Goal: Task Accomplishment & Management: Manage account settings

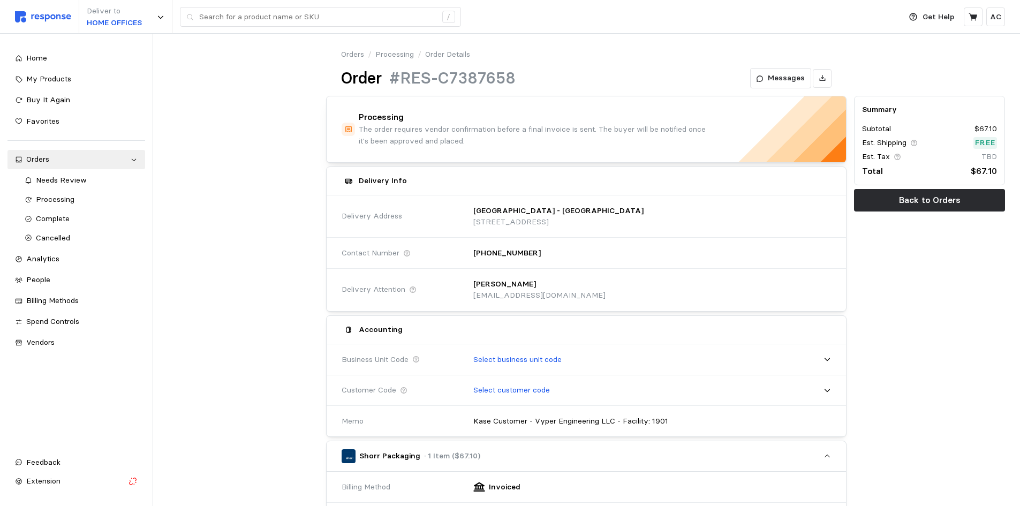
scroll to position [263, 0]
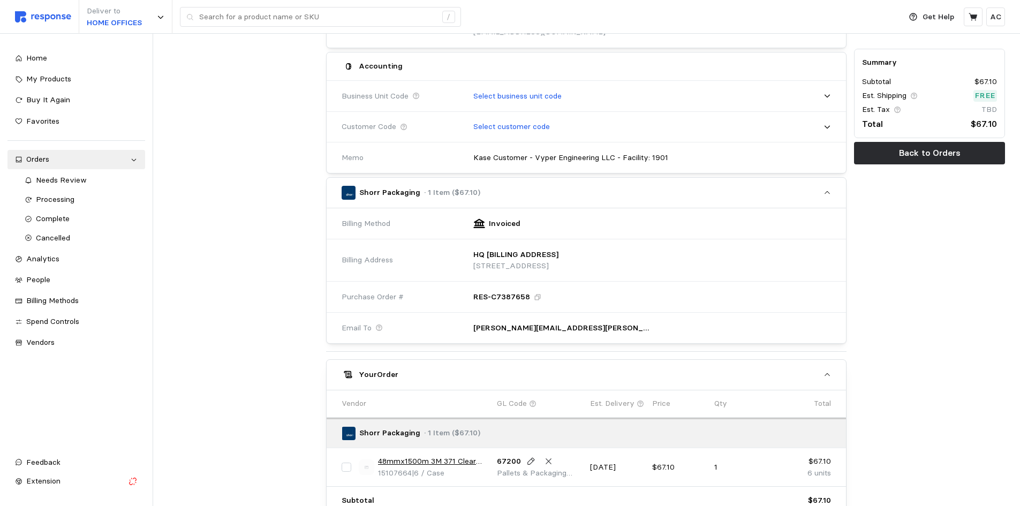
drag, startPoint x: 0, startPoint y: 0, endPoint x: 949, endPoint y: 264, distance: 985.3
click at [952, 263] on div "Summary Subtotal $67.10 Est. Shipping Free Est. Tax TBD Total $67.10 Back to Or…" at bounding box center [929, 215] width 158 height 773
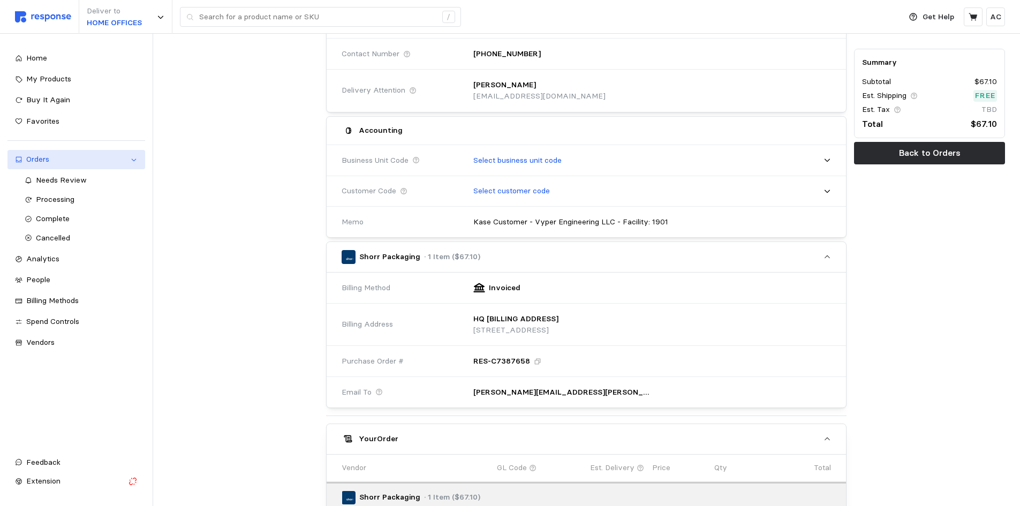
scroll to position [0, 0]
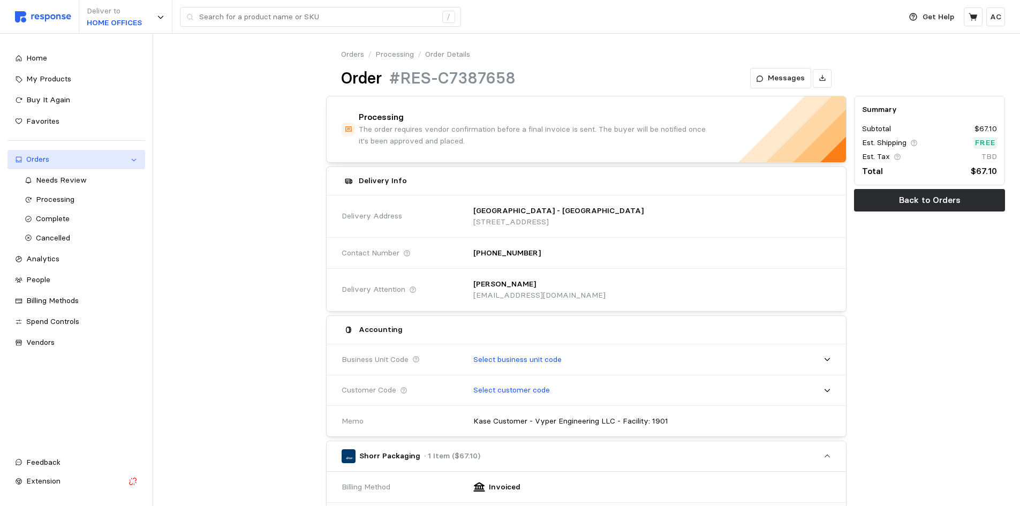
click at [66, 160] on div "Orders" at bounding box center [76, 160] width 100 height 12
click at [38, 161] on div "Orders" at bounding box center [76, 160] width 100 height 12
click at [75, 196] on div "Processing" at bounding box center [87, 200] width 102 height 12
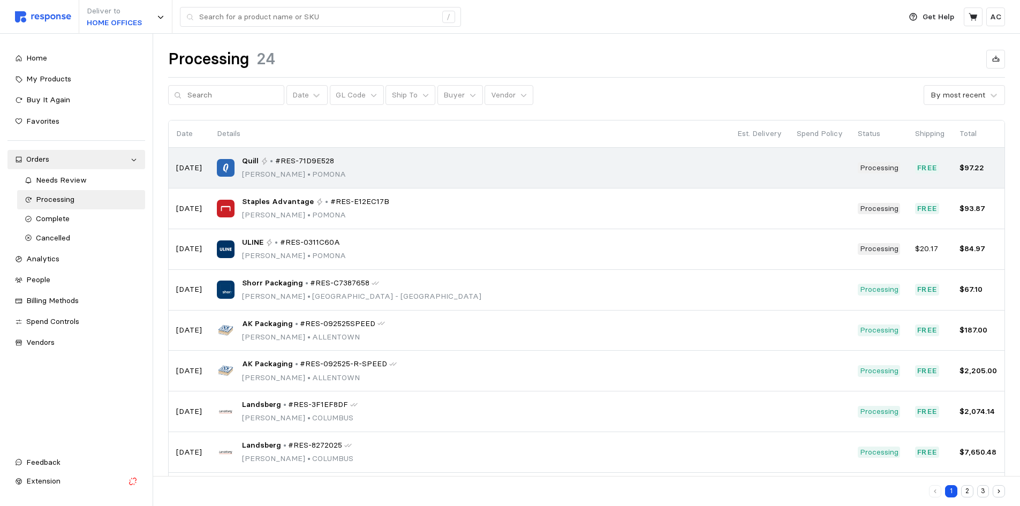
click at [370, 168] on div "Quill • #RES-71D9E528 [PERSON_NAME][GEOGRAPHIC_DATA]" at bounding box center [469, 167] width 505 height 25
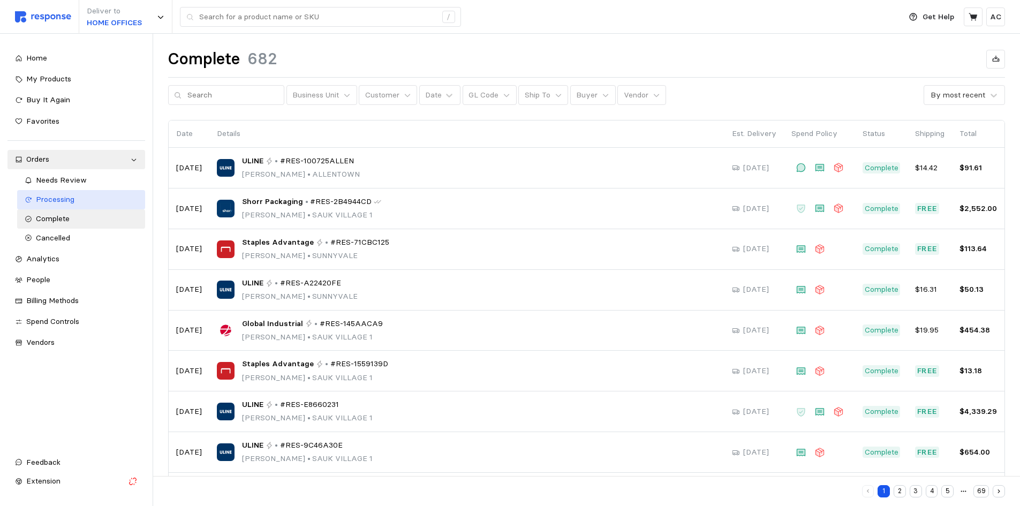
click at [73, 200] on span "Processing" at bounding box center [55, 199] width 39 height 10
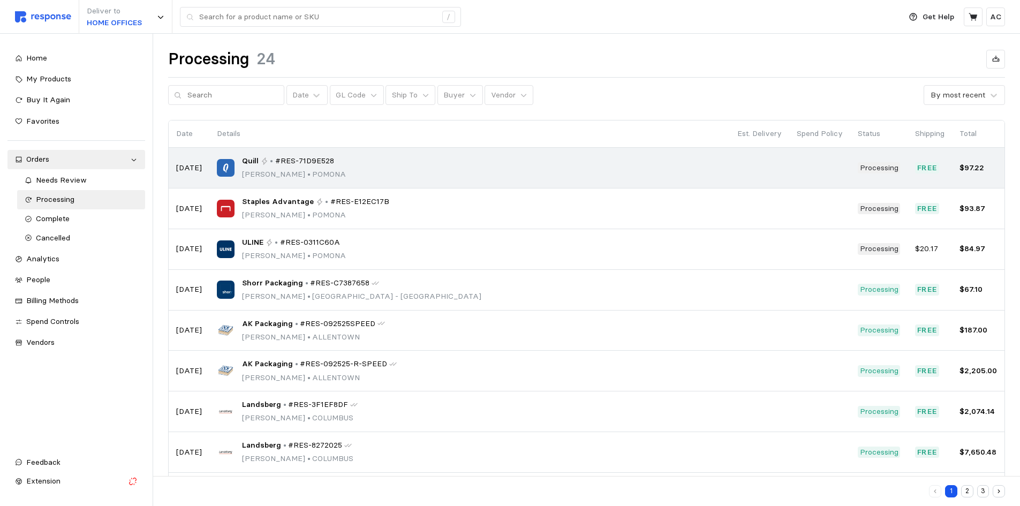
click at [398, 162] on div "Quill • #RES-71D9E528 [PERSON_NAME][GEOGRAPHIC_DATA]" at bounding box center [469, 167] width 505 height 25
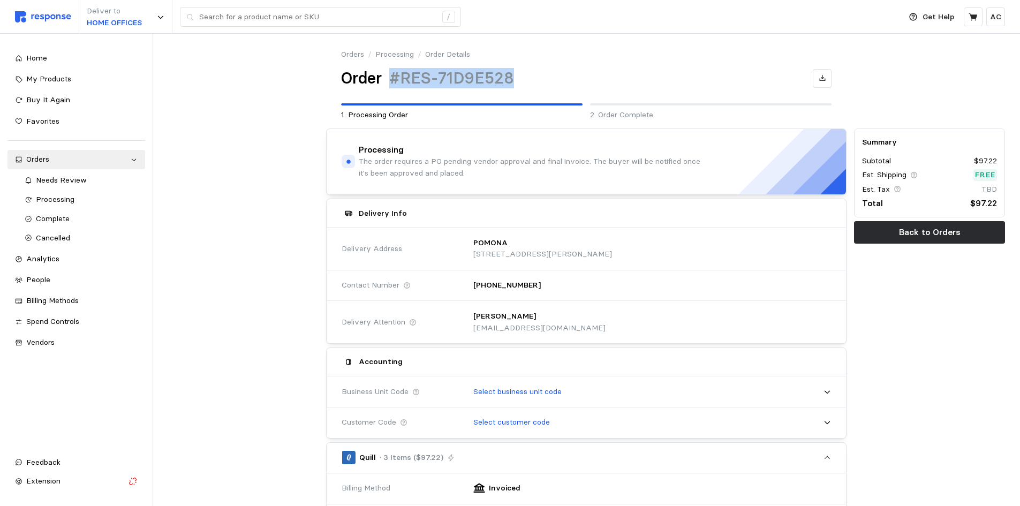
drag, startPoint x: 519, startPoint y: 75, endPoint x: 390, endPoint y: 72, distance: 128.5
click at [390, 72] on div "Order #RES-71D9E528" at bounding box center [586, 78] width 490 height 21
copy h1 "#RES-71D9E528"
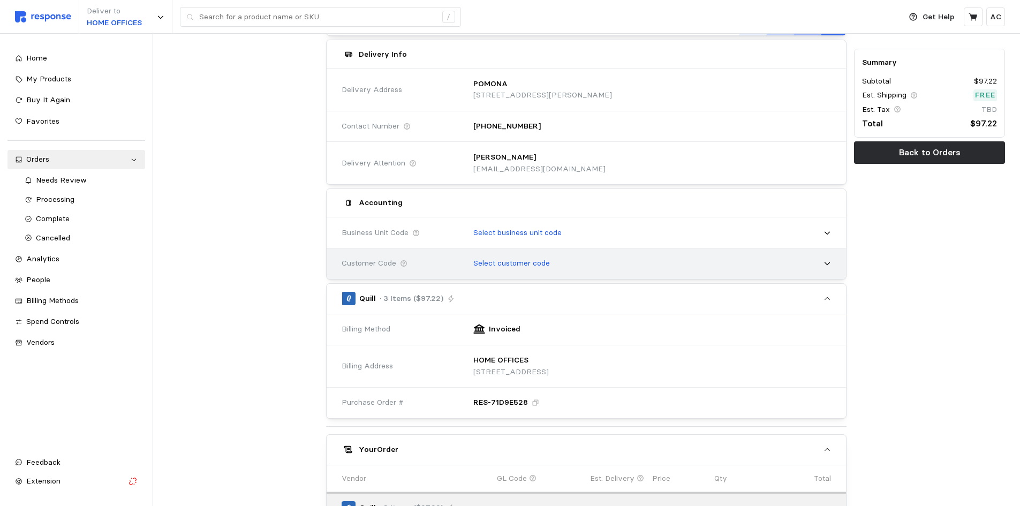
scroll to position [160, 0]
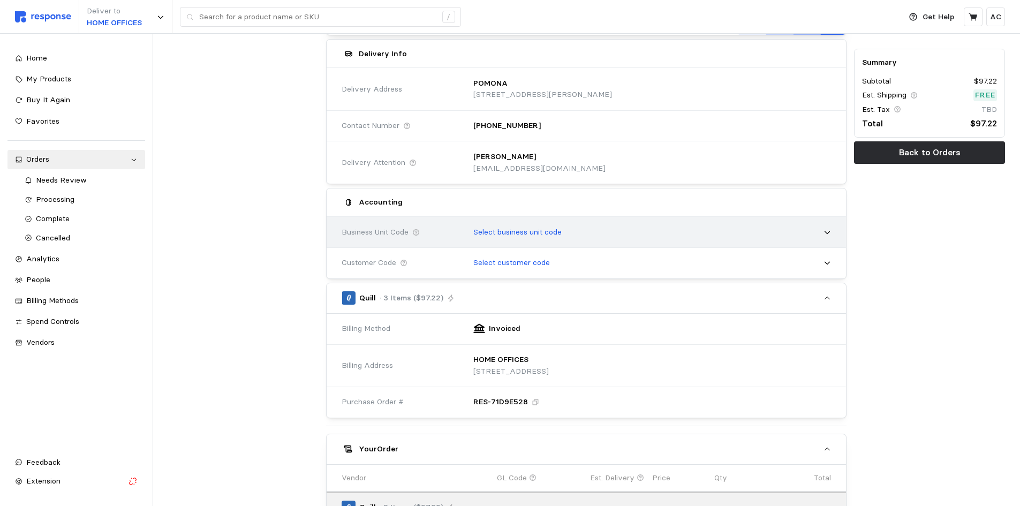
click at [581, 238] on div "Select business unit code" at bounding box center [648, 232] width 365 height 27
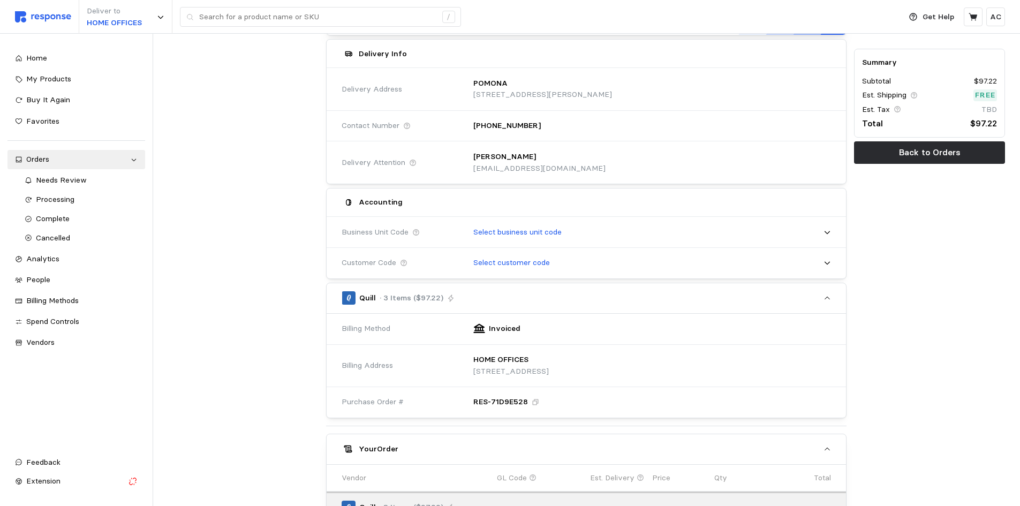
click at [285, 347] on div at bounding box center [243, 359] width 158 height 788
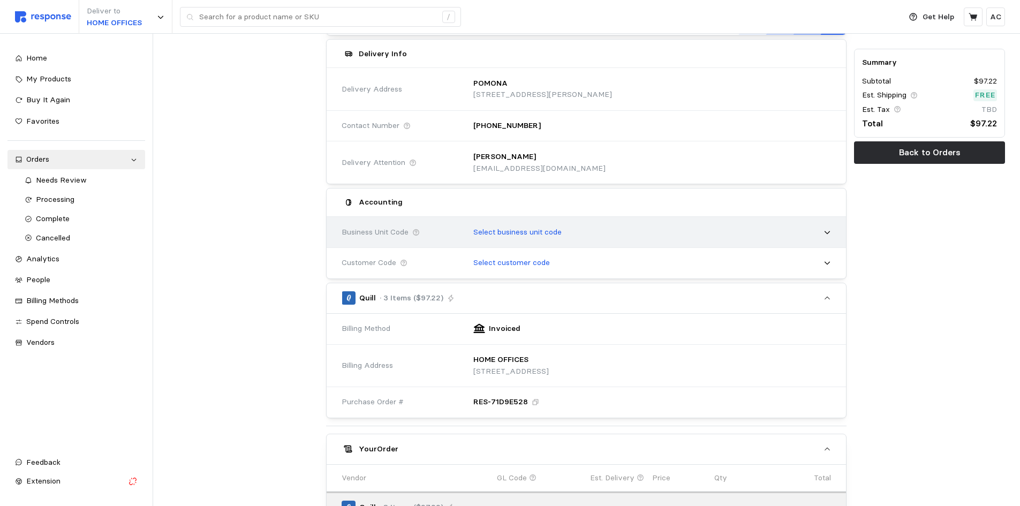
click at [589, 234] on div "Select business unit code" at bounding box center [648, 232] width 365 height 27
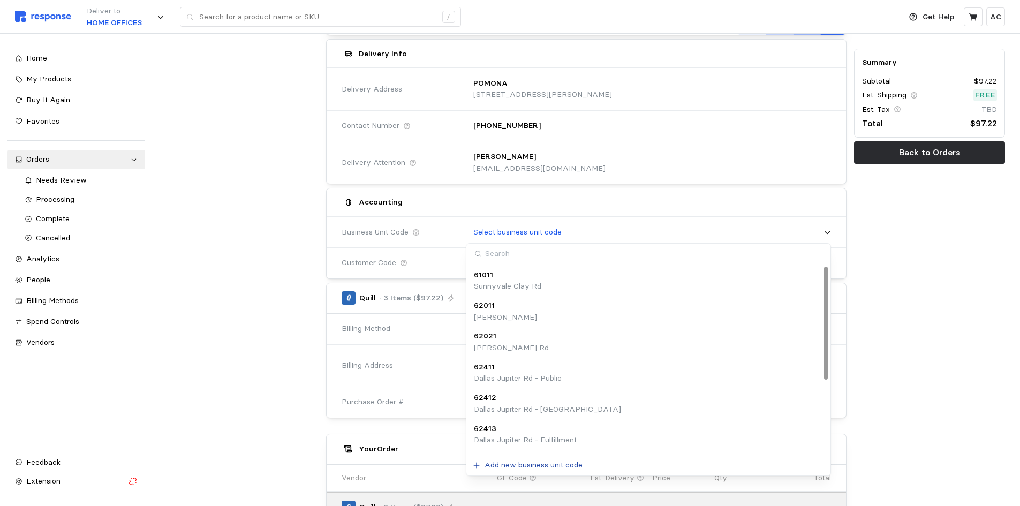
click at [533, 465] on p "Add new business unit code" at bounding box center [534, 465] width 98 height 12
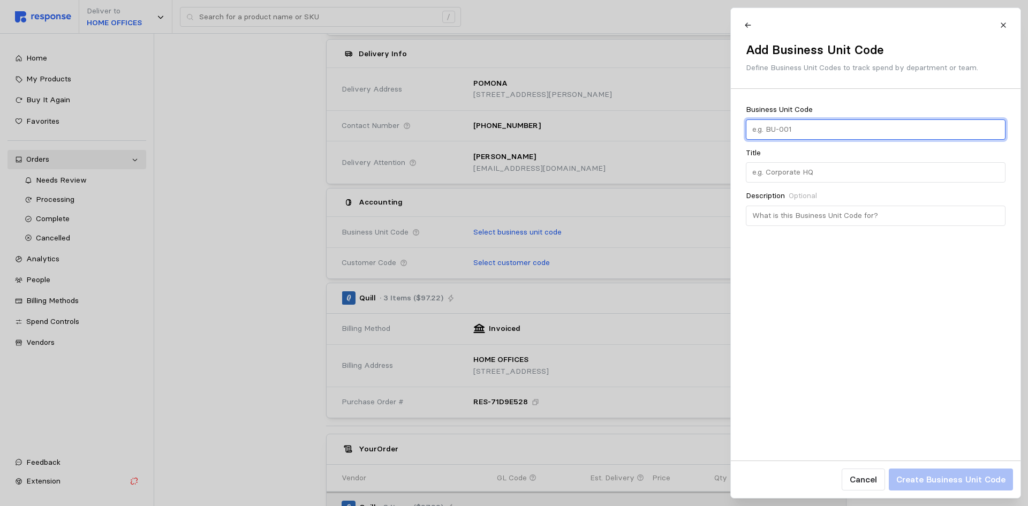
click at [806, 130] on input "text" at bounding box center [875, 129] width 247 height 19
paste input "1161"
type input "1161"
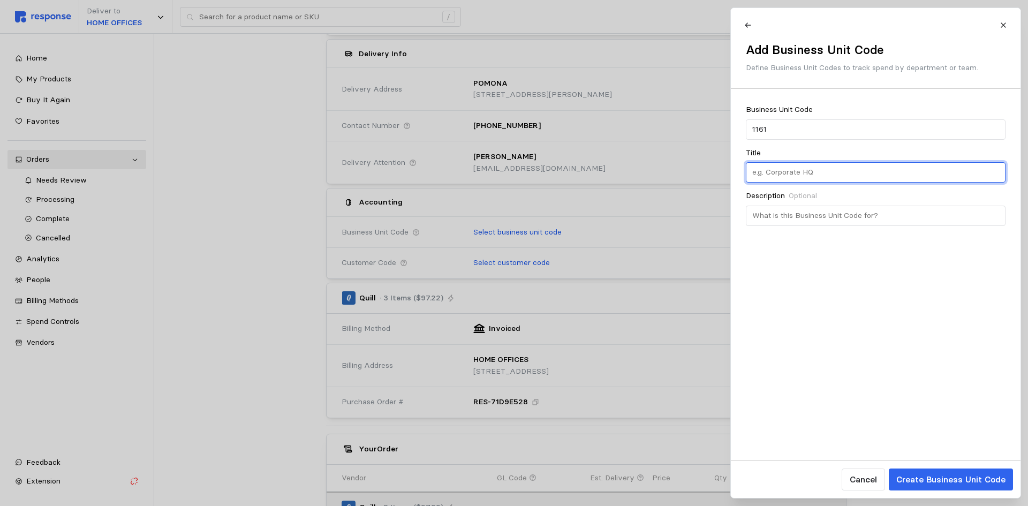
click at [769, 176] on input "text" at bounding box center [875, 172] width 247 height 19
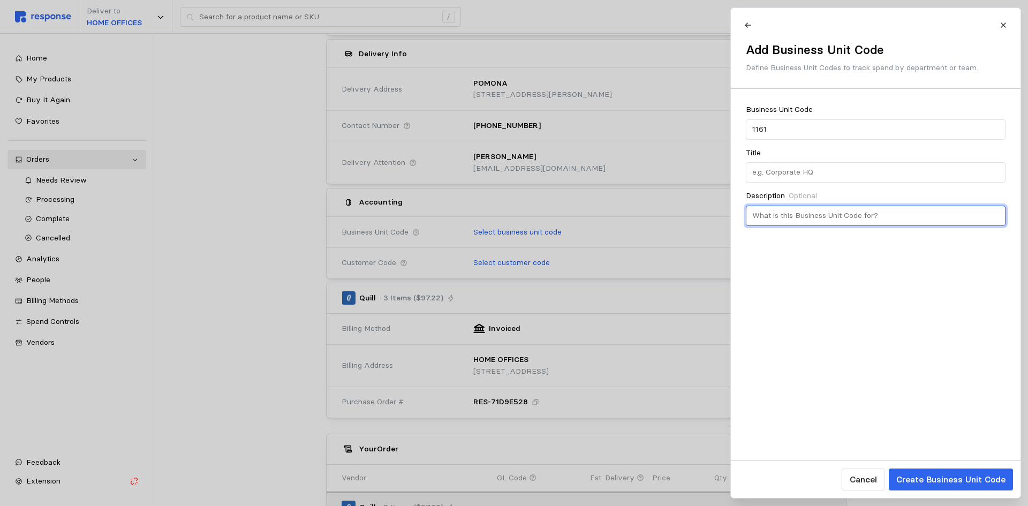
click at [800, 216] on input "text" at bounding box center [875, 215] width 247 height 19
paste input "[STREET_ADDRESS][PERSON_NAME]"
type input "[STREET_ADDRESS][PERSON_NAME]"
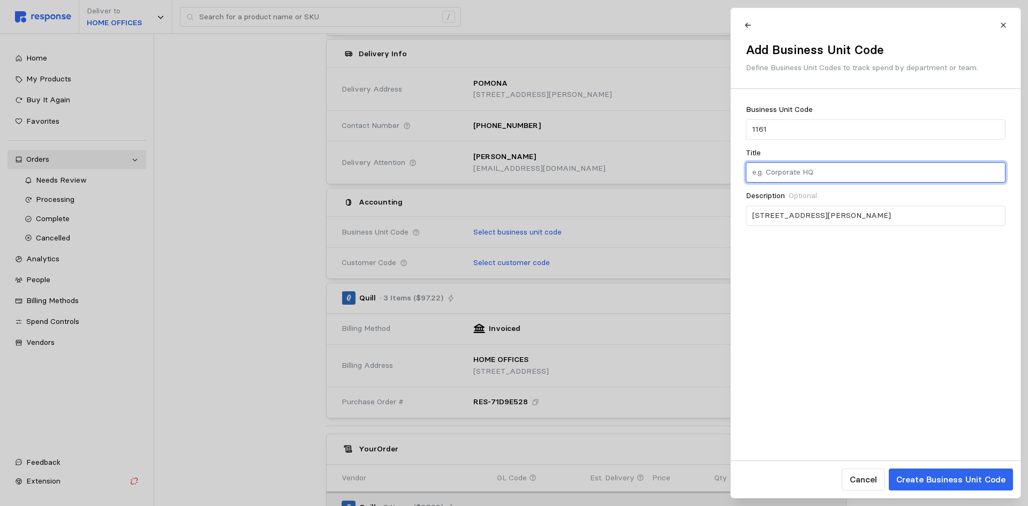
click at [797, 165] on input "text" at bounding box center [875, 172] width 247 height 19
click at [800, 167] on input "text" at bounding box center [875, 172] width 247 height 19
paste input "Mayflower"
type input "Mayflower"
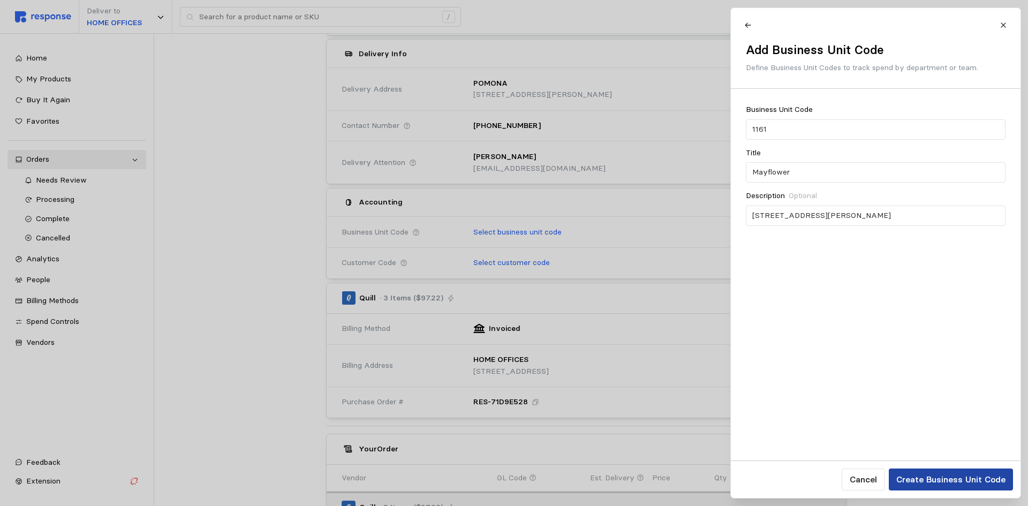
click at [941, 478] on p "Create Business Unit Code" at bounding box center [950, 479] width 109 height 13
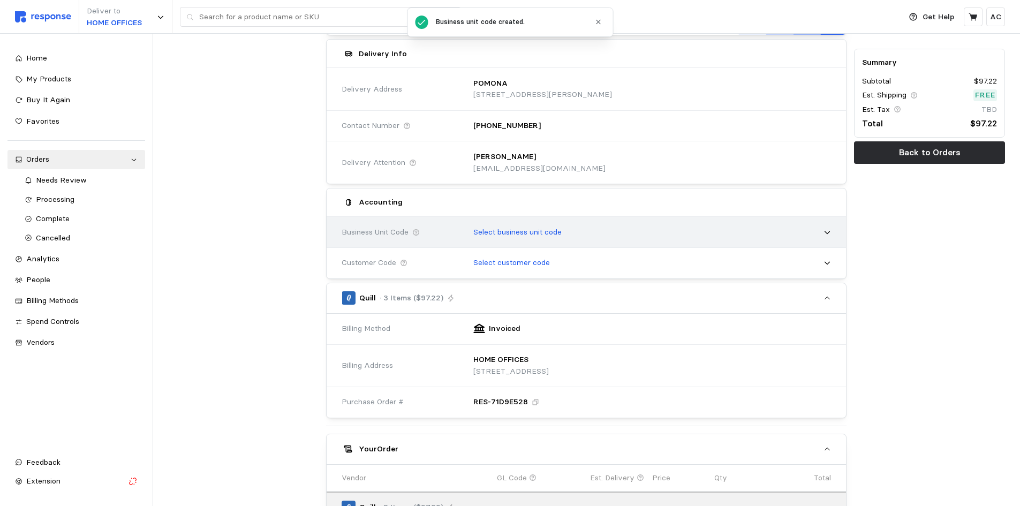
click at [623, 231] on div "Select business unit code" at bounding box center [648, 232] width 365 height 27
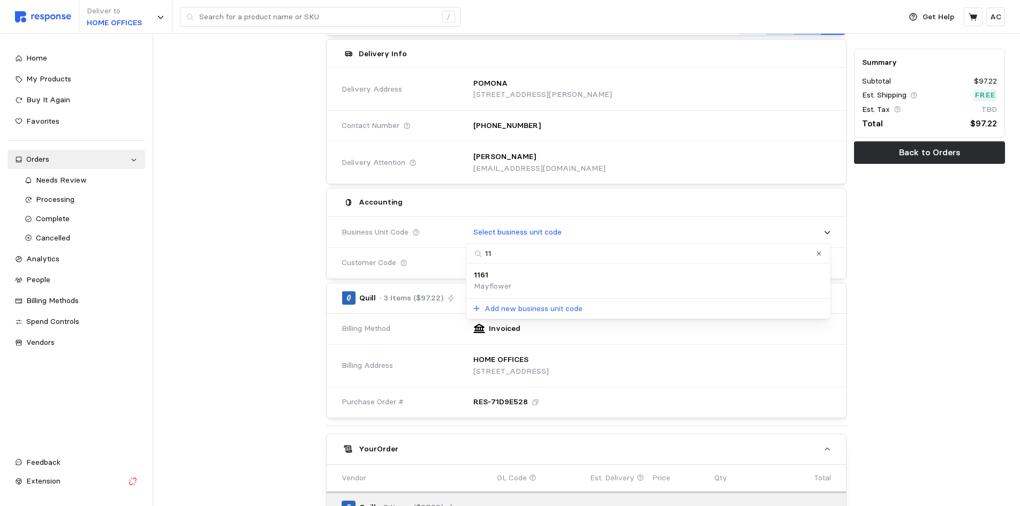
type input "1"
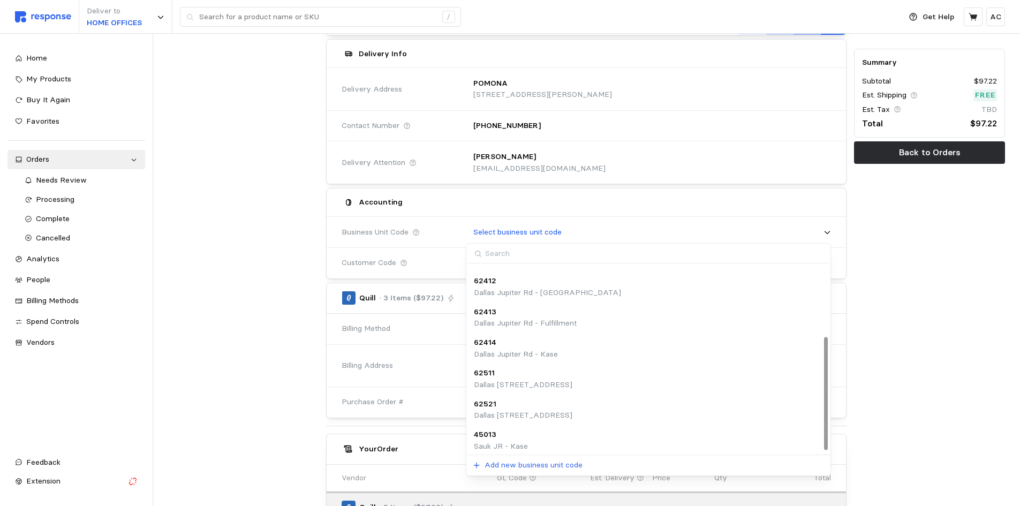
scroll to position [119, 0]
click at [556, 257] on input at bounding box center [647, 254] width 362 height 20
type input "1161"
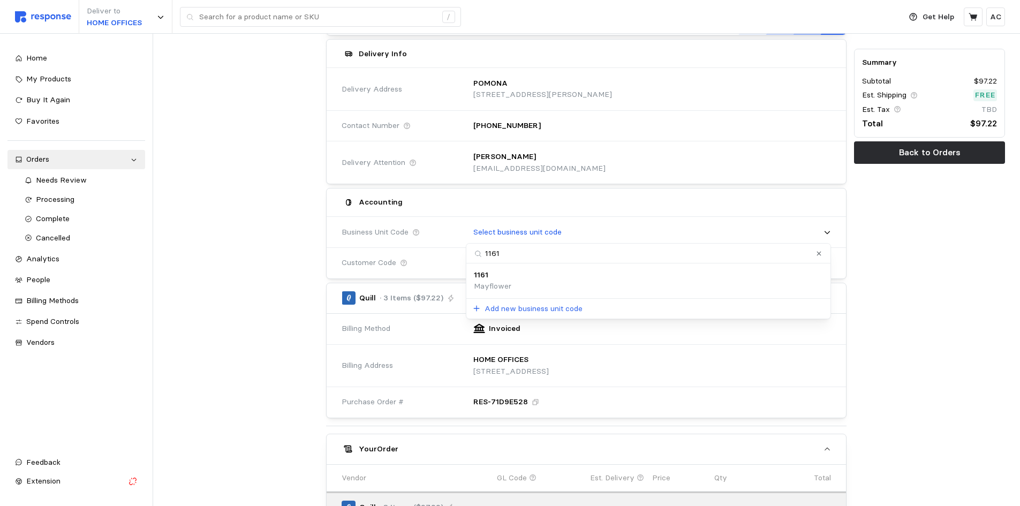
click at [548, 279] on div "1161 Mayflower" at bounding box center [648, 280] width 349 height 23
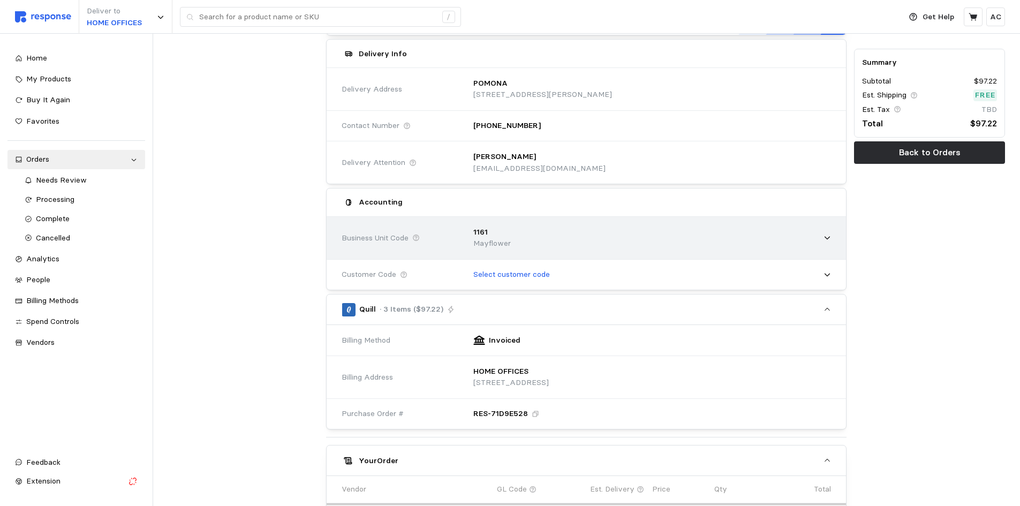
drag, startPoint x: 517, startPoint y: 240, endPoint x: 506, endPoint y: 240, distance: 10.7
click at [506, 240] on p "Mayflower" at bounding box center [491, 244] width 37 height 12
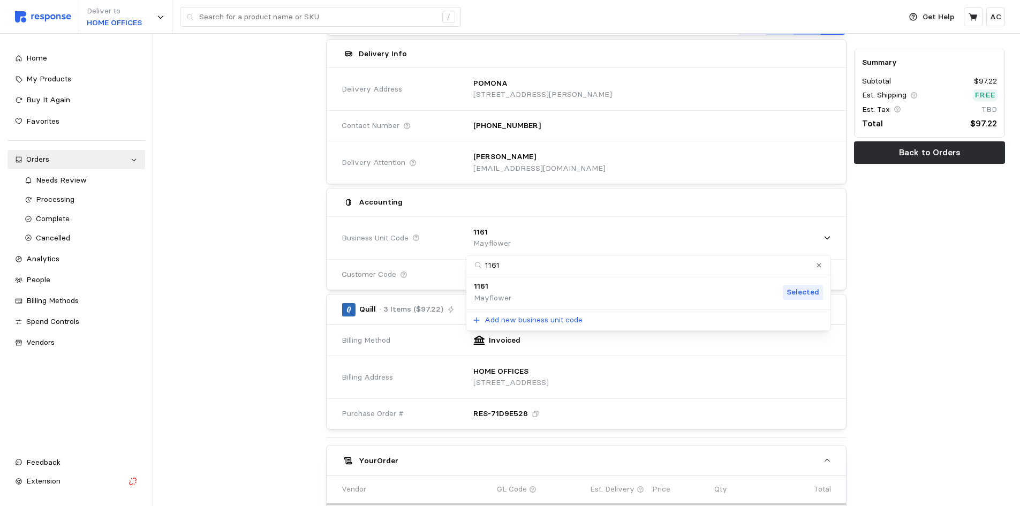
click at [807, 296] on p "Selected" at bounding box center [802, 292] width 33 height 12
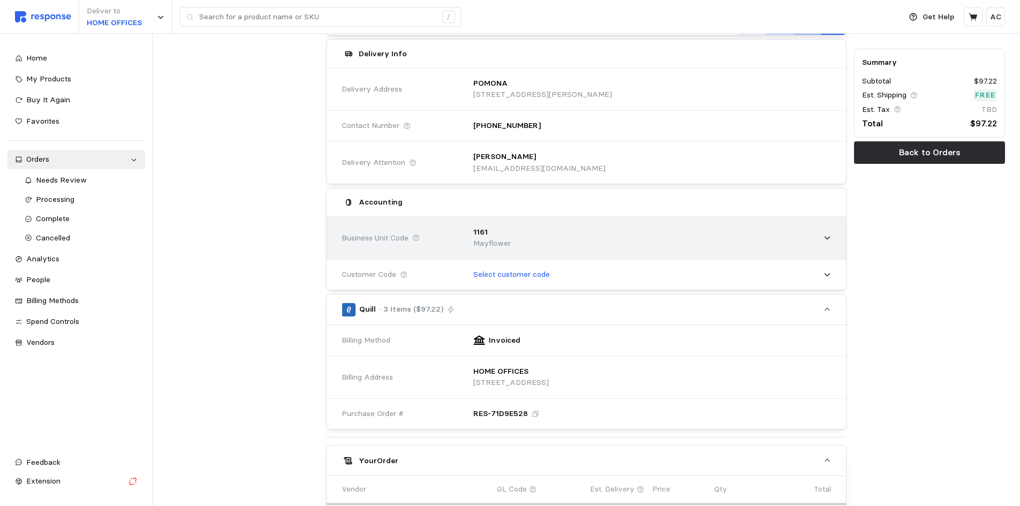
click at [514, 244] on div "1161 Mayflower" at bounding box center [648, 238] width 365 height 38
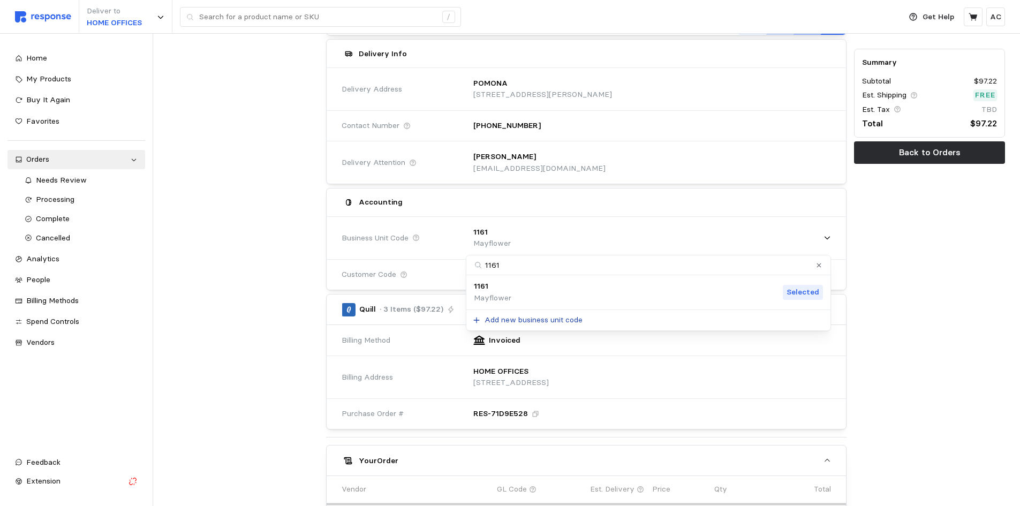
click at [506, 320] on p "Add new business unit code" at bounding box center [534, 320] width 98 height 12
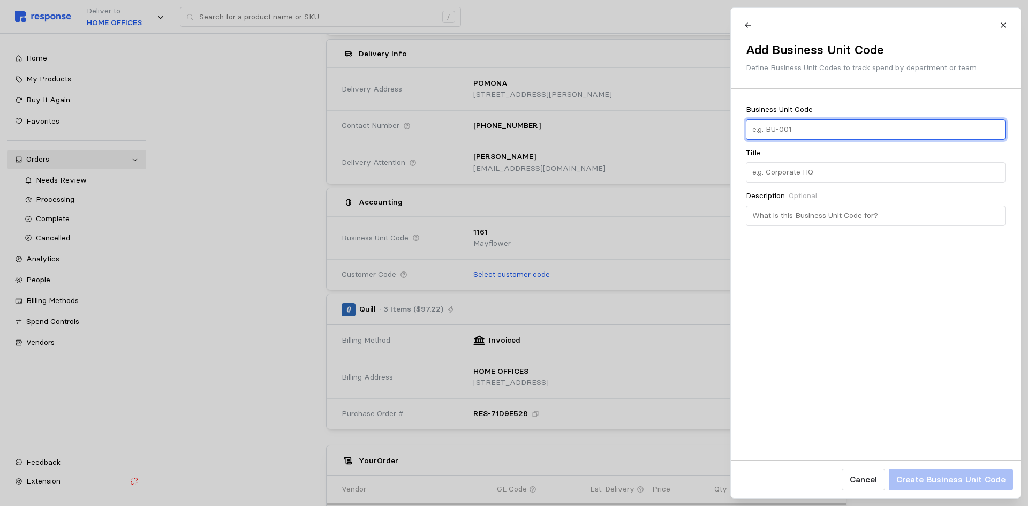
click at [827, 127] on input "text" at bounding box center [875, 129] width 247 height 19
type input "1161"
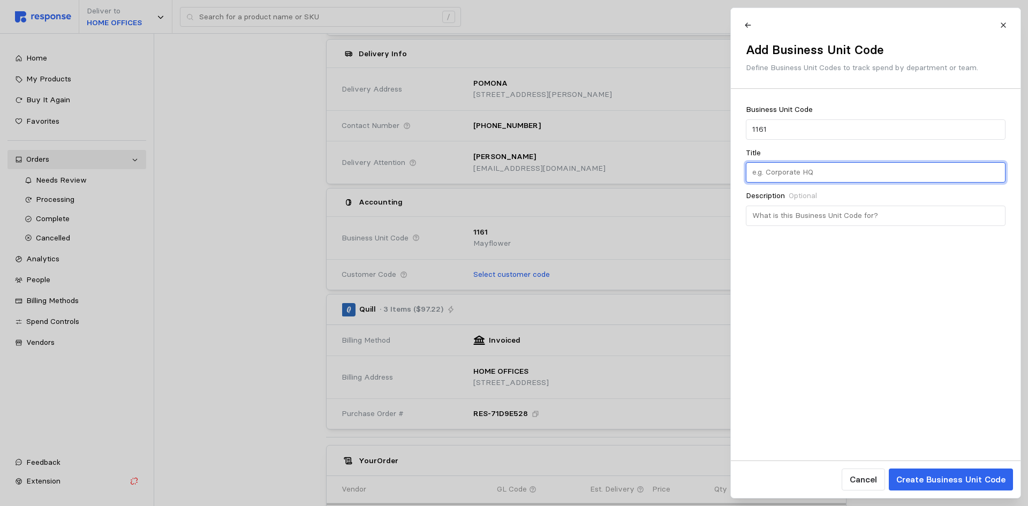
click at [796, 173] on input "text" at bounding box center [875, 172] width 247 height 19
paste input "[STREET_ADDRESS][PERSON_NAME]"
type input "[STREET_ADDRESS][PERSON_NAME]"
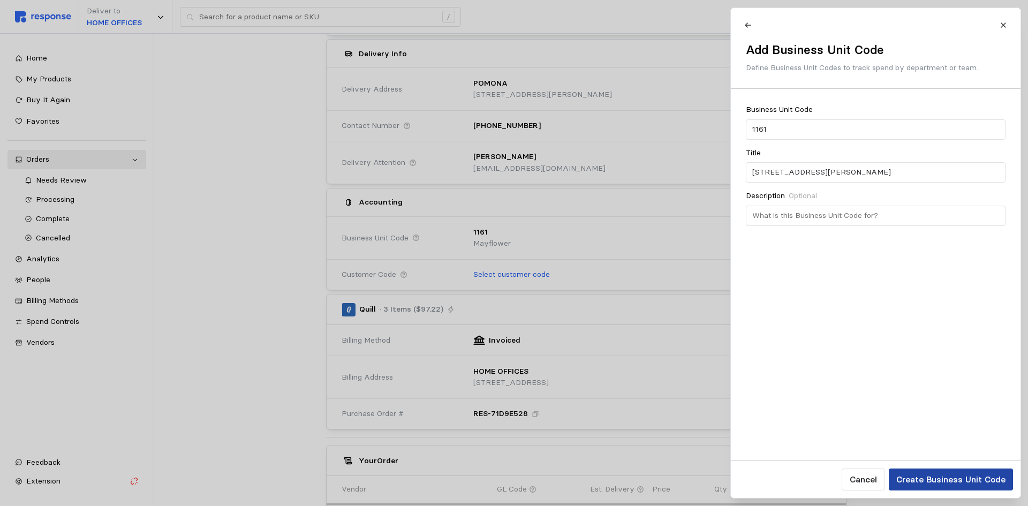
click at [972, 479] on p "Create Business Unit Code" at bounding box center [950, 479] width 109 height 13
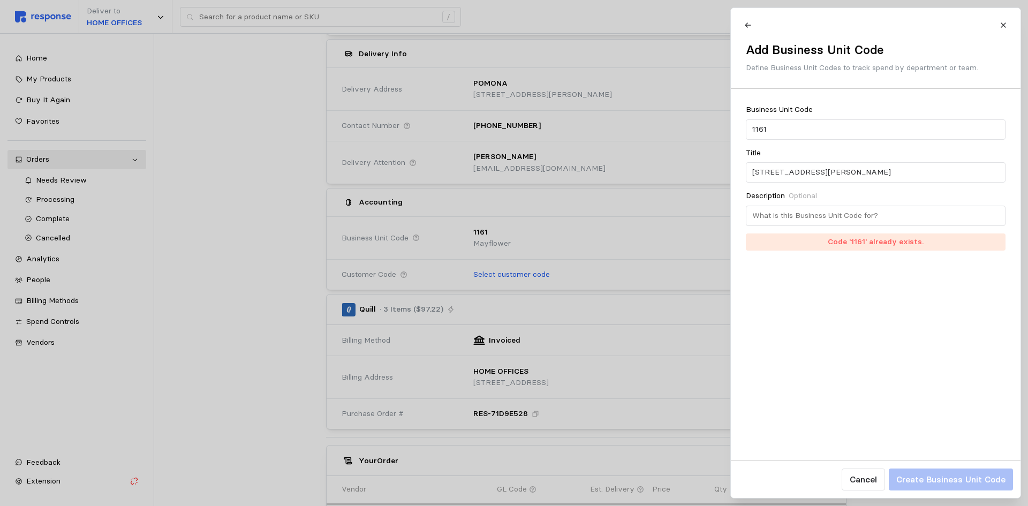
click at [836, 281] on div "Business Unit Code 1161 Title [STREET_ADDRESS] Description Optional Code '1161'…" at bounding box center [876, 274] width 290 height 371
click at [747, 26] on icon at bounding box center [747, 24] width 7 height 7
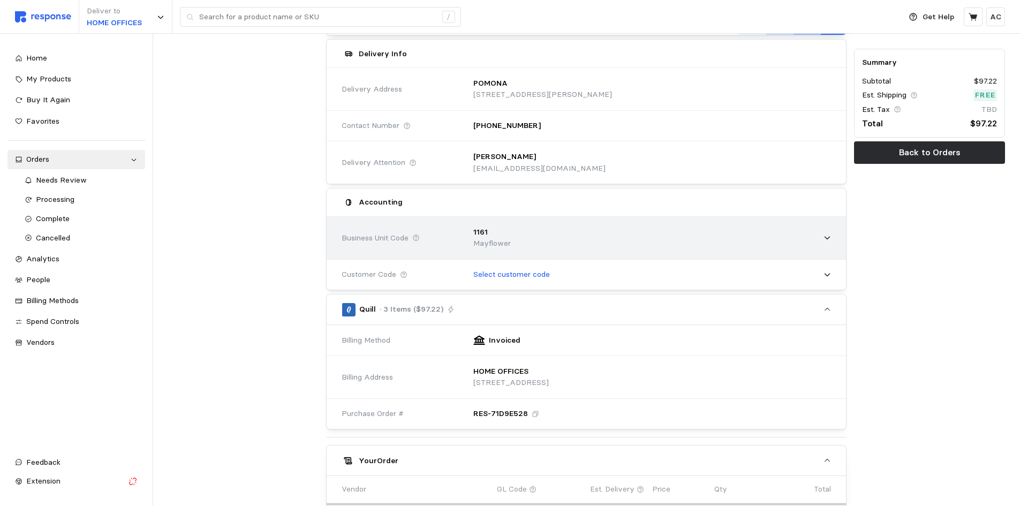
click at [558, 242] on div "1161 Mayflower" at bounding box center [648, 238] width 365 height 38
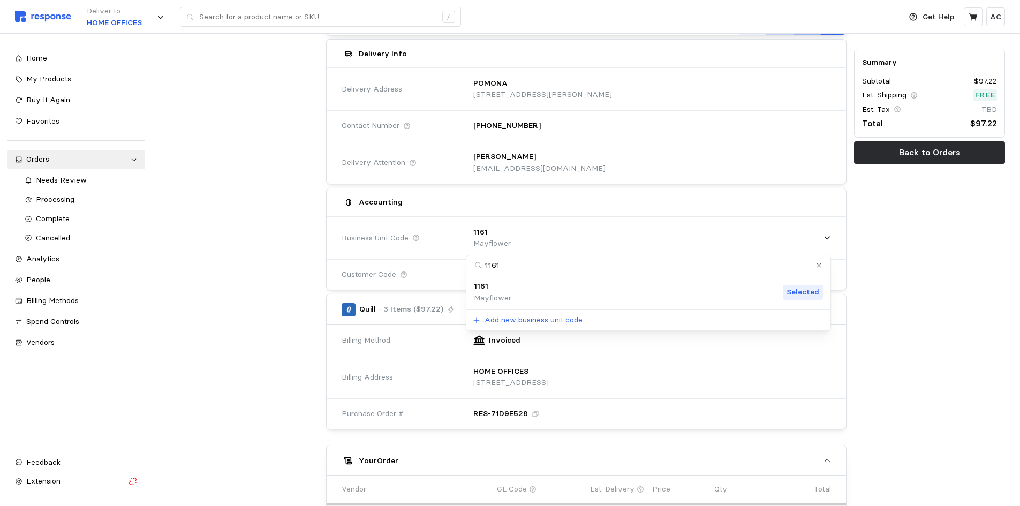
drag, startPoint x: 555, startPoint y: 295, endPoint x: 533, endPoint y: 293, distance: 22.1
click at [533, 293] on div "1161 Mayflower Selected" at bounding box center [648, 292] width 349 height 23
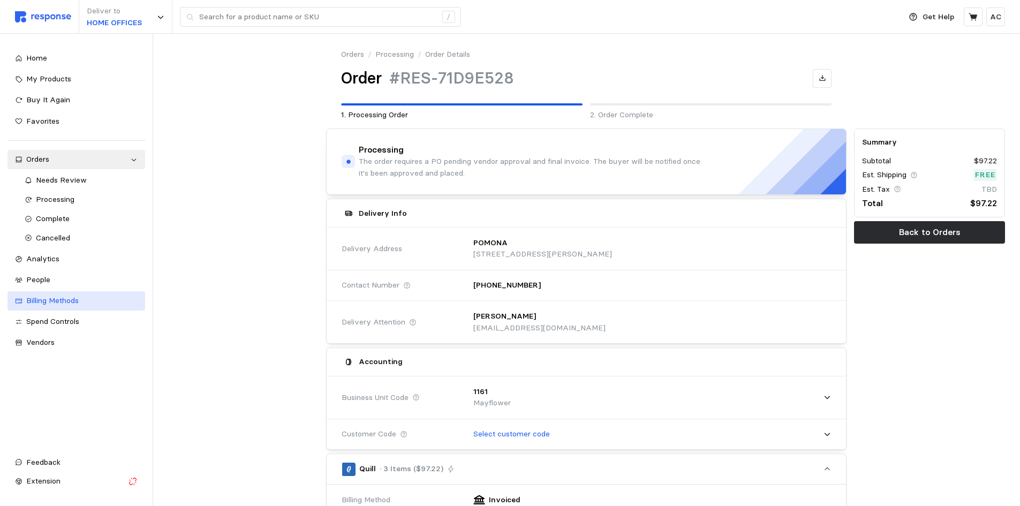
click at [101, 303] on div "Billing Methods" at bounding box center [81, 301] width 111 height 12
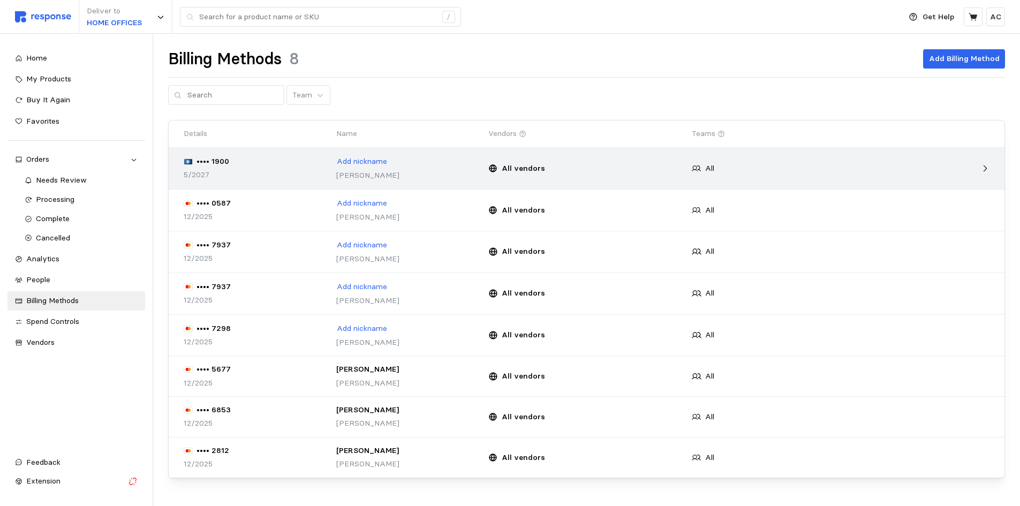
scroll to position [17, 0]
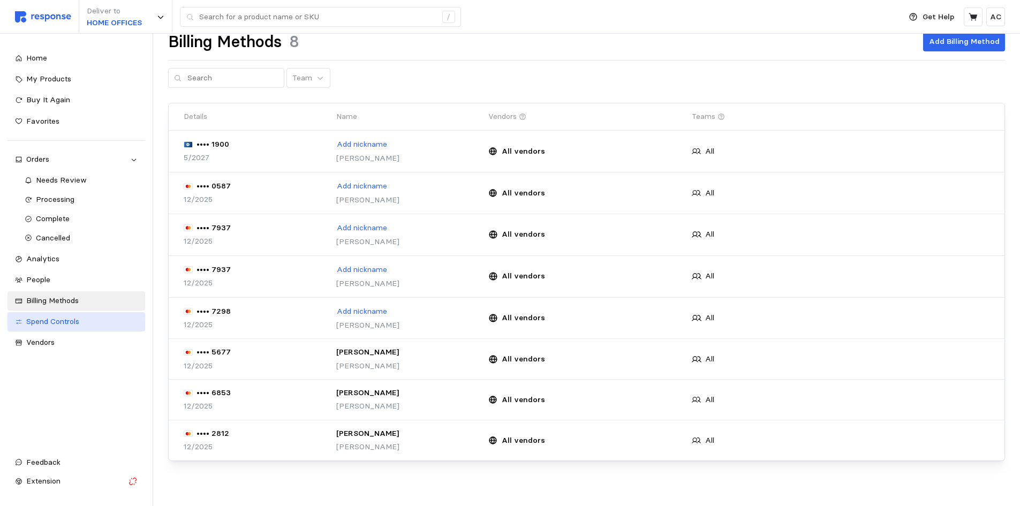
click at [80, 328] on link "Spend Controls" at bounding box center [76, 321] width 138 height 19
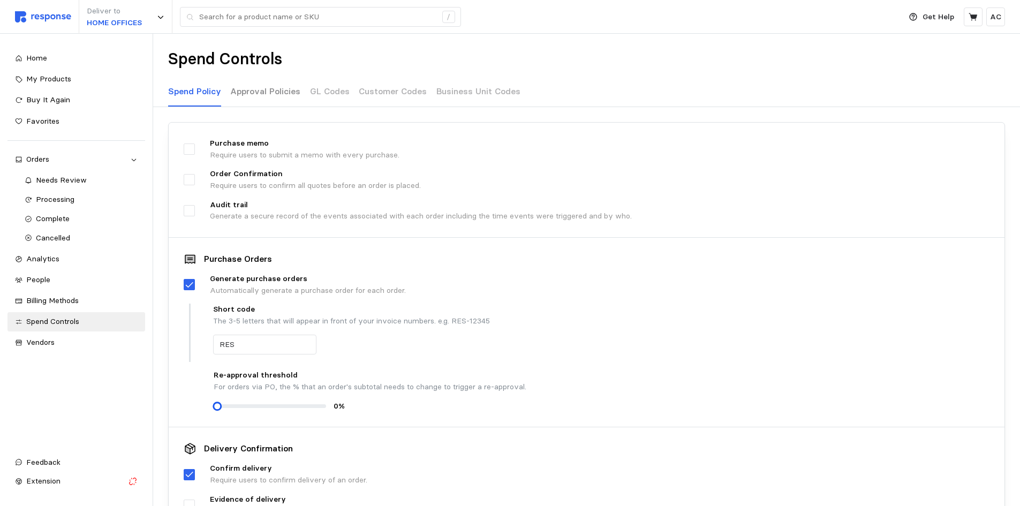
click at [266, 90] on p "Approval Policies" at bounding box center [265, 91] width 70 height 13
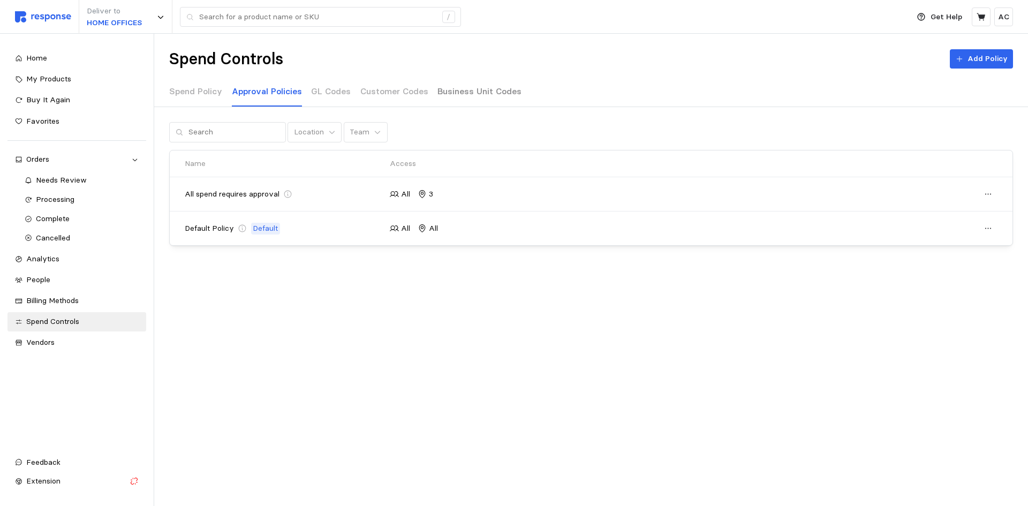
click at [437, 91] on p "Business Unit Codes" at bounding box center [479, 91] width 84 height 13
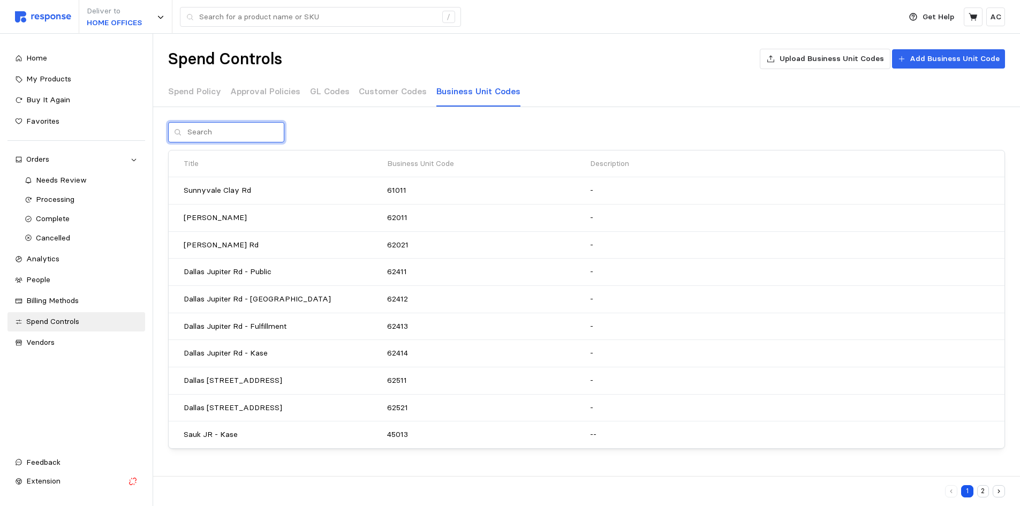
click at [244, 129] on input "text" at bounding box center [232, 132] width 91 height 19
type input "1161"
click at [344, 125] on div "1161" at bounding box center [586, 132] width 837 height 20
click at [178, 132] on icon at bounding box center [177, 131] width 7 height 7
click at [213, 132] on input "1161" at bounding box center [232, 132] width 91 height 19
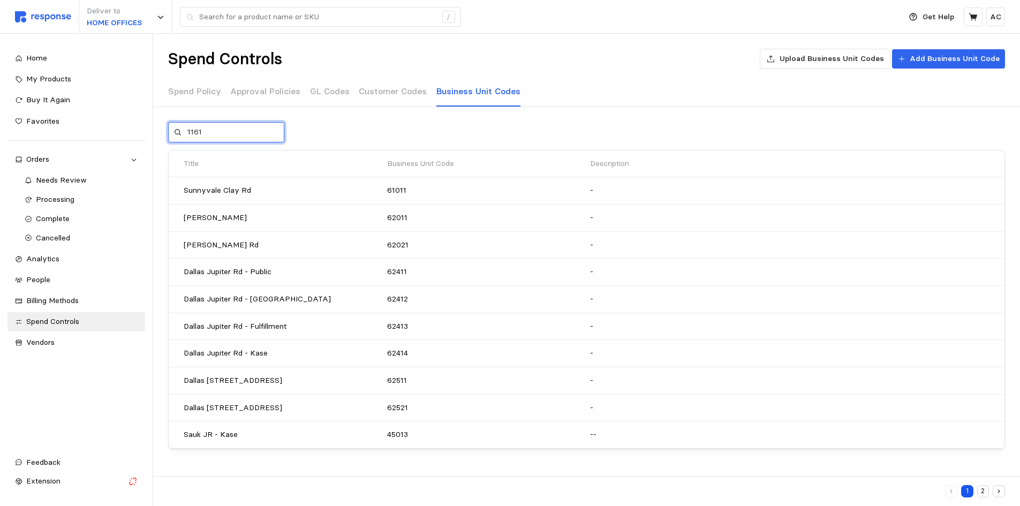
click at [234, 134] on input "1161" at bounding box center [232, 132] width 91 height 19
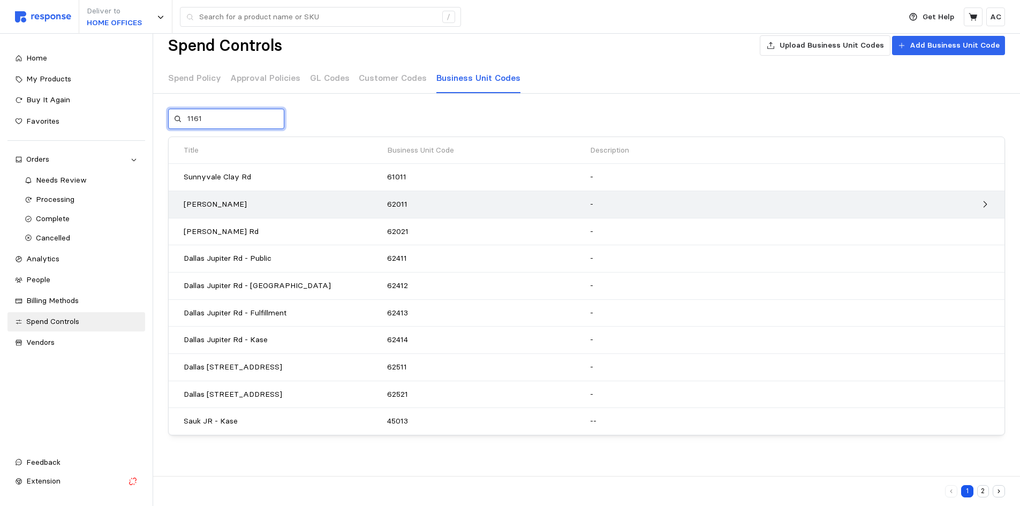
scroll to position [14, 0]
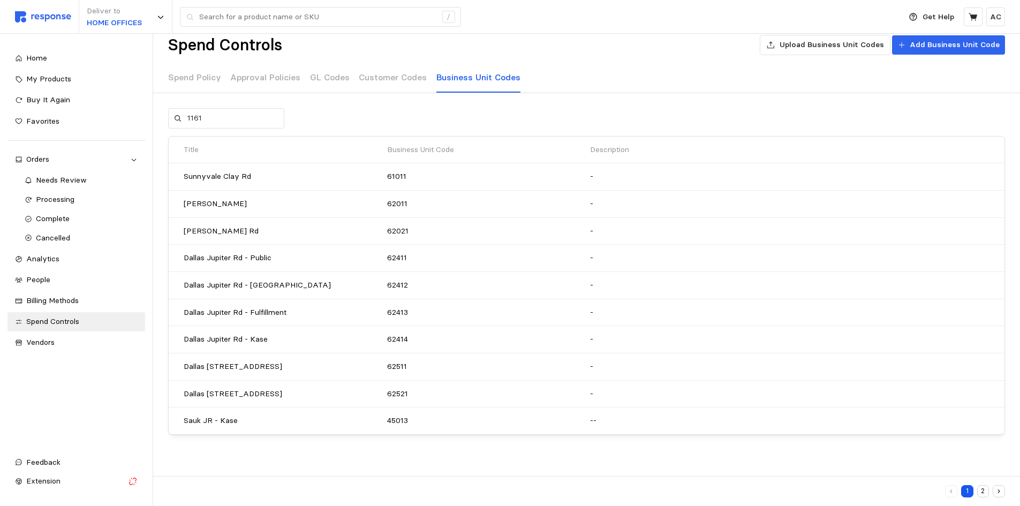
click at [998, 489] on icon "button" at bounding box center [998, 491] width 7 height 7
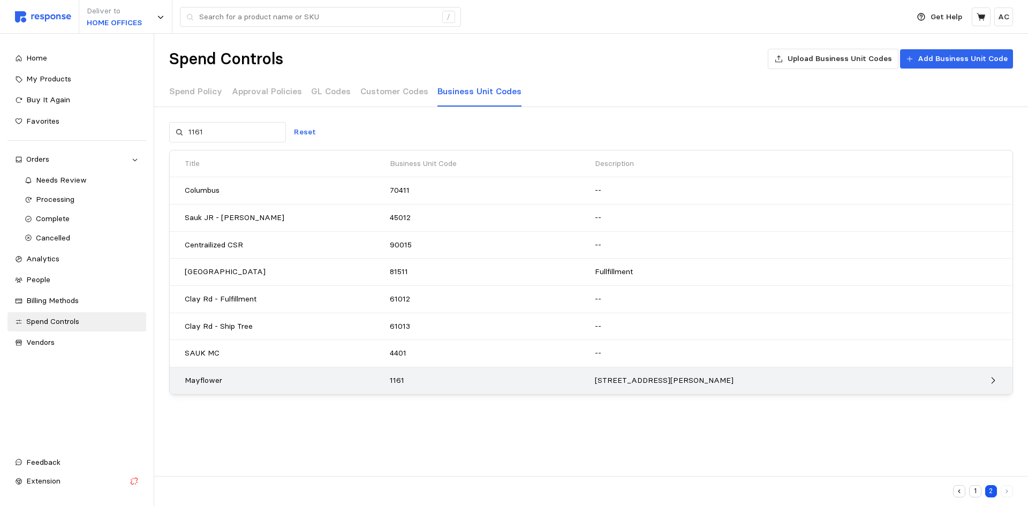
click at [441, 385] on p "1161" at bounding box center [489, 381] width 198 height 12
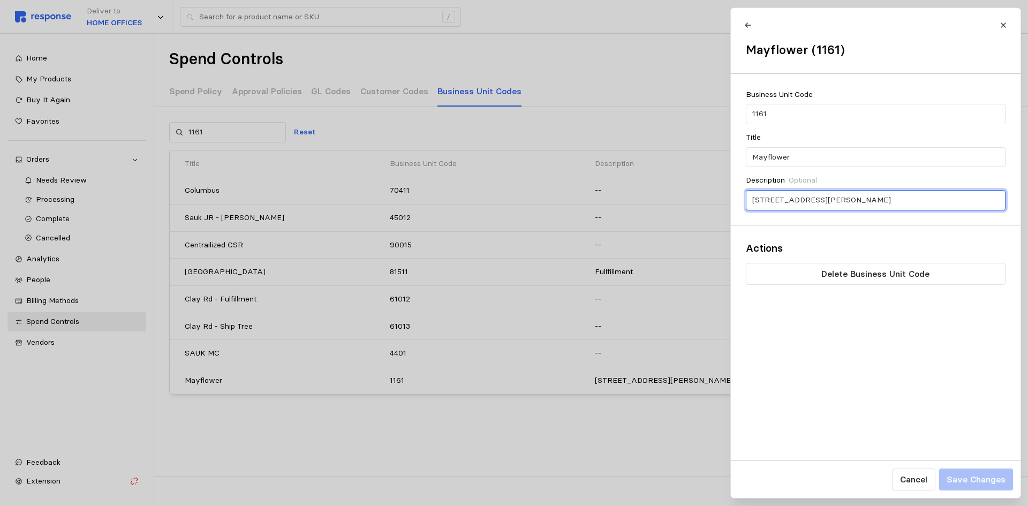
drag, startPoint x: 915, startPoint y: 200, endPoint x: 558, endPoint y: 188, distance: 357.3
click at [558, 505] on div "Mayflower (1161) Business Unit Code 1161 Title Mayflower Description Optional […" at bounding box center [514, 506] width 1028 height 0
click at [782, 200] on input "[STREET_ADDRESS][PERSON_NAME]" at bounding box center [875, 200] width 247 height 19
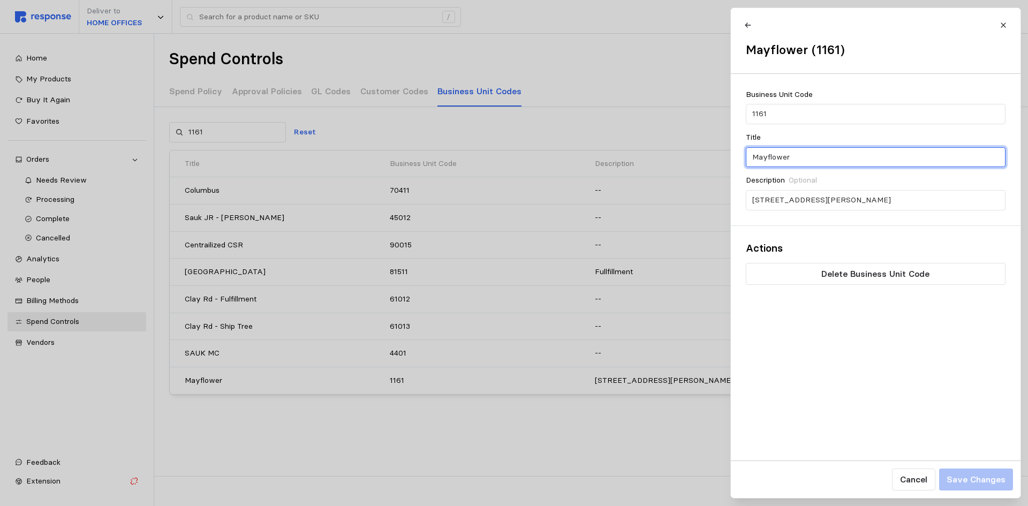
drag, startPoint x: 799, startPoint y: 160, endPoint x: 672, endPoint y: 147, distance: 127.5
click at [672, 505] on div "Mayflower (1161) Business Unit Code 1161 Title Mayflower Description Optional […" at bounding box center [514, 506] width 1028 height 0
type input "Appleton"
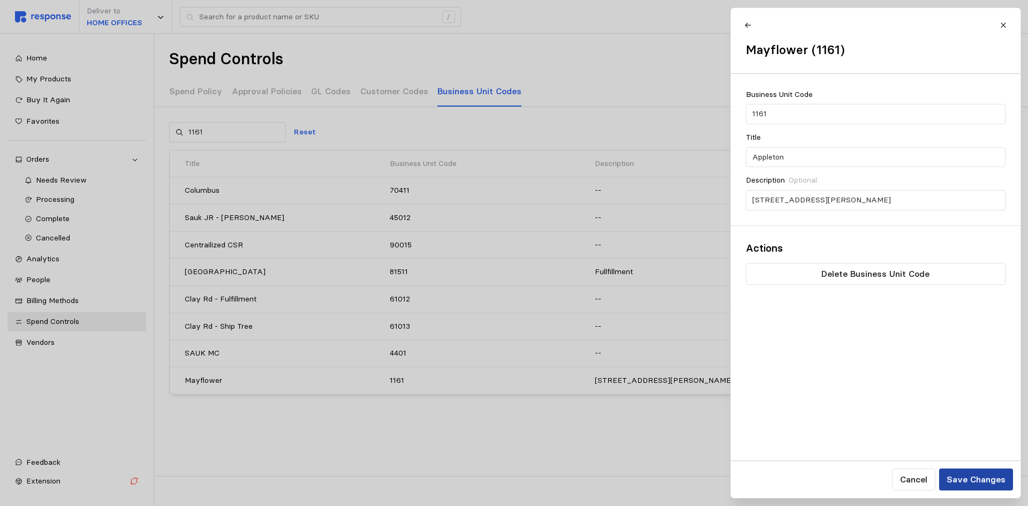
click at [991, 478] on p "Save Changes" at bounding box center [975, 479] width 59 height 13
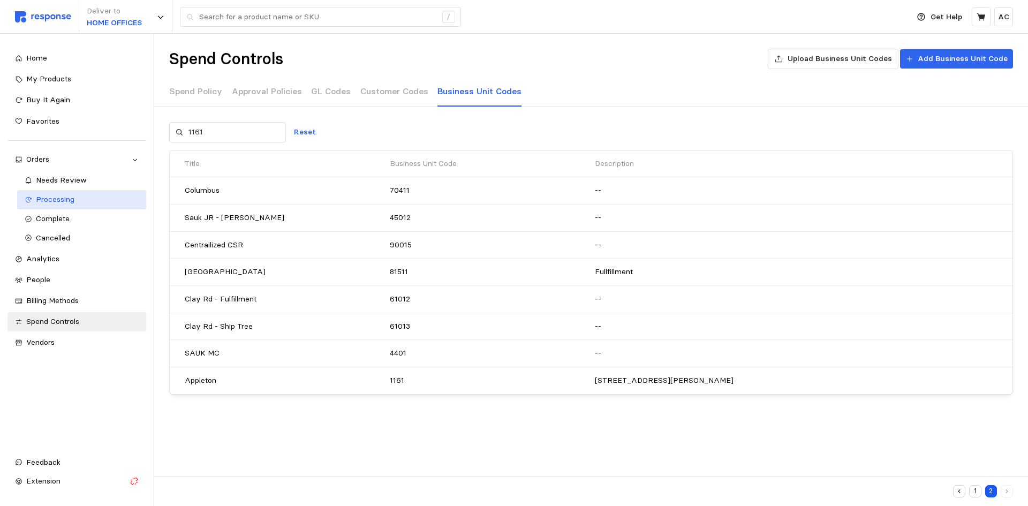
click at [74, 196] on div "Processing" at bounding box center [87, 200] width 103 height 12
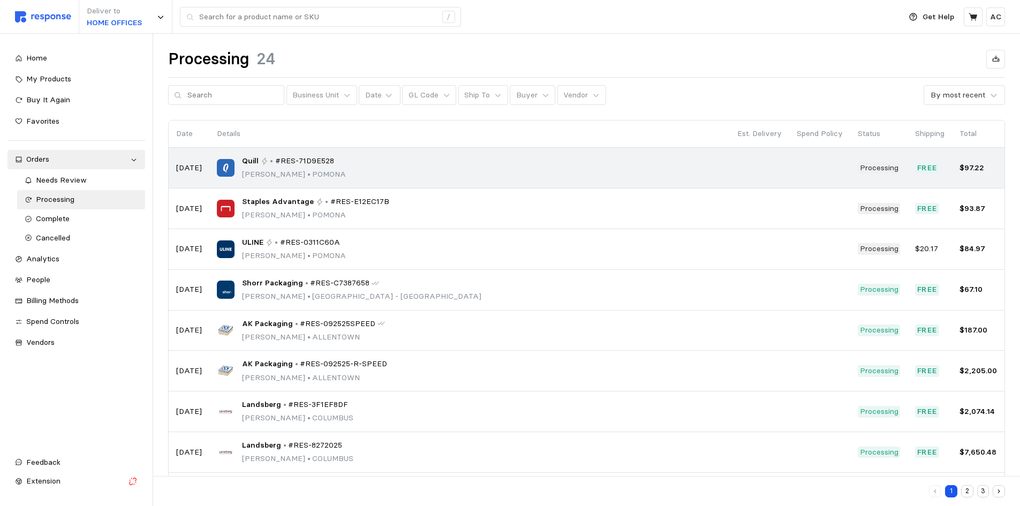
click at [357, 165] on div "Quill • #RES-71D9E528 [PERSON_NAME][GEOGRAPHIC_DATA]" at bounding box center [469, 167] width 505 height 25
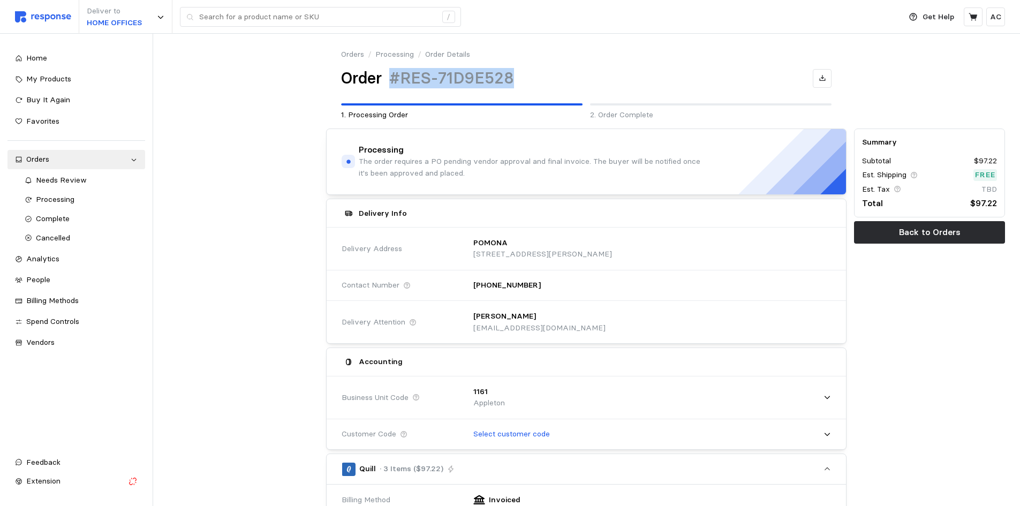
drag, startPoint x: 478, startPoint y: 77, endPoint x: 392, endPoint y: 75, distance: 85.7
click at [392, 75] on div "Order #RES-71D9E528" at bounding box center [586, 78] width 490 height 21
copy h1 "#RES-71D9E528"
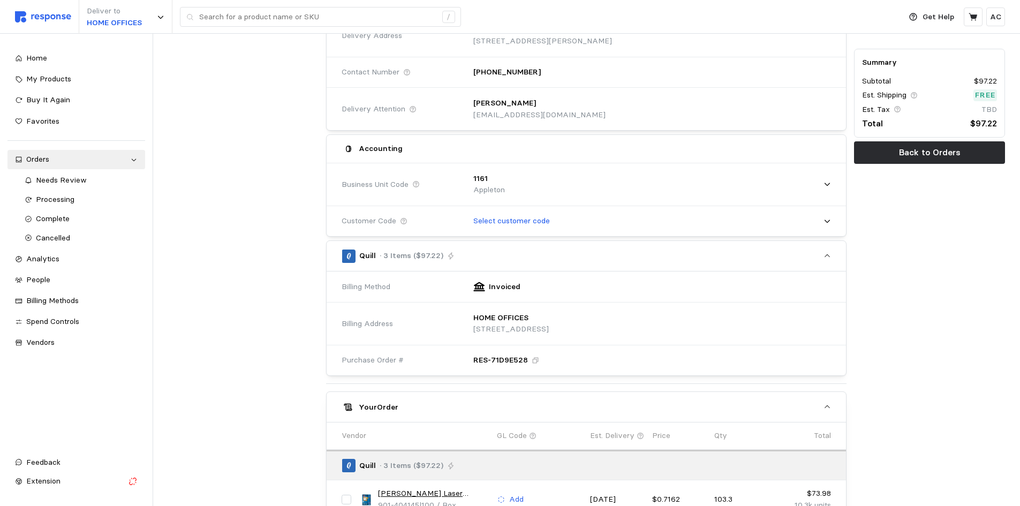
scroll to position [214, 0]
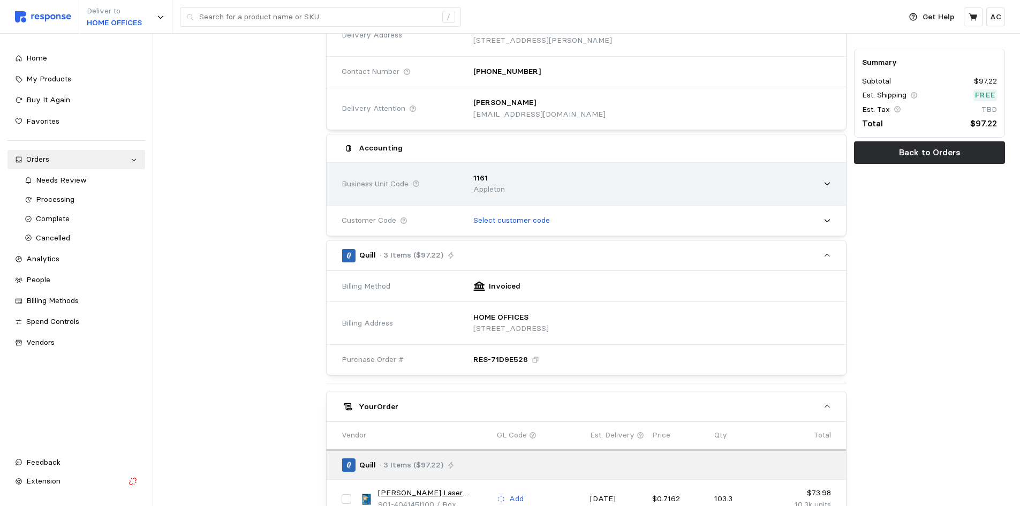
click at [660, 189] on div "1161 Appleton" at bounding box center [648, 184] width 365 height 38
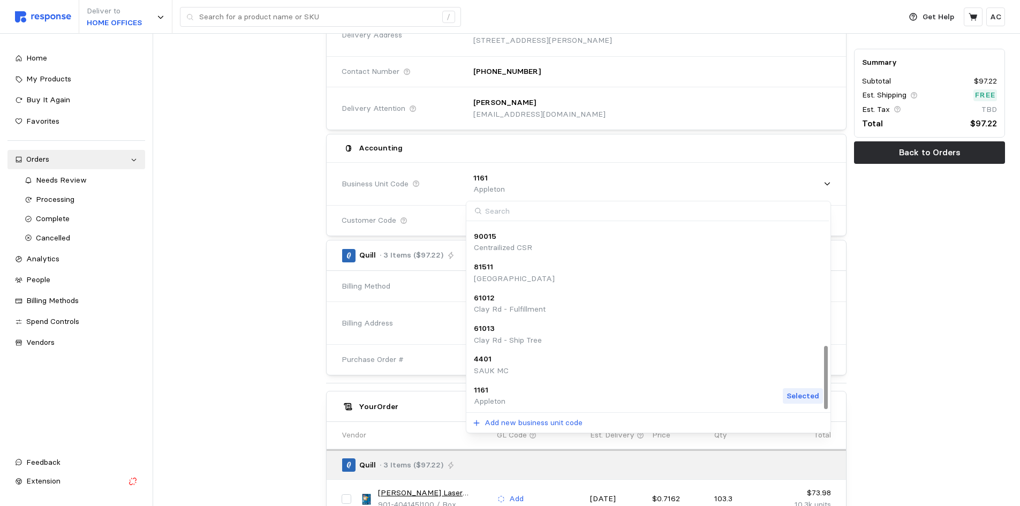
scroll to position [366, 0]
click at [926, 292] on div "Summary Subtotal $97.22 Est. Shipping Free Est. Tax TBD Total $97.22 Back to Or…" at bounding box center [929, 308] width 158 height 800
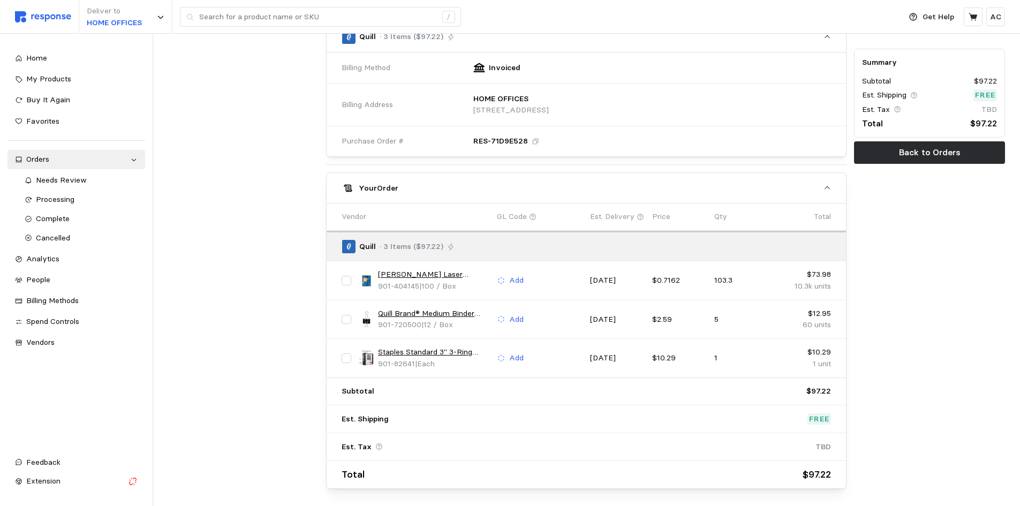
scroll to position [433, 0]
click at [463, 271] on link "[PERSON_NAME] Laser Shipping Labels, Sure Feed Technology, 11" x 8 1/2", White,…" at bounding box center [433, 274] width 111 height 12
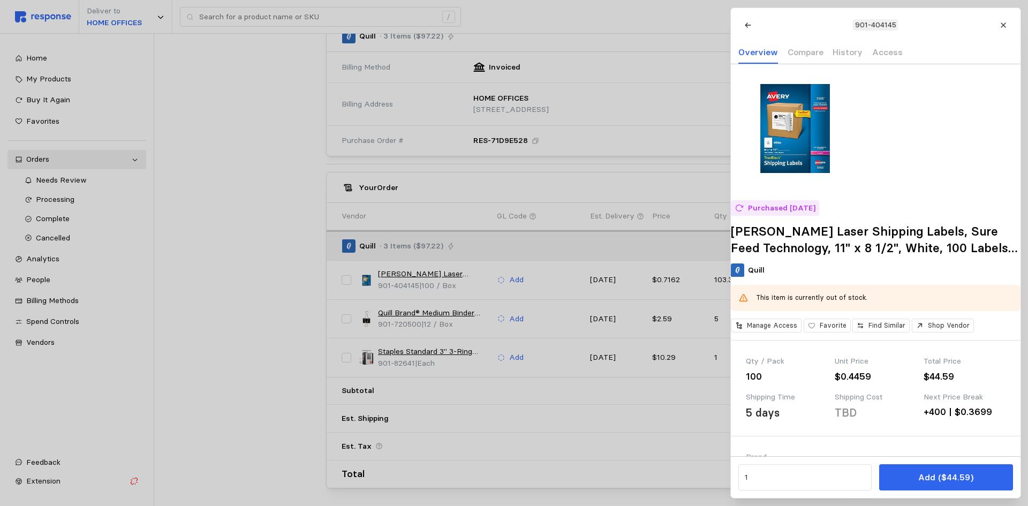
click at [233, 293] on div at bounding box center [514, 253] width 1028 height 506
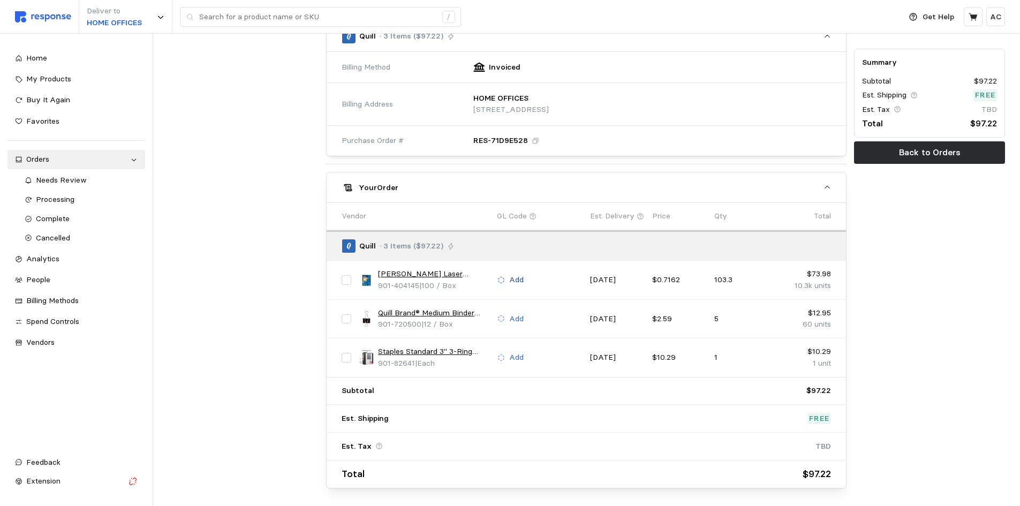
click at [517, 277] on p "Add" at bounding box center [516, 280] width 14 height 12
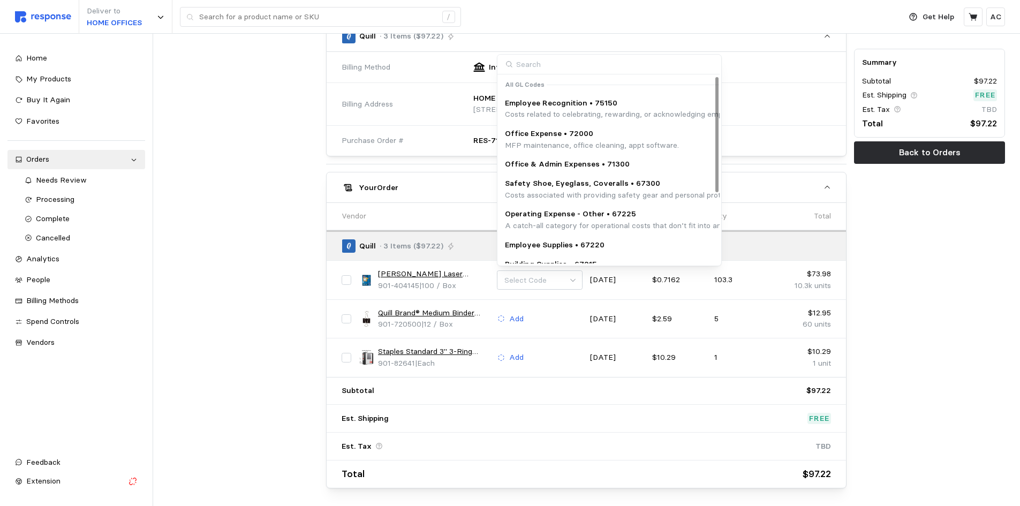
click at [577, 64] on input at bounding box center [608, 65] width 222 height 20
type input "67200"
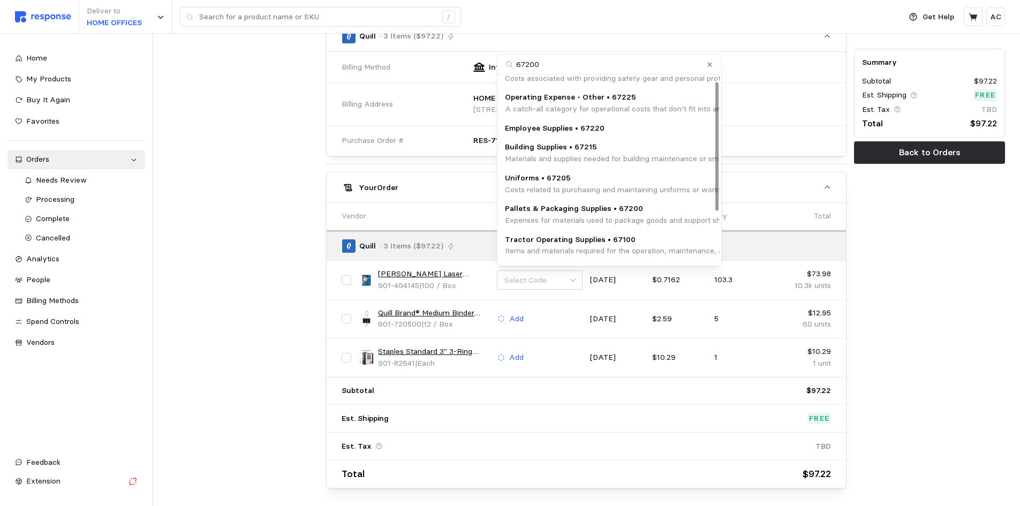
scroll to position [83, 0]
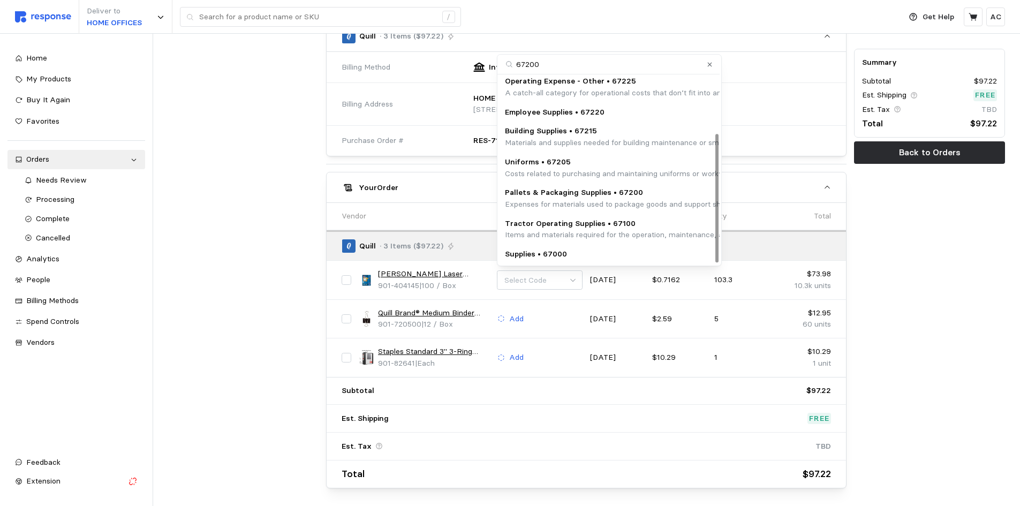
click at [590, 199] on p "Expenses for materials used to package goods and support shipping logistics, su…" at bounding box center [722, 205] width 434 height 12
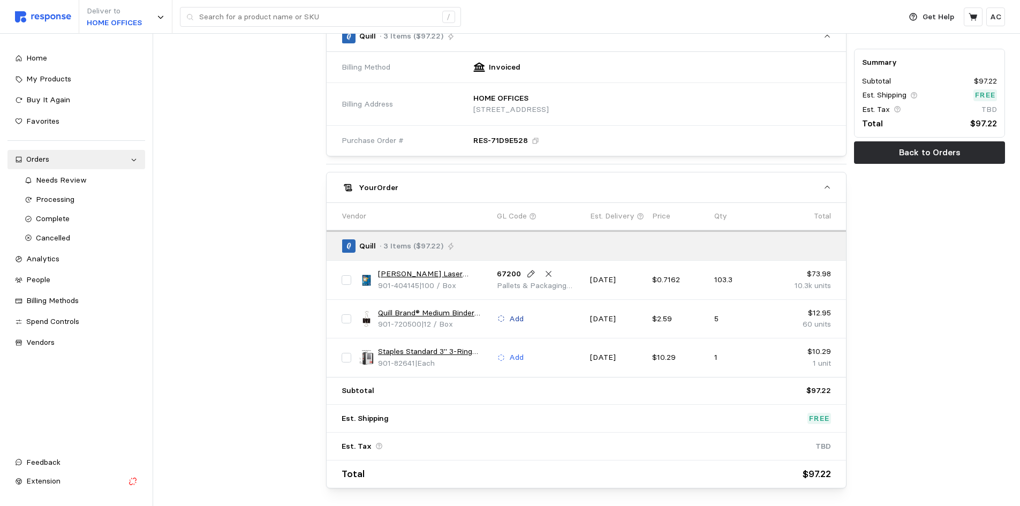
click at [518, 316] on p "Add" at bounding box center [516, 319] width 14 height 12
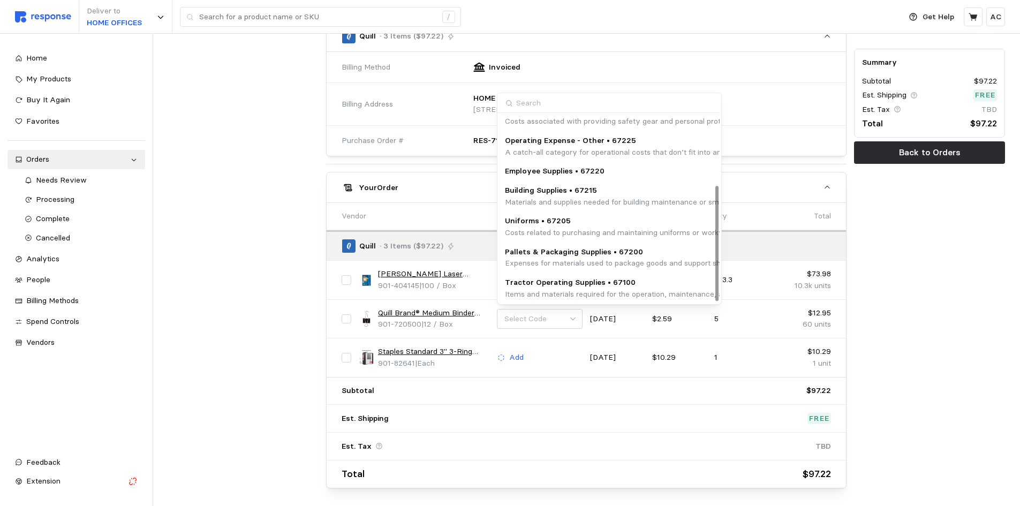
scroll to position [114, 0]
click at [588, 258] on p "Expenses for materials used to package goods and support shipping logistics, su…" at bounding box center [722, 262] width 434 height 12
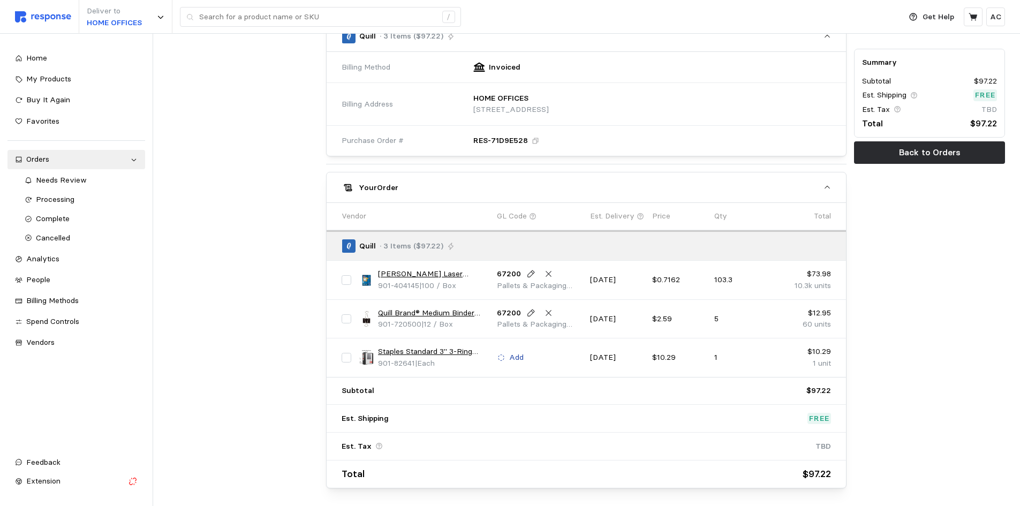
click at [516, 359] on p "Add" at bounding box center [516, 358] width 14 height 12
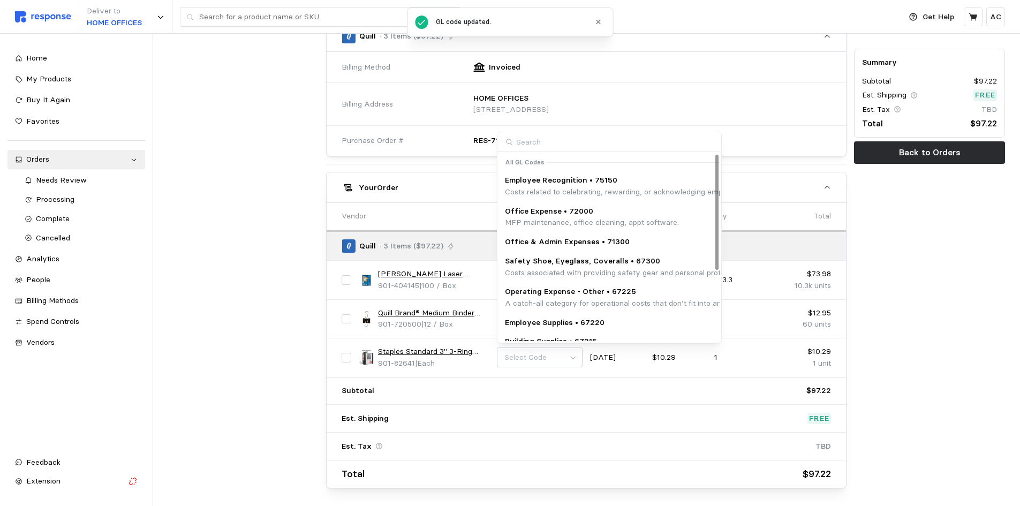
click at [446, 313] on link "Quill Brand® Medium Binder Clips, 5/8" Capacity, 12/Box (720500-QCC)" at bounding box center [433, 313] width 111 height 12
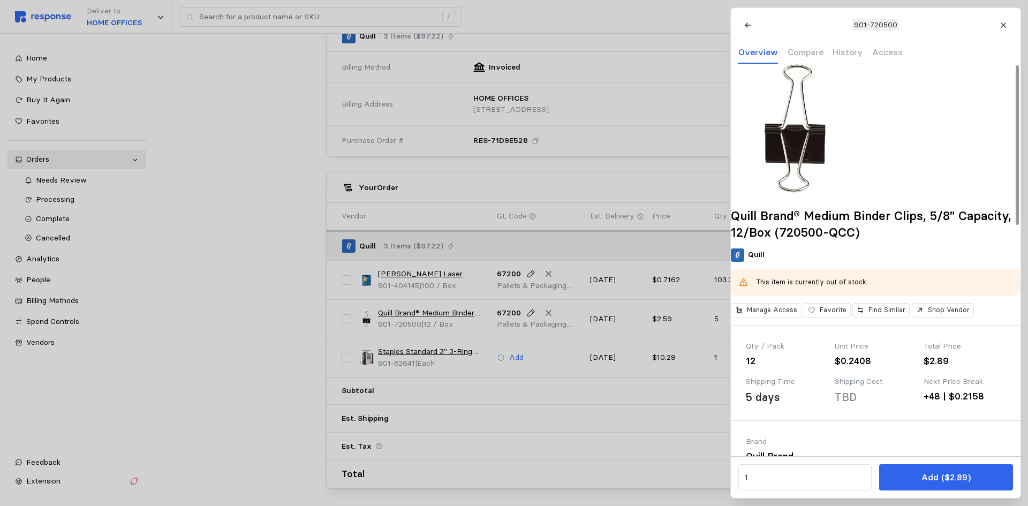
click at [276, 318] on div at bounding box center [514, 253] width 1028 height 506
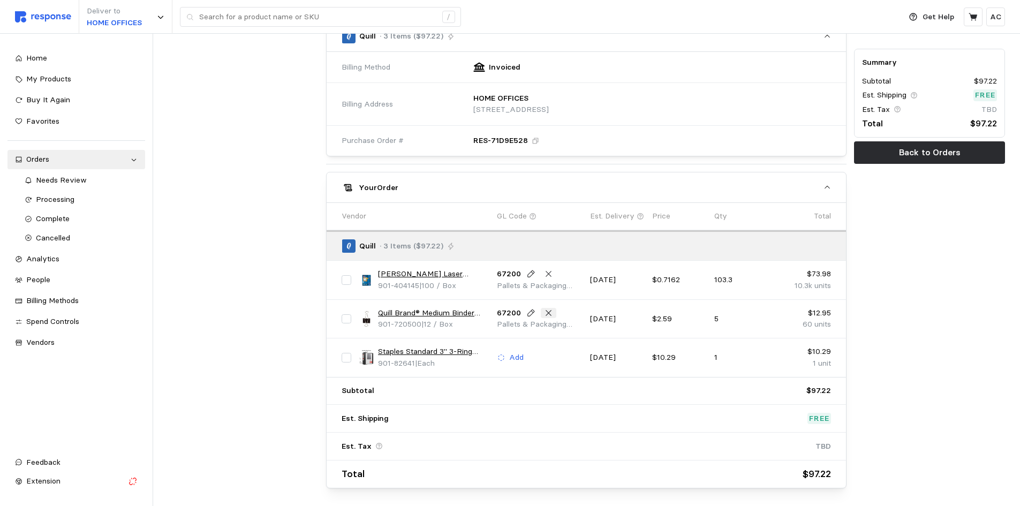
click at [546, 309] on icon at bounding box center [549, 313] width 10 height 10
click at [512, 316] on p "Add" at bounding box center [516, 319] width 14 height 12
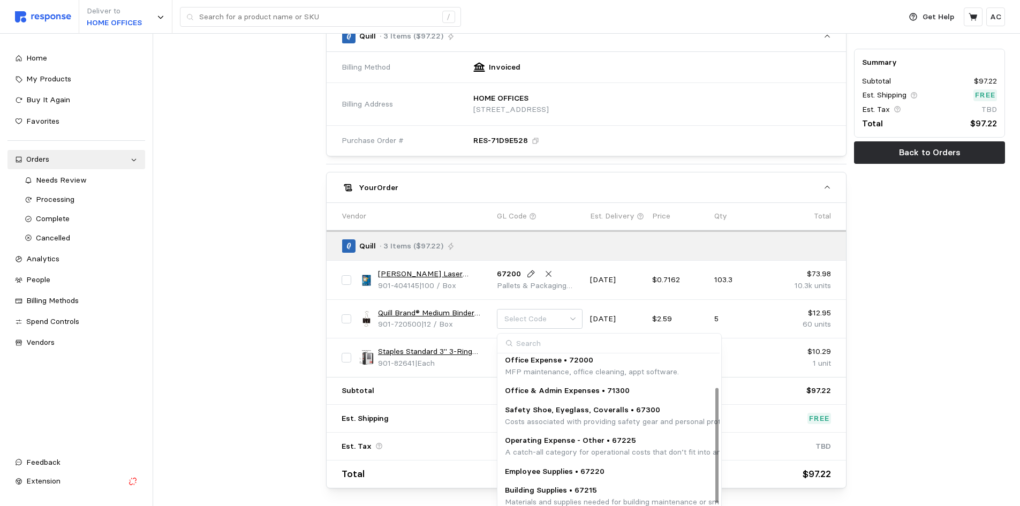
scroll to position [53, 0]
type input "67225"
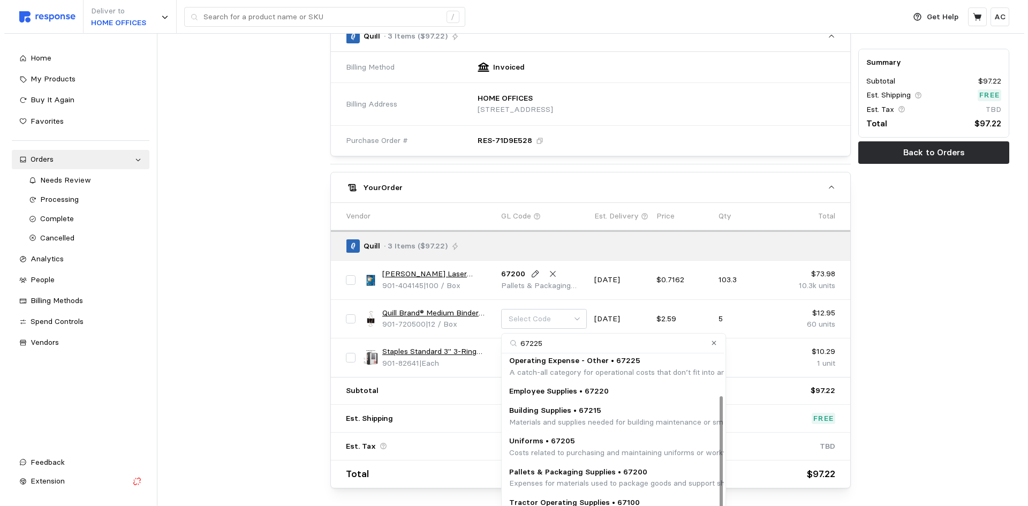
scroll to position [52, 0]
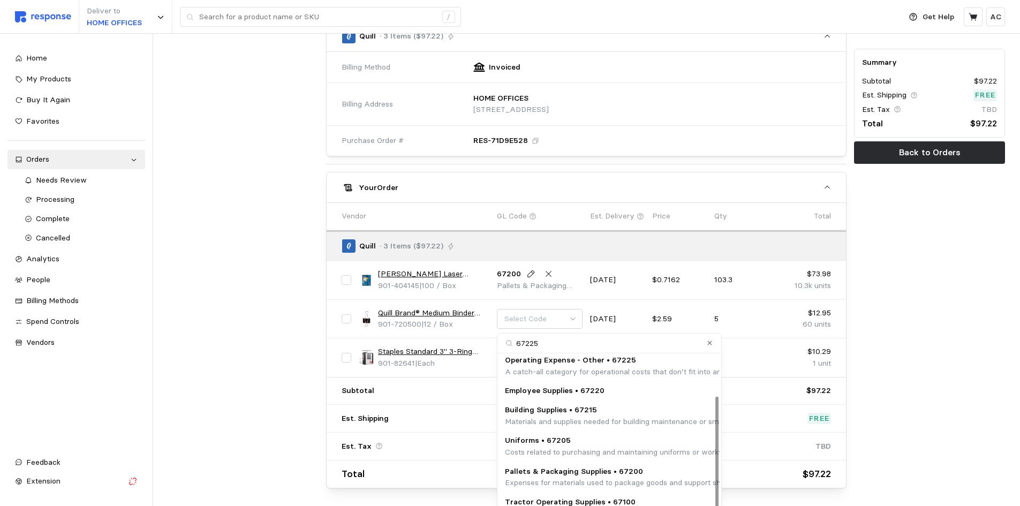
click at [648, 366] on p "A catch-all category for operational costs that don’t fit into any predefined s…" at bounding box center [668, 372] width 326 height 12
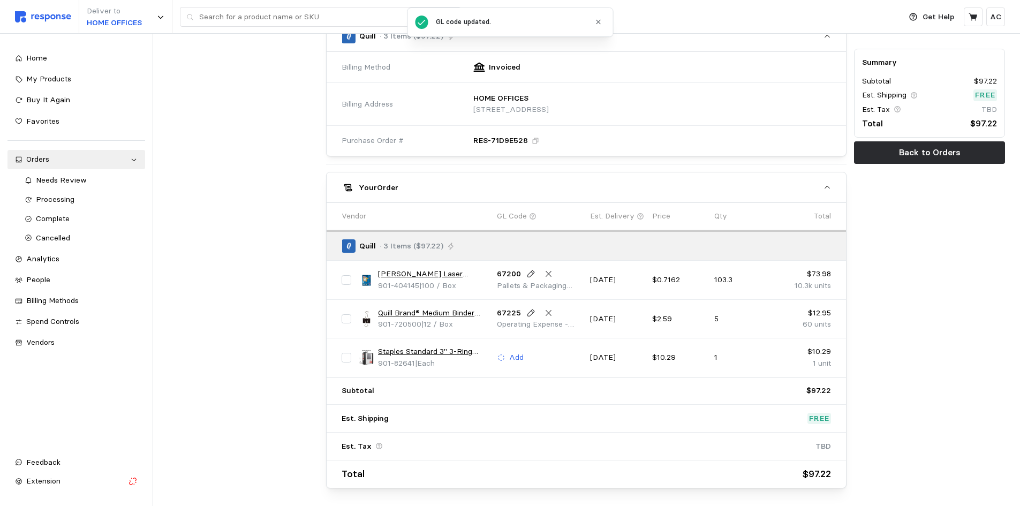
click at [449, 349] on link "Staples Standard 3" 3-Ring View Binder, Black (26449-CC)" at bounding box center [433, 352] width 111 height 12
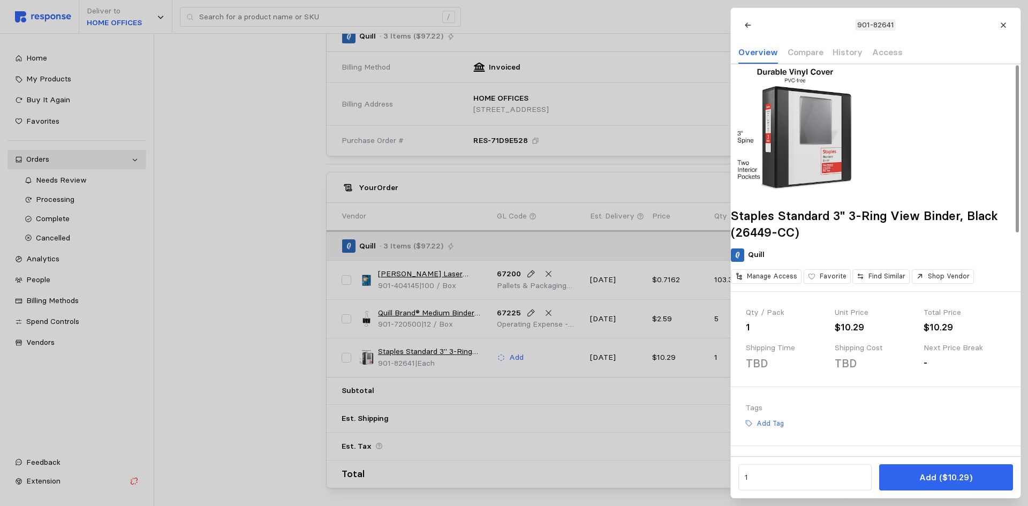
click at [256, 336] on div at bounding box center [514, 253] width 1028 height 506
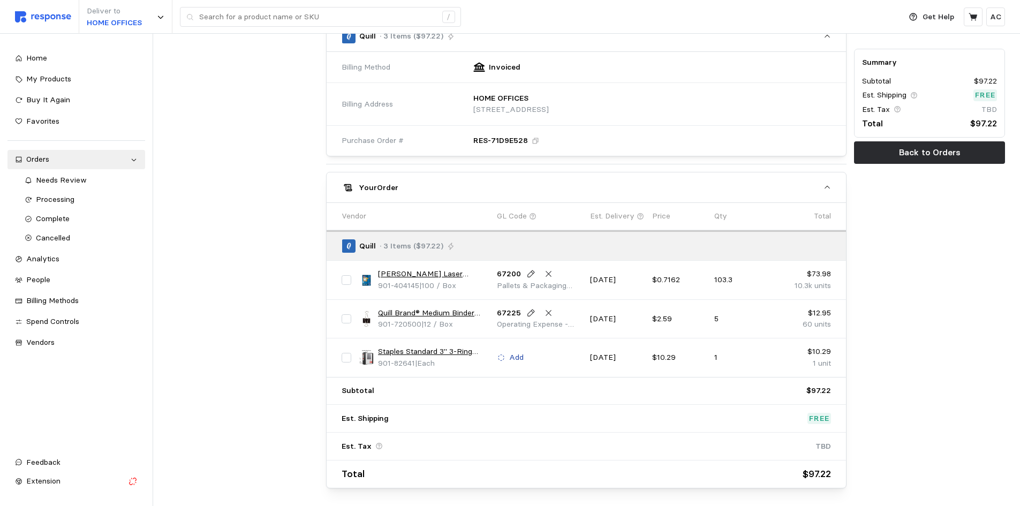
click at [518, 356] on p "Add" at bounding box center [516, 358] width 14 height 12
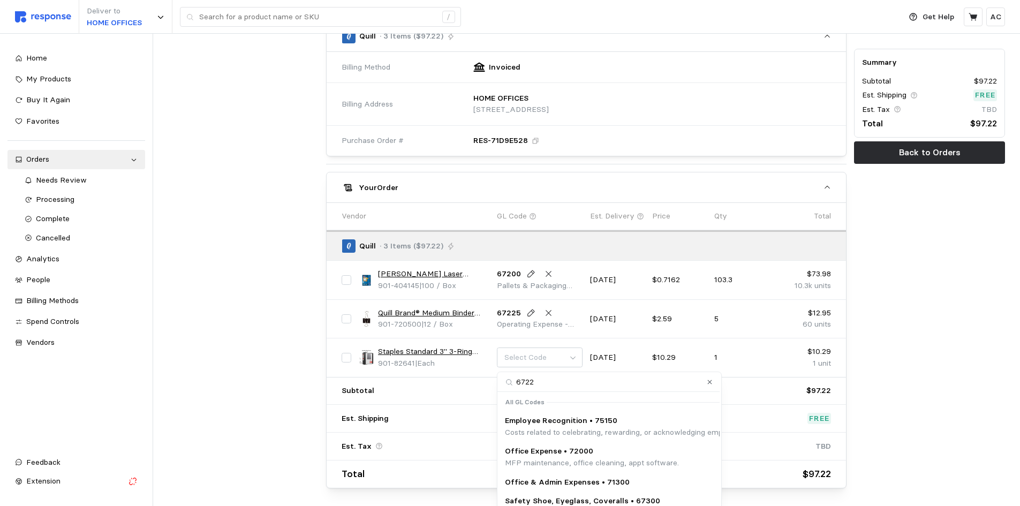
type input "67225"
click at [606, 459] on p "A catch-all category for operational costs that don’t fit into any predefined s…" at bounding box center [668, 463] width 326 height 12
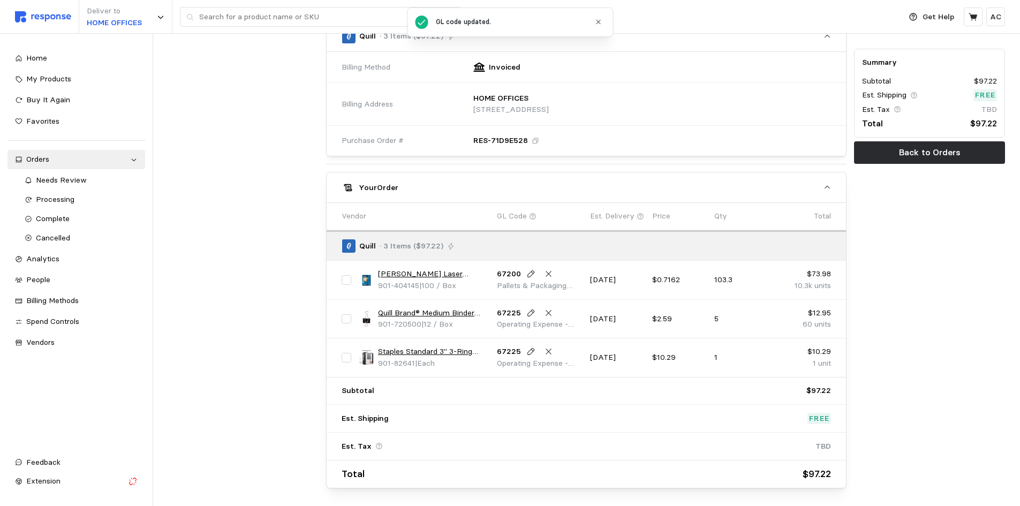
click at [465, 276] on link "[PERSON_NAME] Laser Shipping Labels, Sure Feed Technology, 11" x 8 1/2", White,…" at bounding box center [433, 274] width 111 height 12
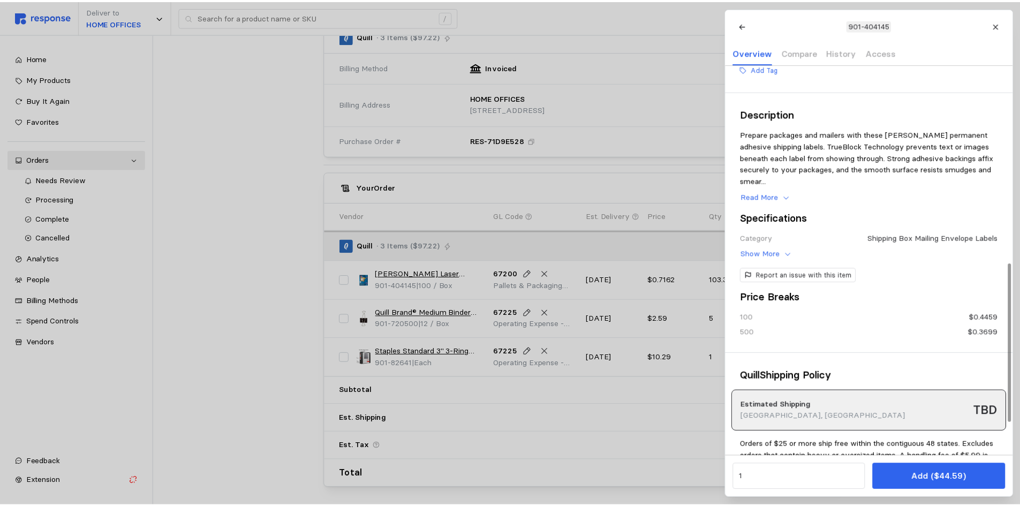
scroll to position [510, 0]
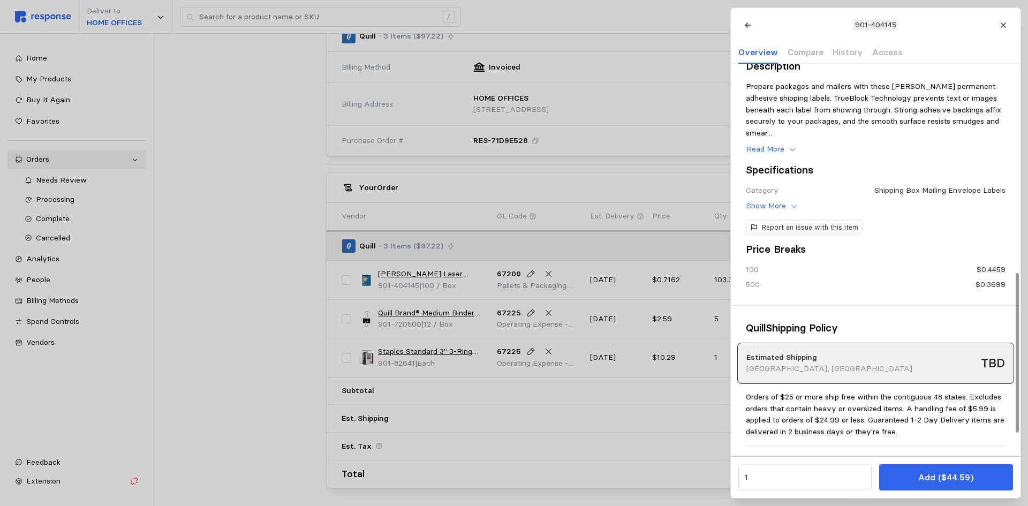
click at [275, 298] on div at bounding box center [514, 253] width 1028 height 506
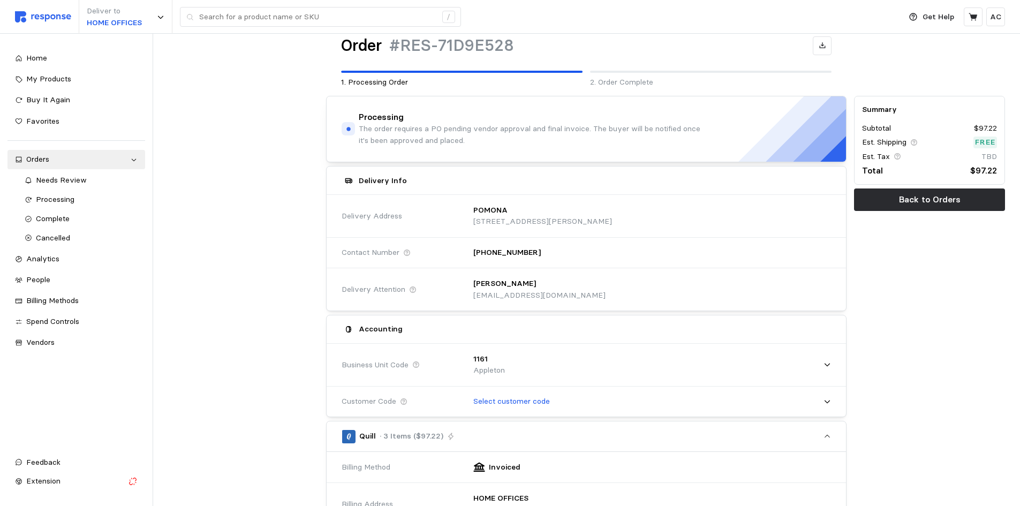
scroll to position [0, 0]
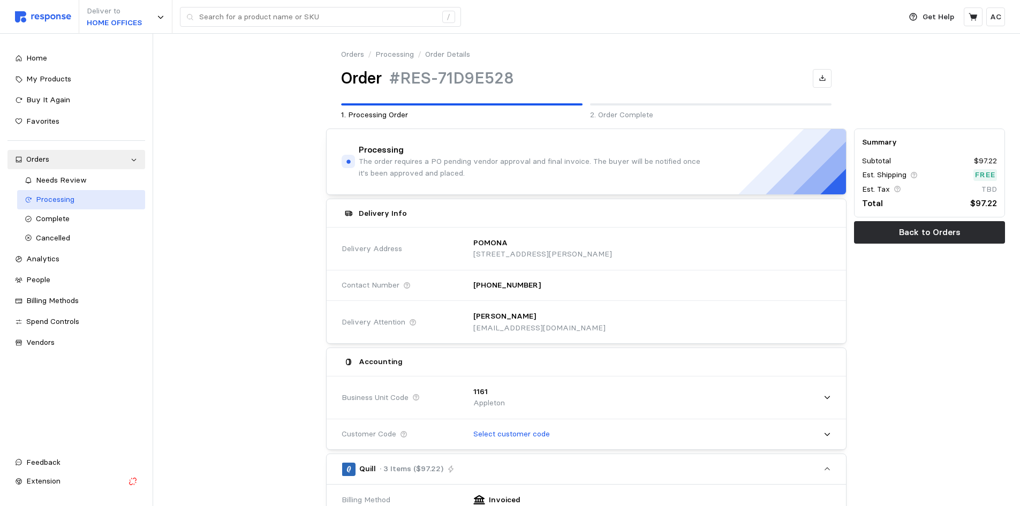
click at [70, 202] on span "Processing" at bounding box center [55, 199] width 39 height 10
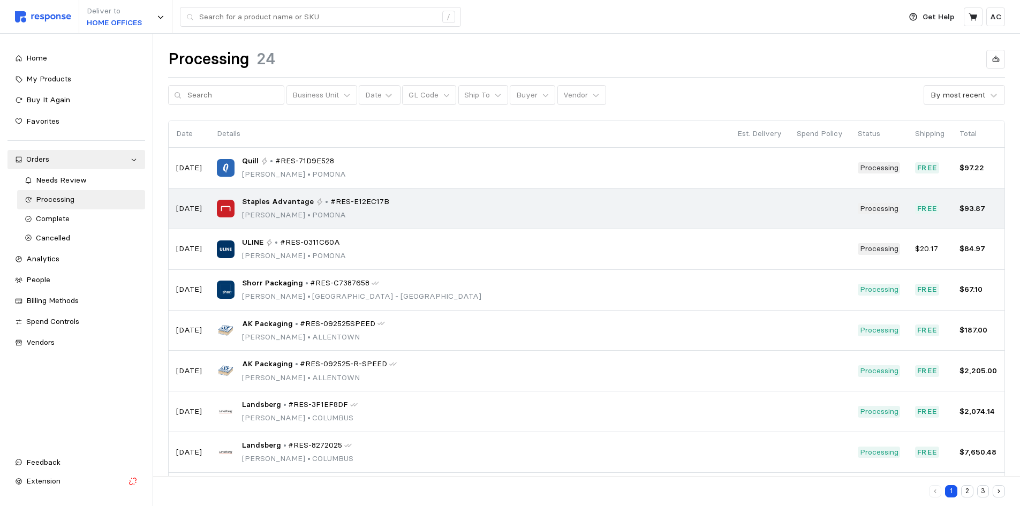
click at [367, 208] on div "Staples Advantage • #RES-E12EC17B [PERSON_NAME][GEOGRAPHIC_DATA]" at bounding box center [315, 208] width 147 height 25
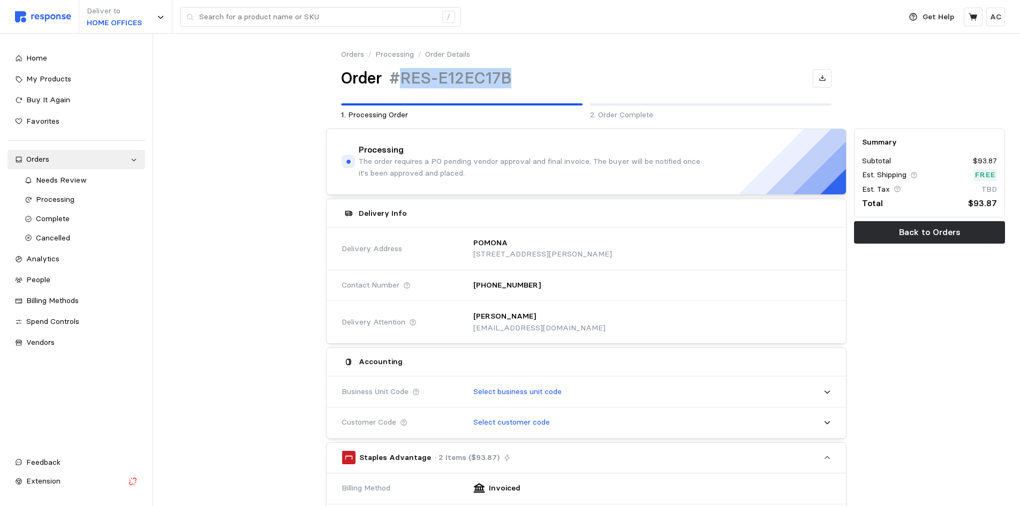
drag, startPoint x: 518, startPoint y: 80, endPoint x: 406, endPoint y: 77, distance: 112.5
click at [406, 77] on div "Order #RES-E12EC17B" at bounding box center [586, 78] width 490 height 21
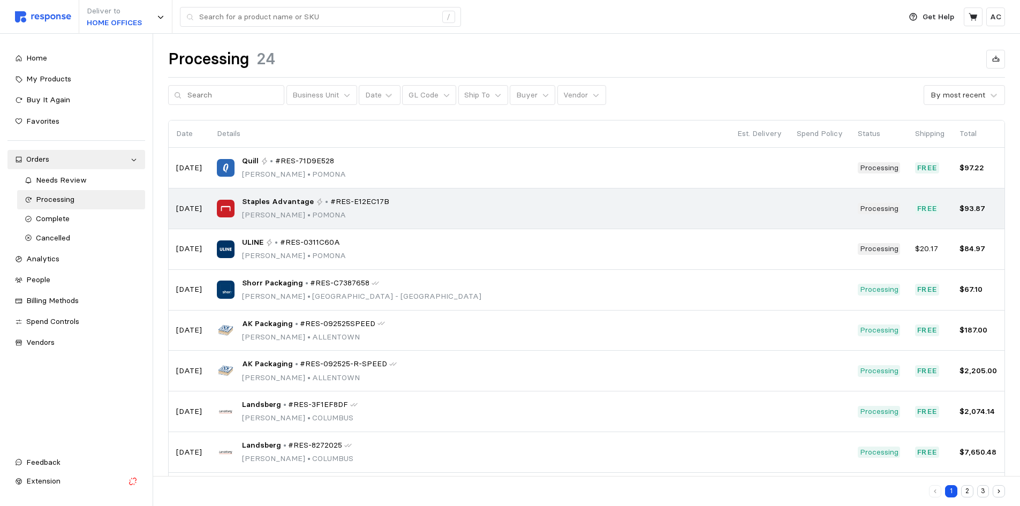
click at [311, 207] on div "Staples Advantage • #RES-E12EC17B" at bounding box center [315, 202] width 147 height 12
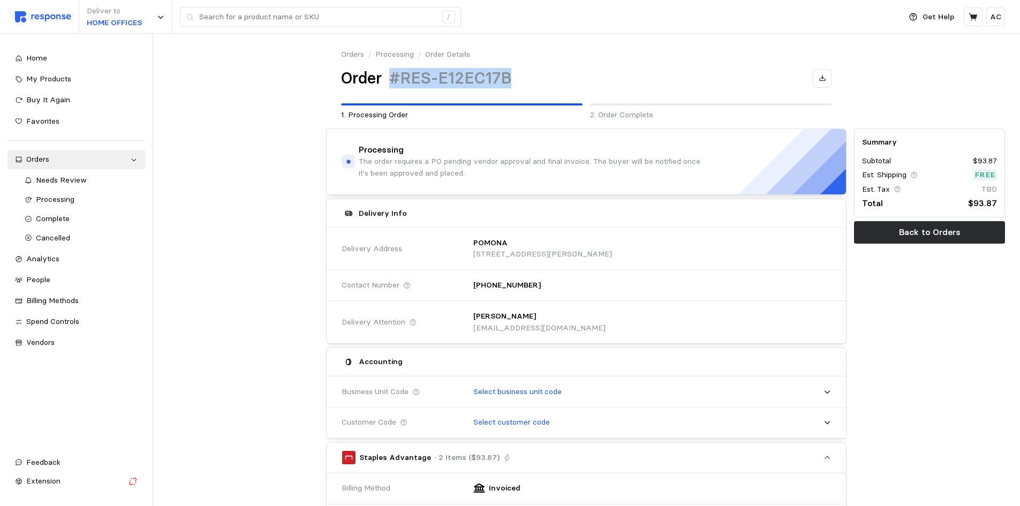
drag, startPoint x: 515, startPoint y: 78, endPoint x: 390, endPoint y: 72, distance: 124.3
click at [390, 72] on div "Order #RES-E12EC17B" at bounding box center [586, 78] width 490 height 21
copy h1 "#RES-E12EC17B"
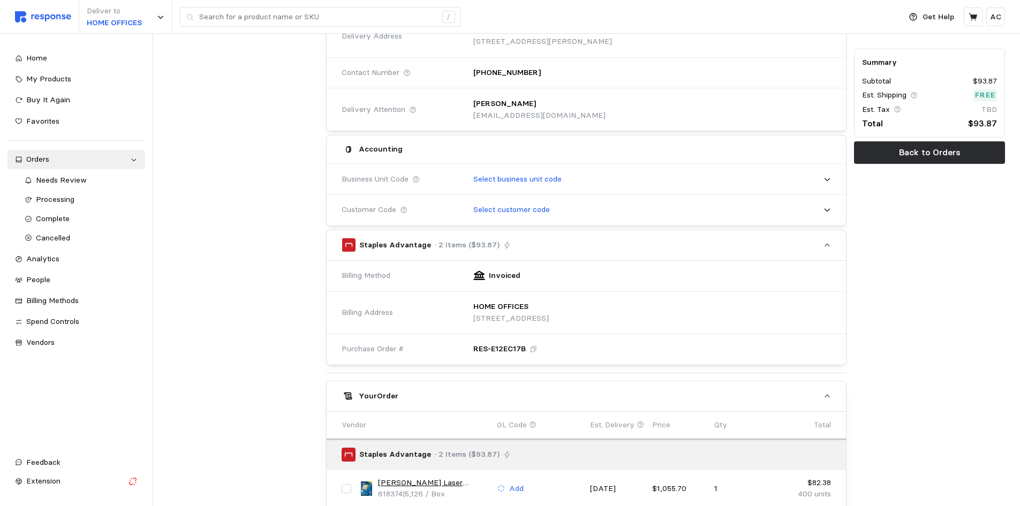
scroll to position [213, 0]
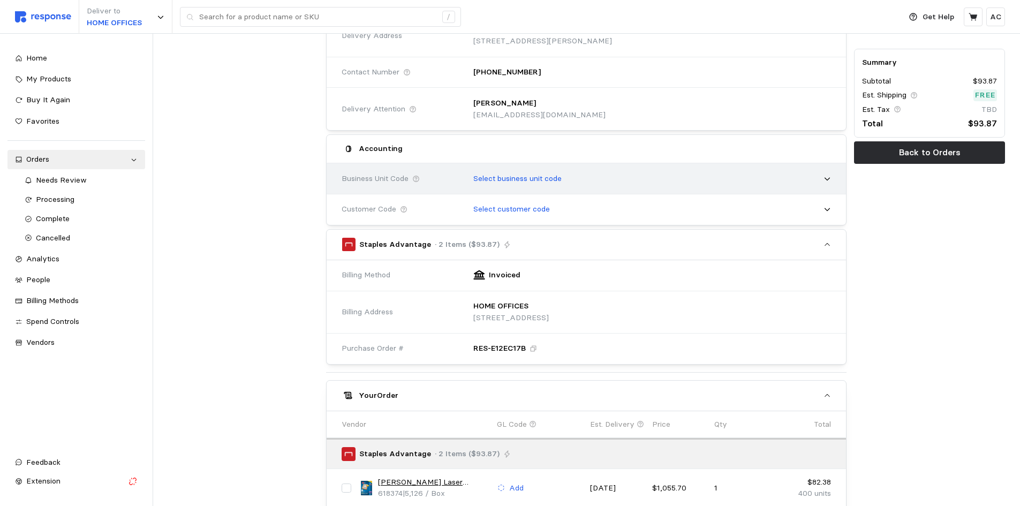
click at [565, 182] on div "Select business unit code" at bounding box center [648, 178] width 365 height 27
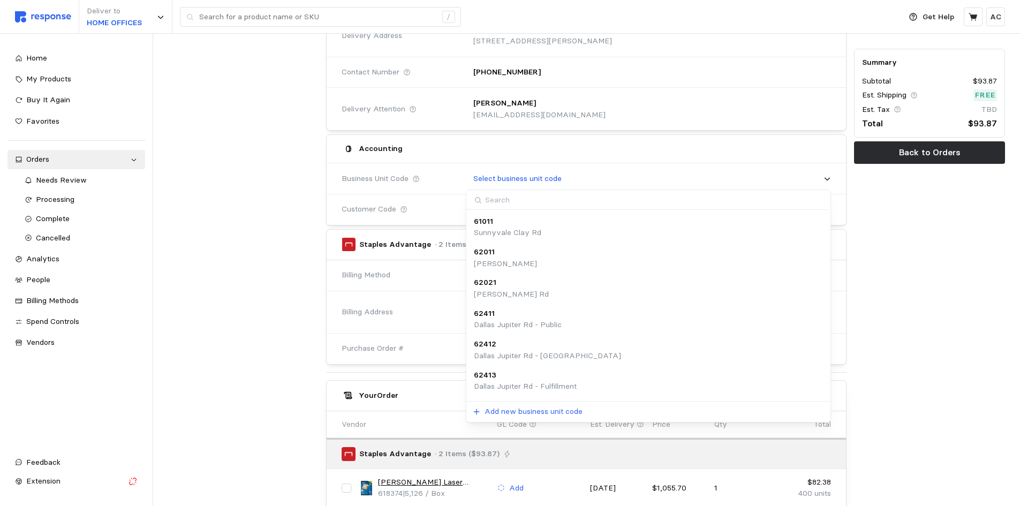
click at [556, 196] on input at bounding box center [647, 200] width 362 height 20
type input "apple"
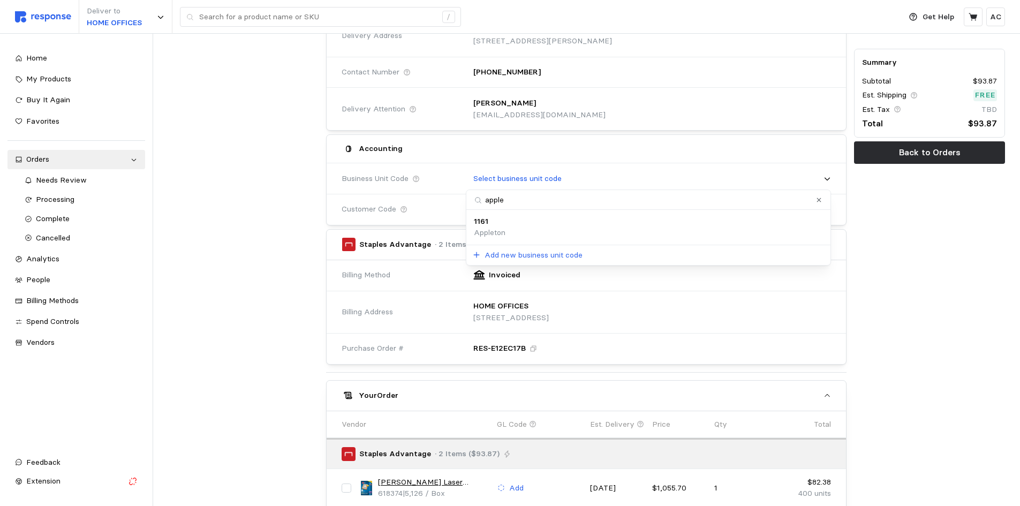
click at [546, 220] on div "1161 Appleton" at bounding box center [648, 227] width 349 height 23
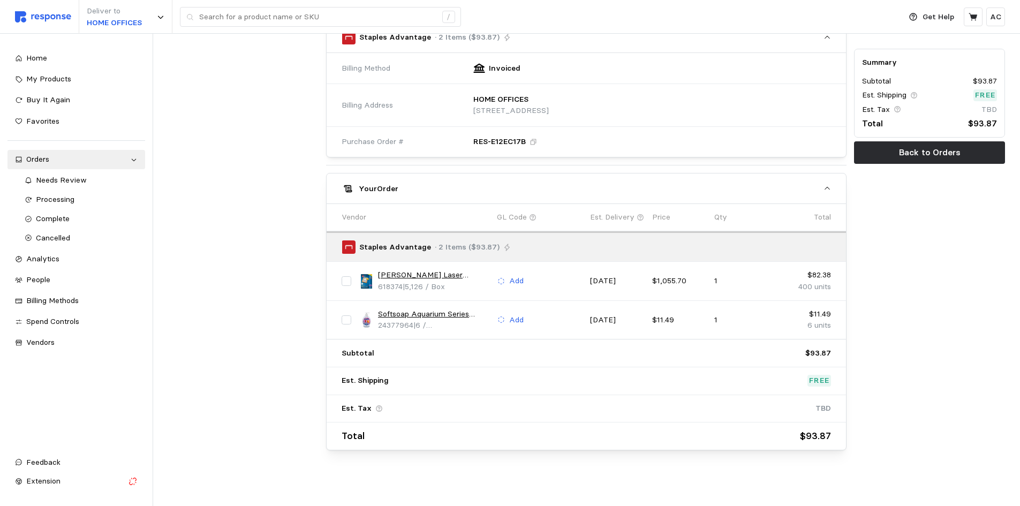
scroll to position [436, 0]
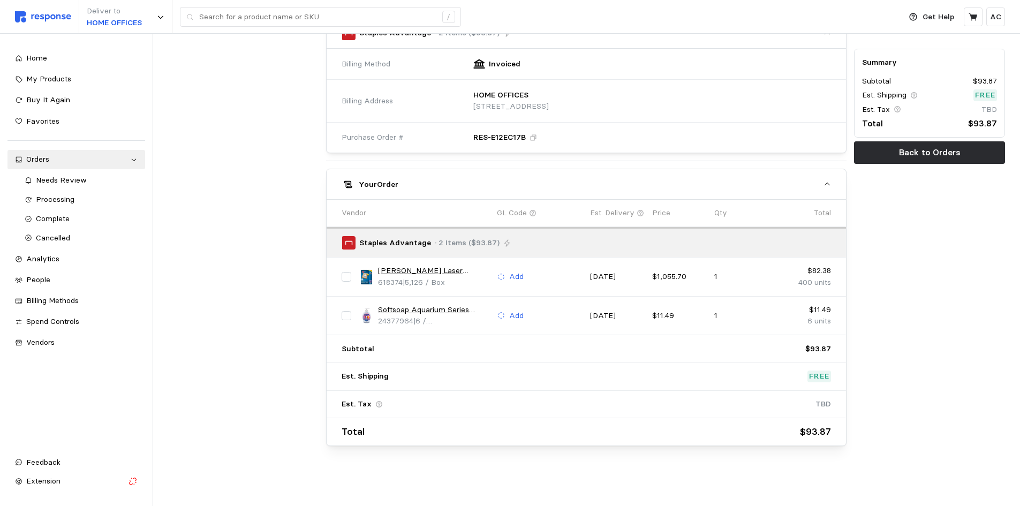
click at [463, 267] on link "[PERSON_NAME] Laser Shipping Labels, 5-1/2" x 8-1/2", White, 2 Labels/Sheet, 10…" at bounding box center [433, 271] width 111 height 12
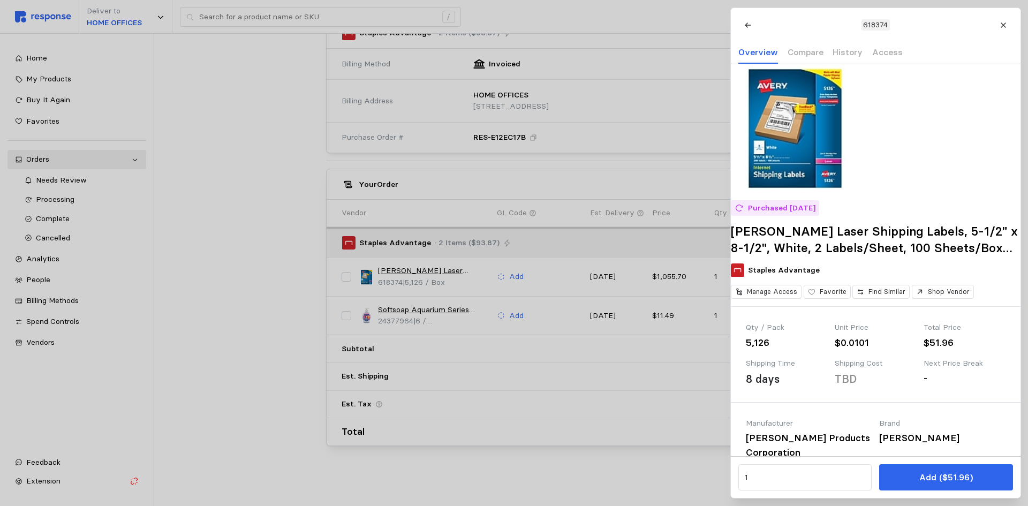
click at [434, 306] on div at bounding box center [514, 253] width 1028 height 506
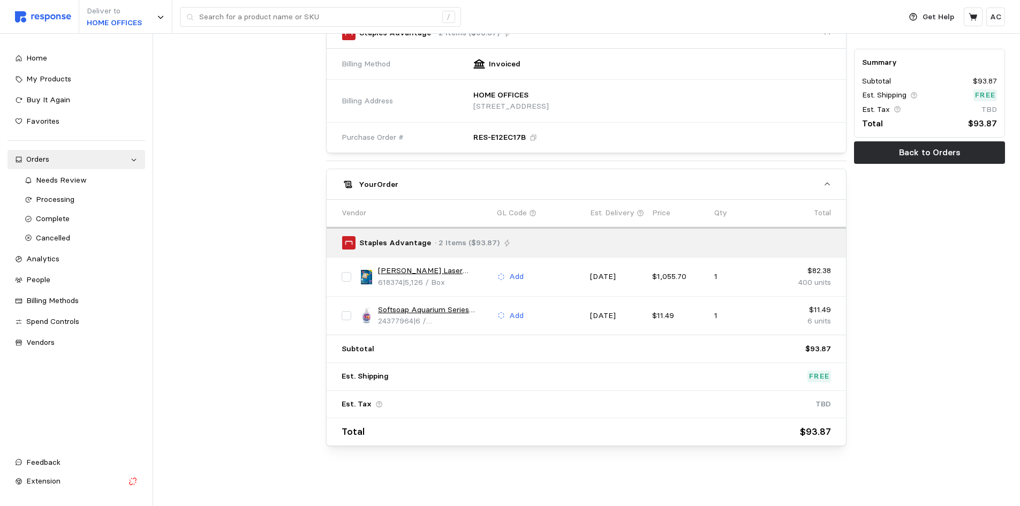
click at [459, 312] on link "Softsoap Aquarium Series Liquid Hand Soap, Aquarium Scent, 6/Carton (US04966A/1…" at bounding box center [433, 310] width 111 height 12
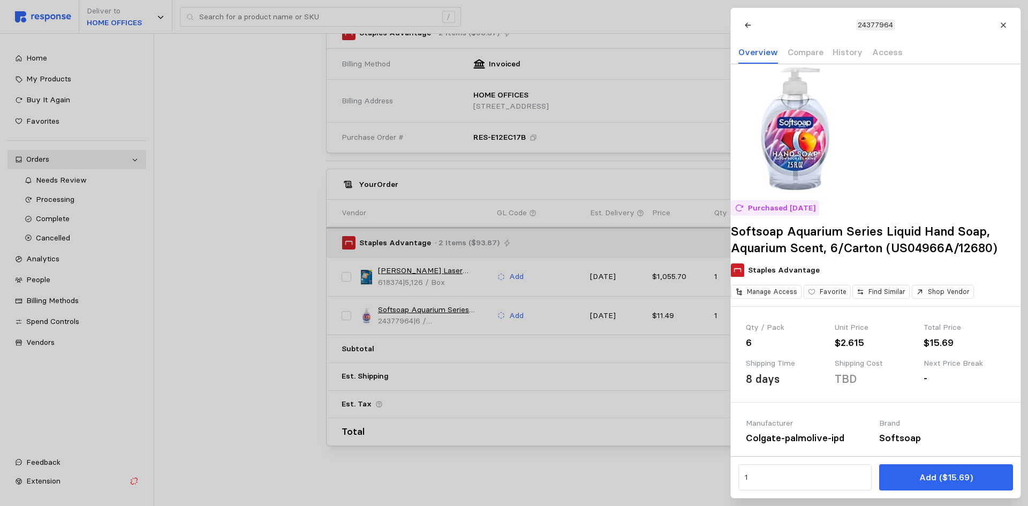
click at [529, 464] on div at bounding box center [514, 253] width 1028 height 506
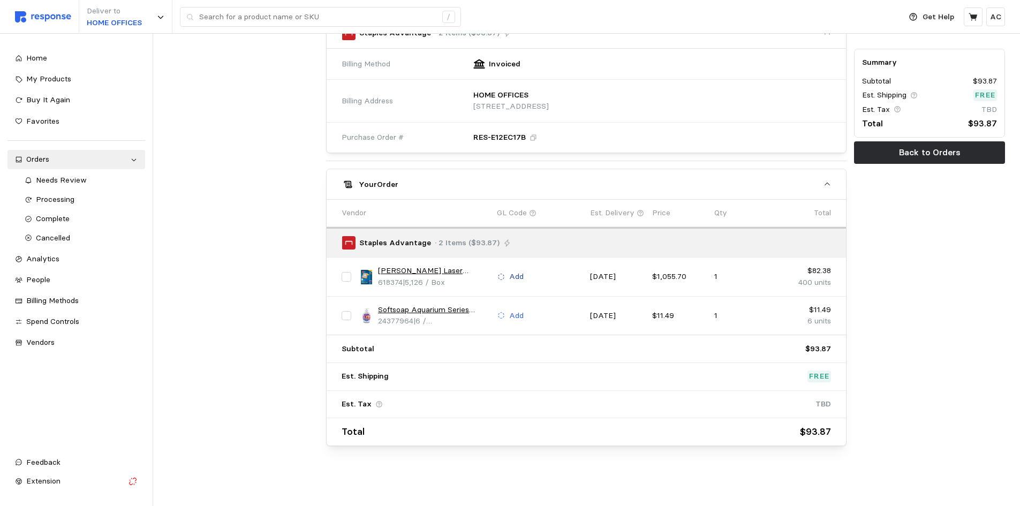
click at [512, 277] on p "Add" at bounding box center [516, 277] width 14 height 12
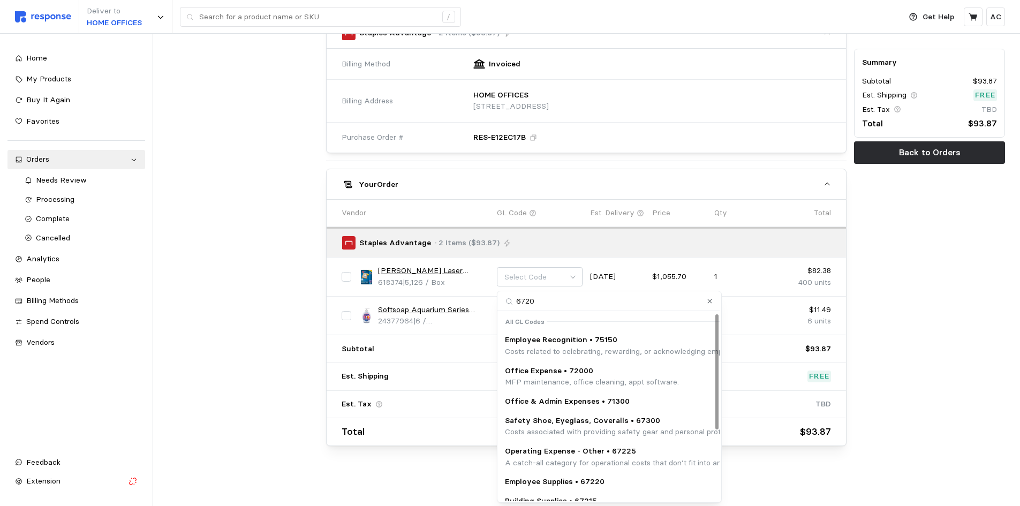
type input "67200"
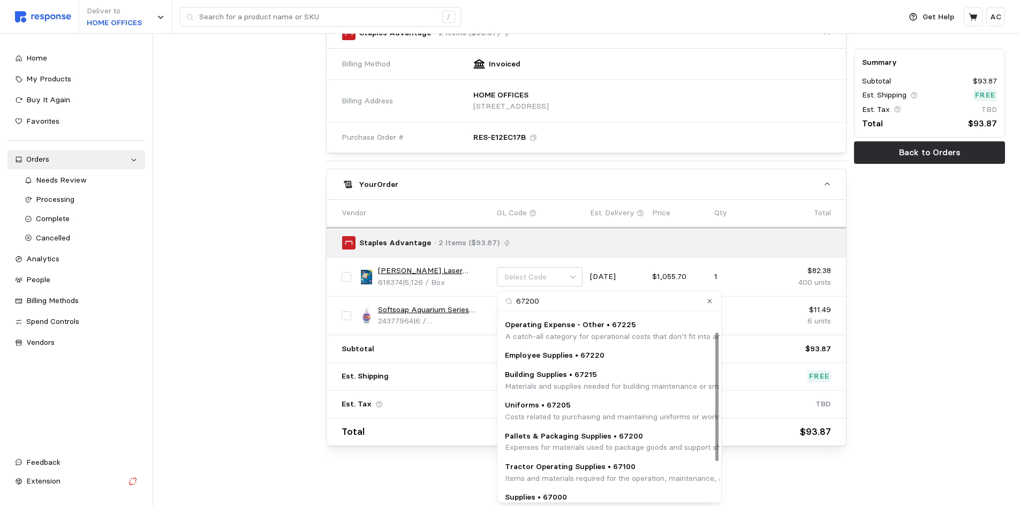
scroll to position [83, 0]
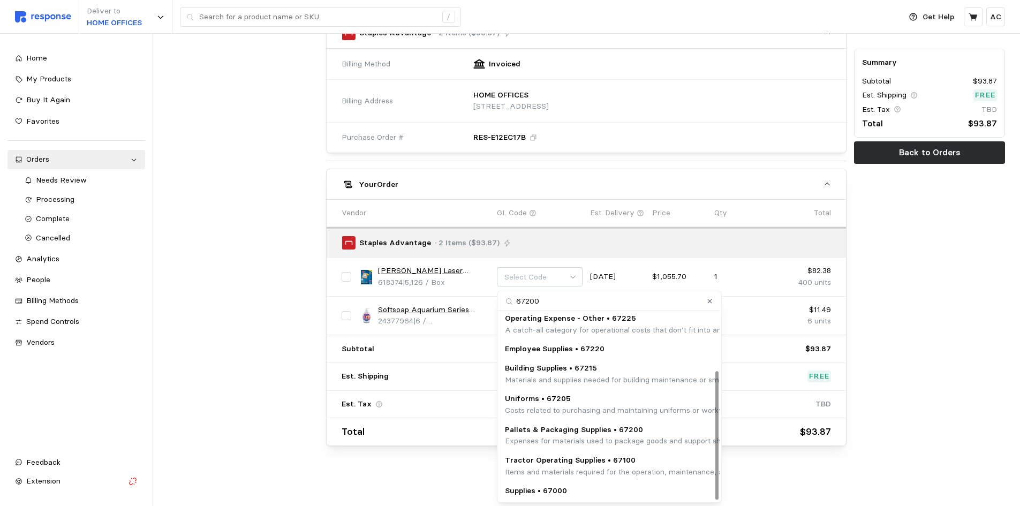
click at [649, 428] on p "Pallets & Packaging Supplies • 67200" at bounding box center [722, 430] width 434 height 12
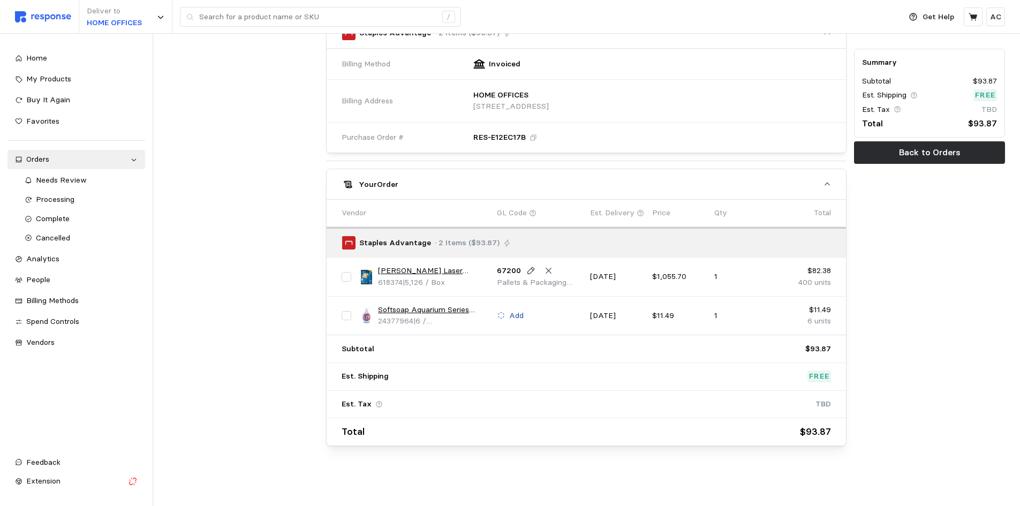
click at [509, 309] on button "Add" at bounding box center [510, 315] width 27 height 13
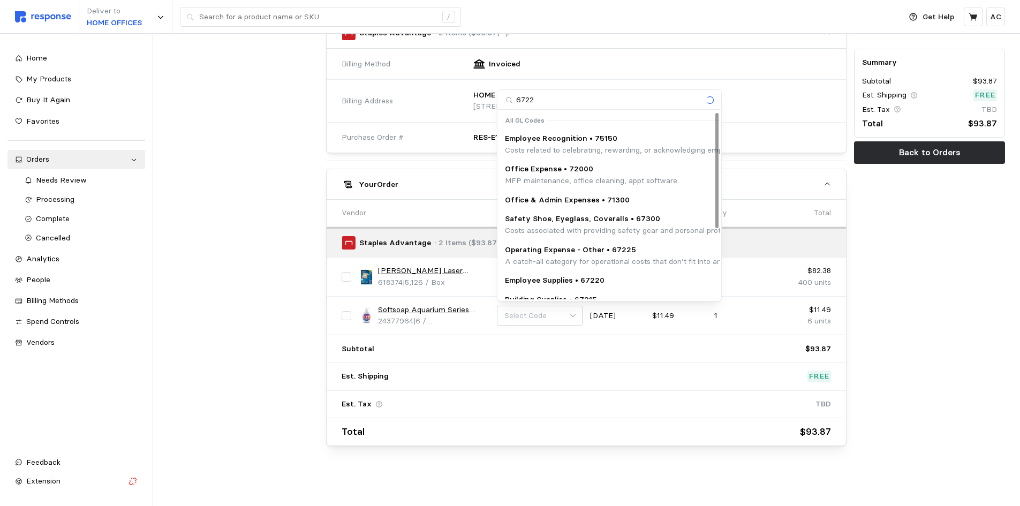
type input "67220"
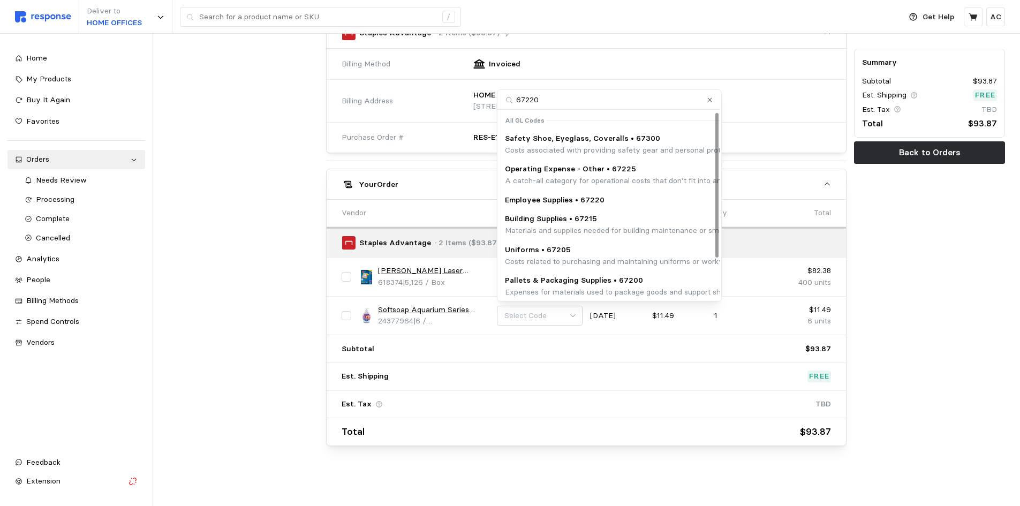
click at [621, 198] on div "Employee Supplies • 67220" at bounding box center [751, 200] width 492 height 12
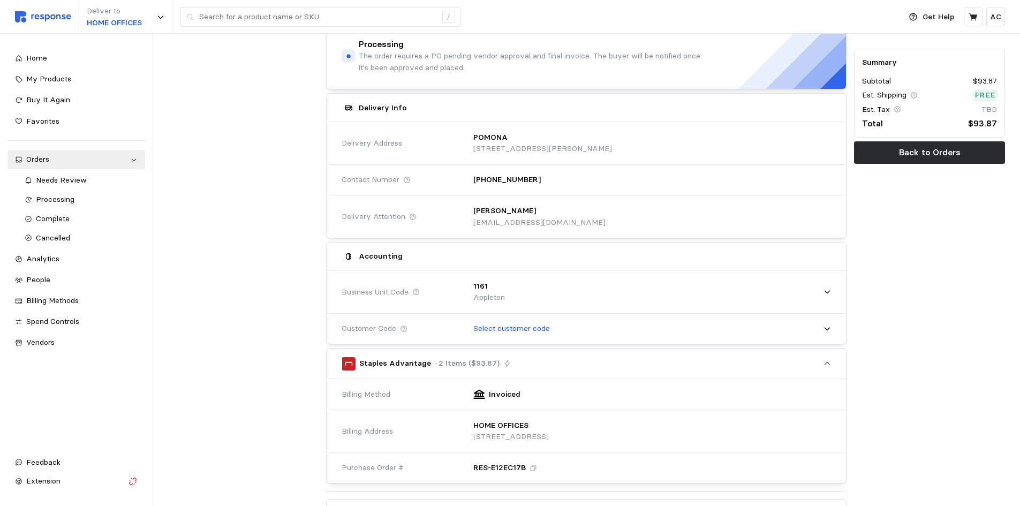
scroll to position [106, 0]
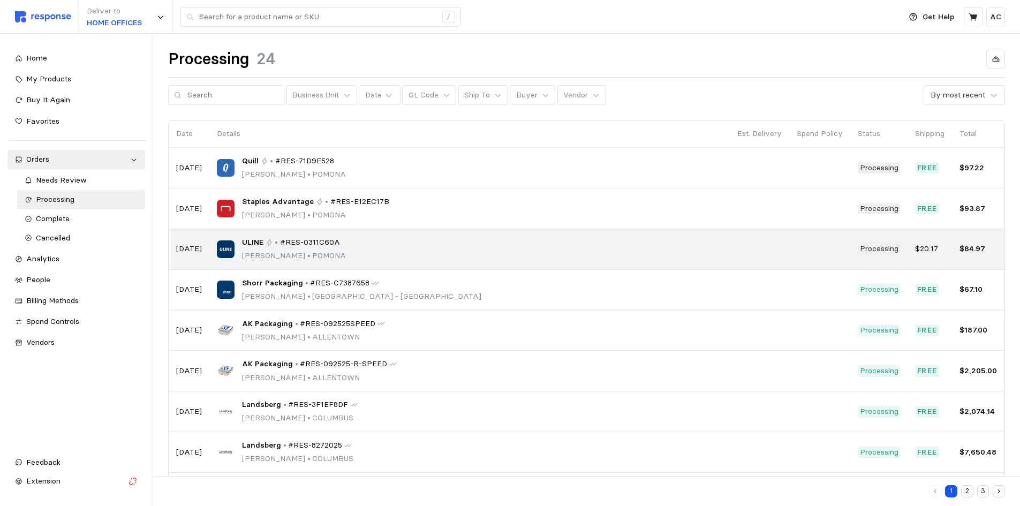
click at [305, 250] on p "[PERSON_NAME][GEOGRAPHIC_DATA]" at bounding box center [294, 256] width 104 height 12
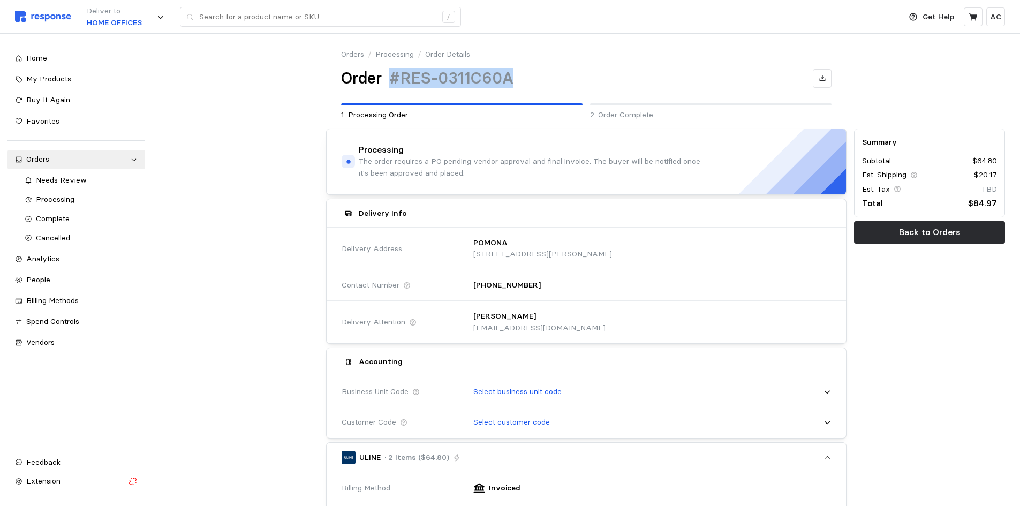
drag, startPoint x: 513, startPoint y: 73, endPoint x: 387, endPoint y: 69, distance: 127.0
click at [387, 69] on div "Order #RES-0311C60A" at bounding box center [586, 78] width 490 height 21
copy div "#RES-0311C60A"
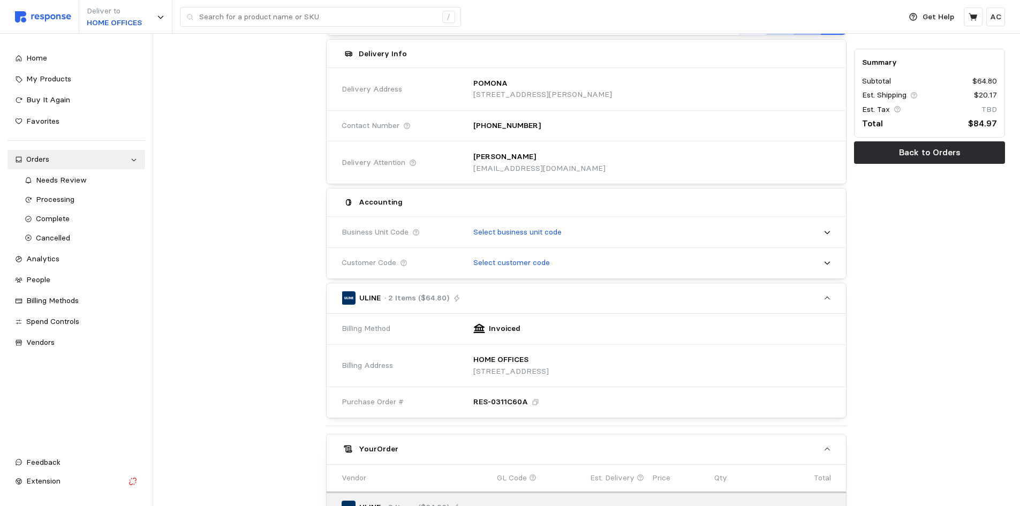
scroll to position [160, 0]
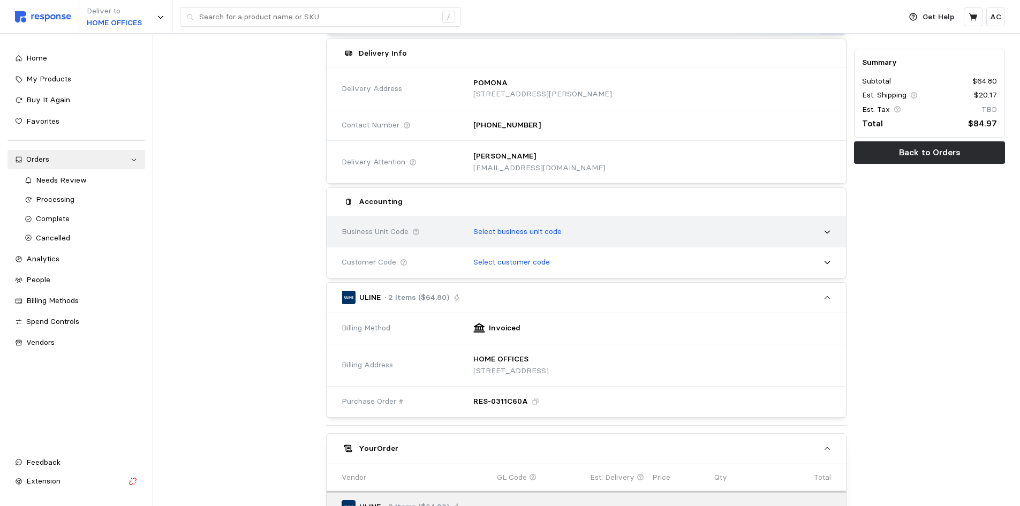
click at [556, 229] on p "Select business unit code" at bounding box center [517, 232] width 88 height 12
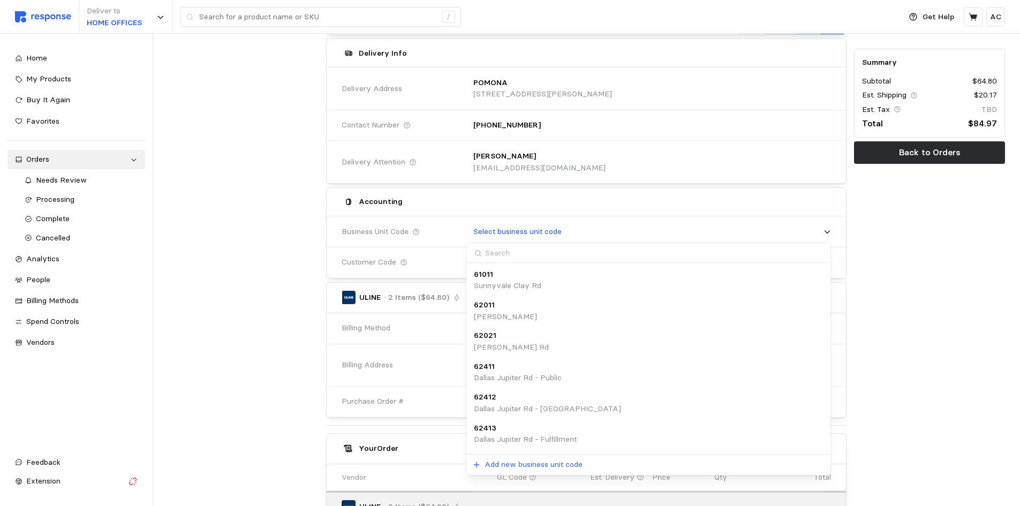
click at [550, 255] on input at bounding box center [647, 253] width 362 height 20
type input "1161"
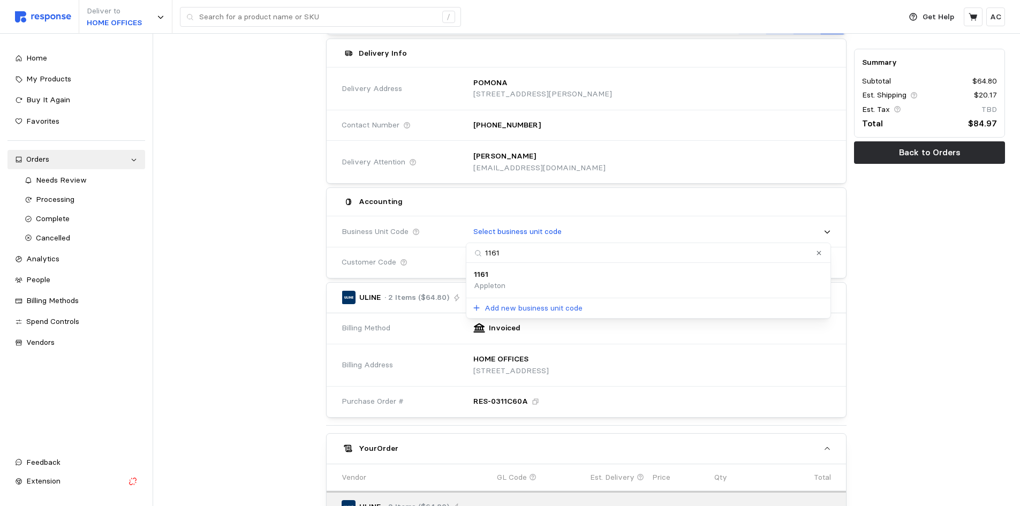
click at [546, 277] on div "1161 Appleton" at bounding box center [648, 280] width 349 height 23
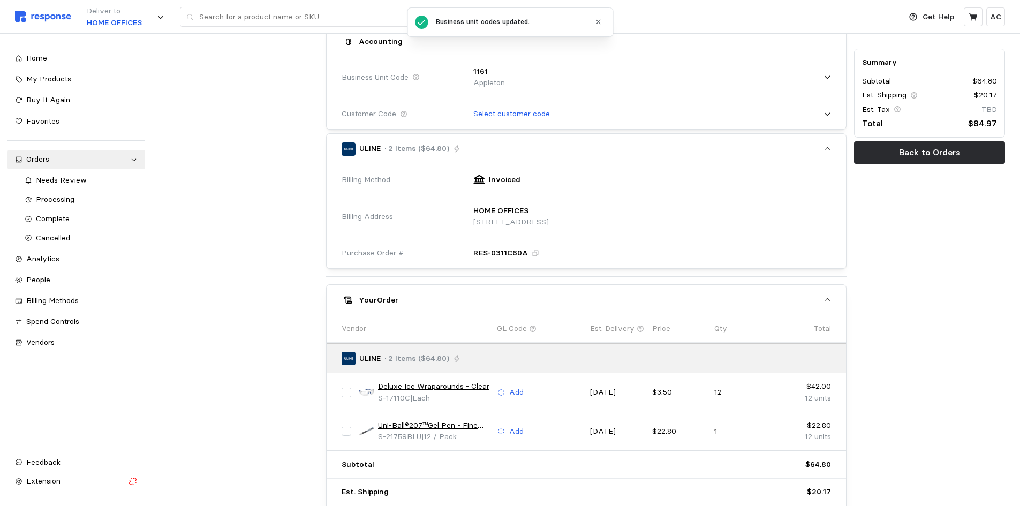
scroll to position [321, 0]
click at [517, 389] on p "Add" at bounding box center [516, 392] width 14 height 12
click at [459, 385] on link "Deluxe Ice Wraparounds - Clear" at bounding box center [433, 386] width 111 height 12
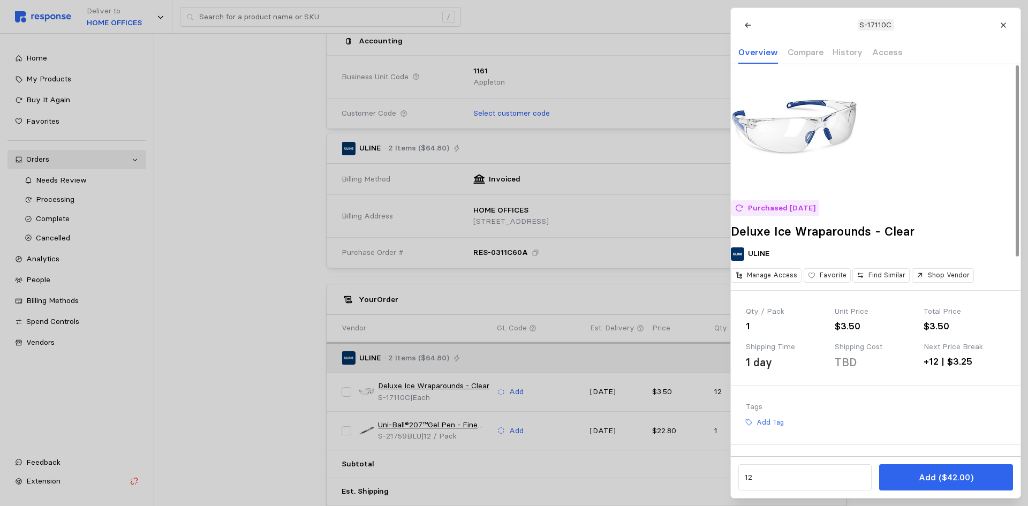
click at [436, 423] on div at bounding box center [514, 253] width 1028 height 506
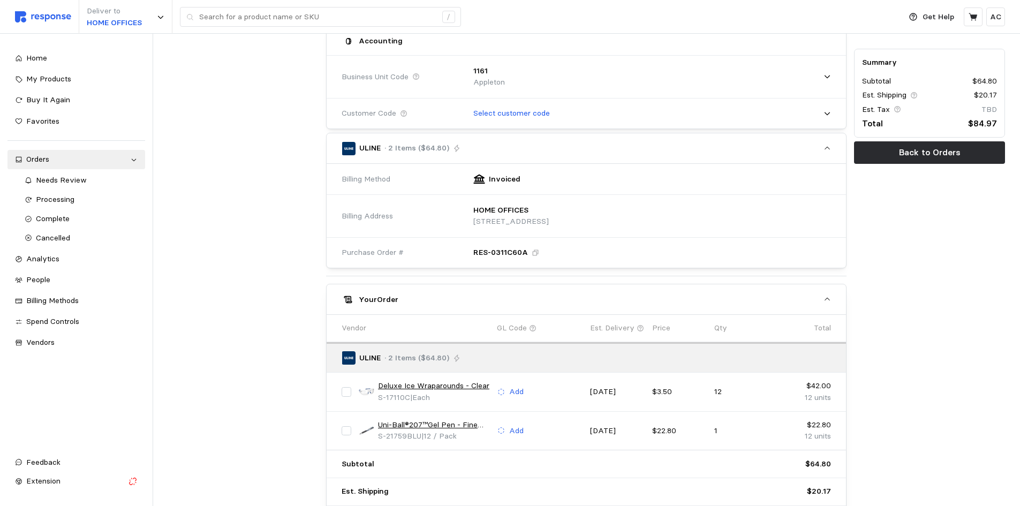
click at [443, 426] on link "Uni-Ball®207™Gel Pen - Fine Tip, Blue" at bounding box center [433, 425] width 111 height 12
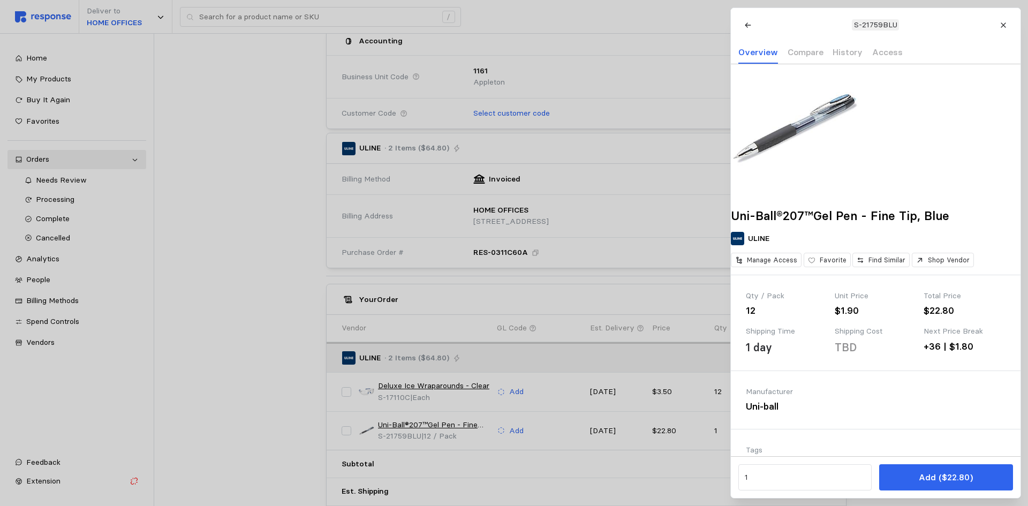
click at [516, 393] on div at bounding box center [514, 253] width 1028 height 506
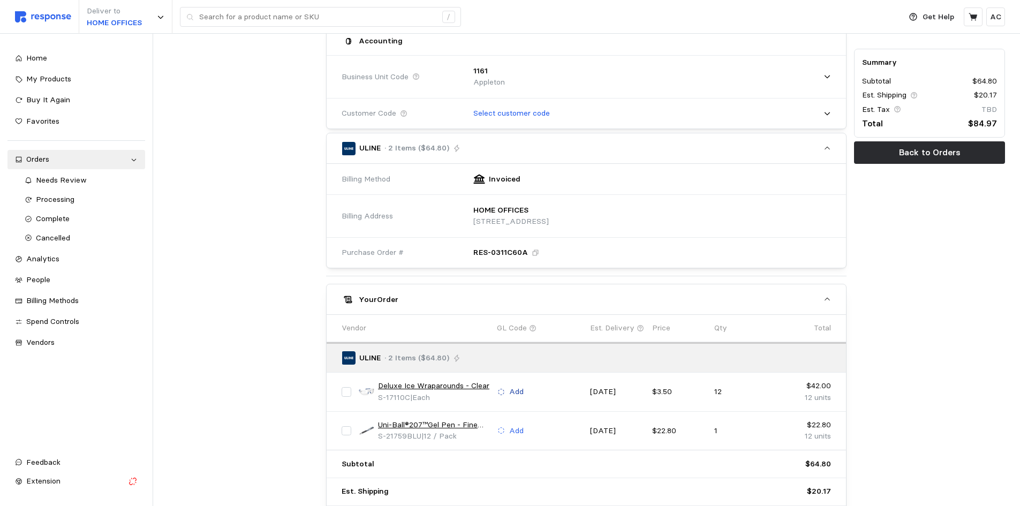
click at [514, 390] on p "Add" at bounding box center [516, 392] width 14 height 12
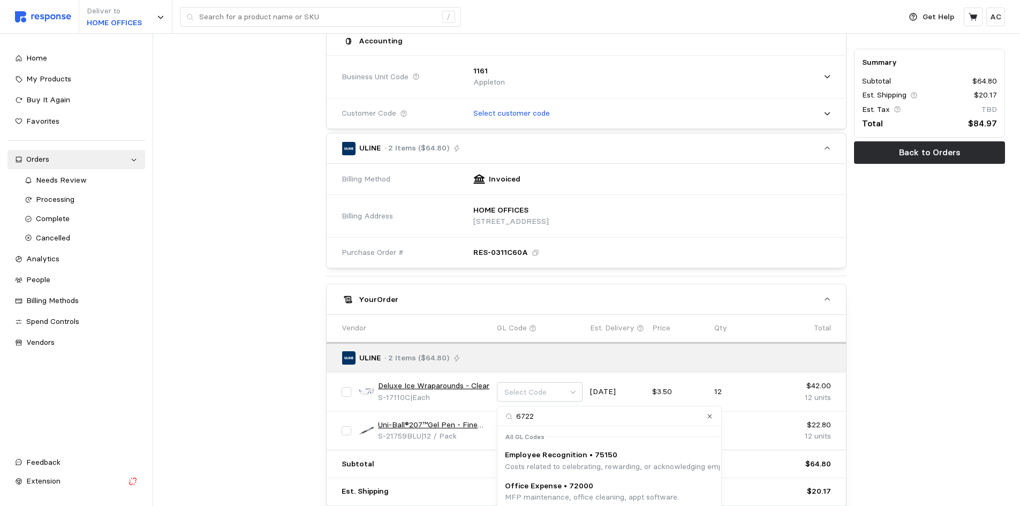
type input "67225"
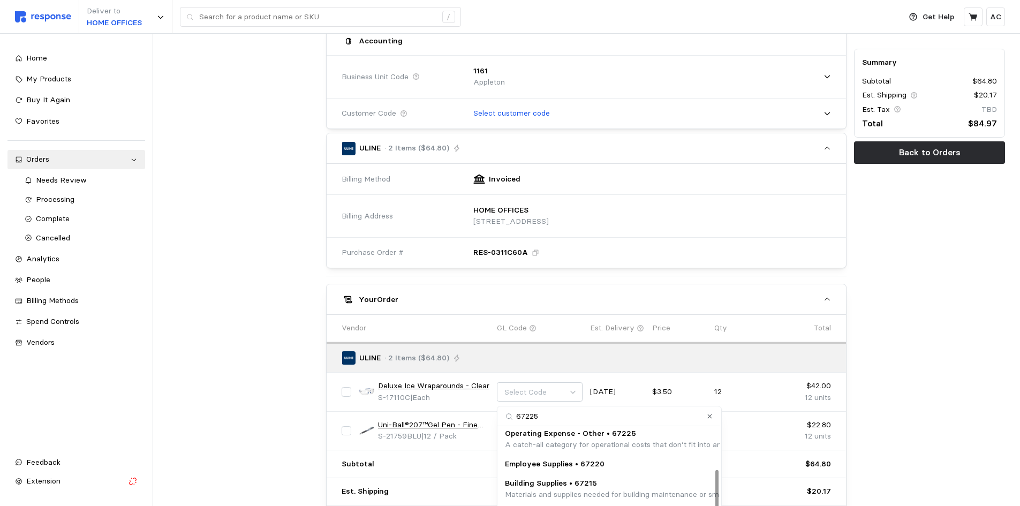
click at [580, 442] on p "A catch-all category for operational costs that don’t fit into any predefined s…" at bounding box center [668, 445] width 326 height 12
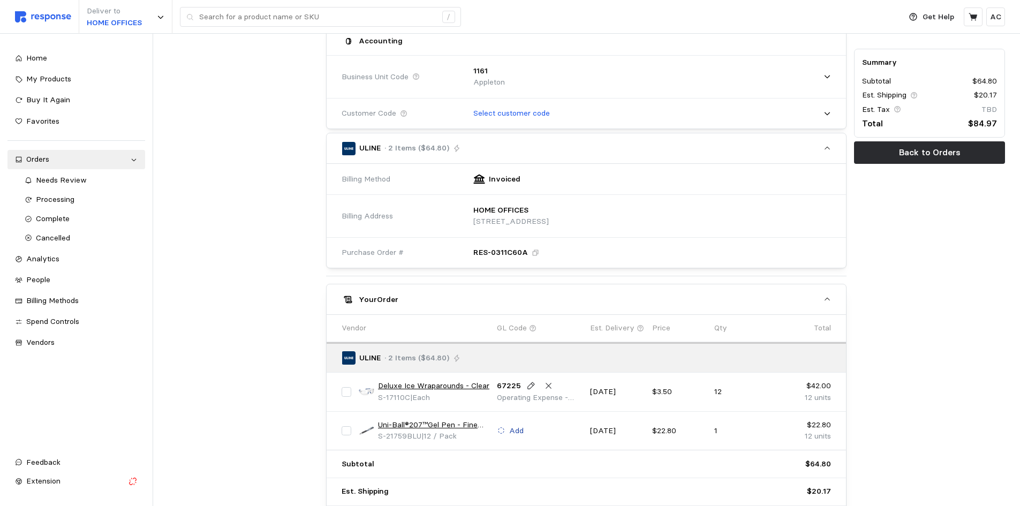
click at [515, 428] on p "Add" at bounding box center [516, 431] width 14 height 12
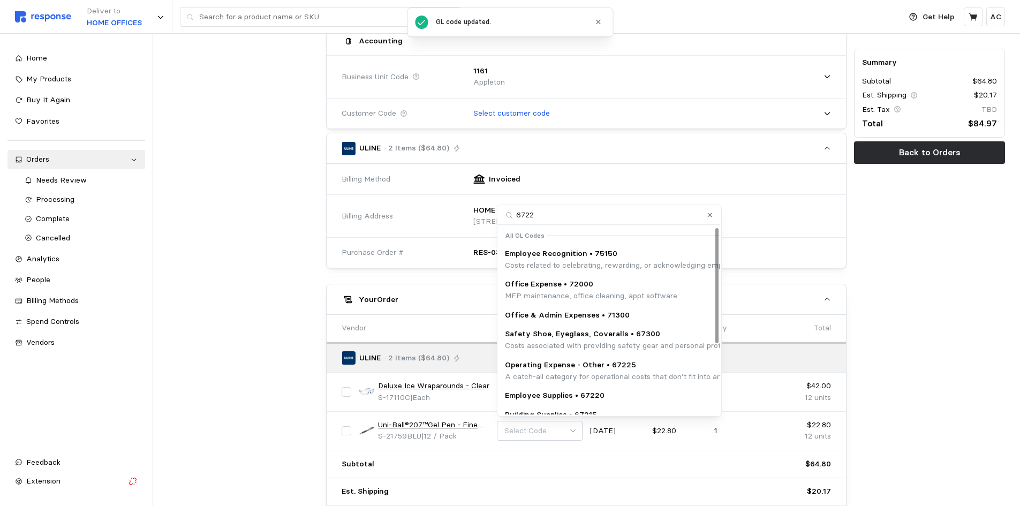
type input "67225"
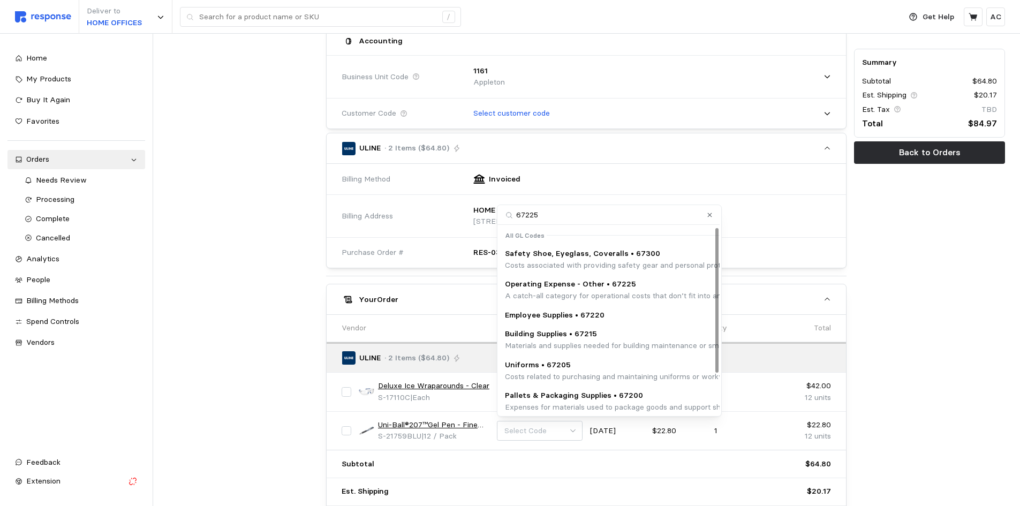
click at [609, 291] on p "A catch-all category for operational costs that don’t fit into any predefined s…" at bounding box center [668, 296] width 326 height 12
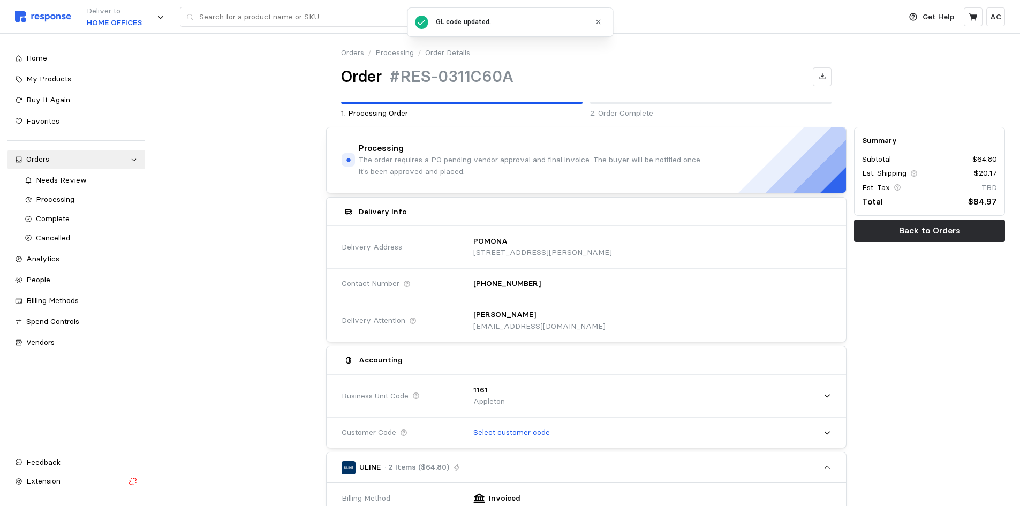
scroll to position [0, 0]
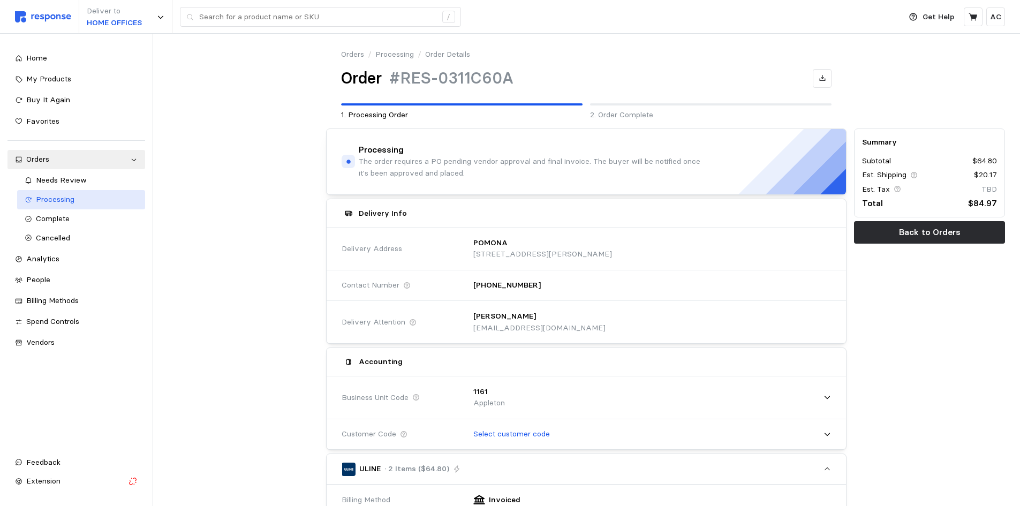
click at [90, 201] on div "Processing" at bounding box center [87, 200] width 102 height 12
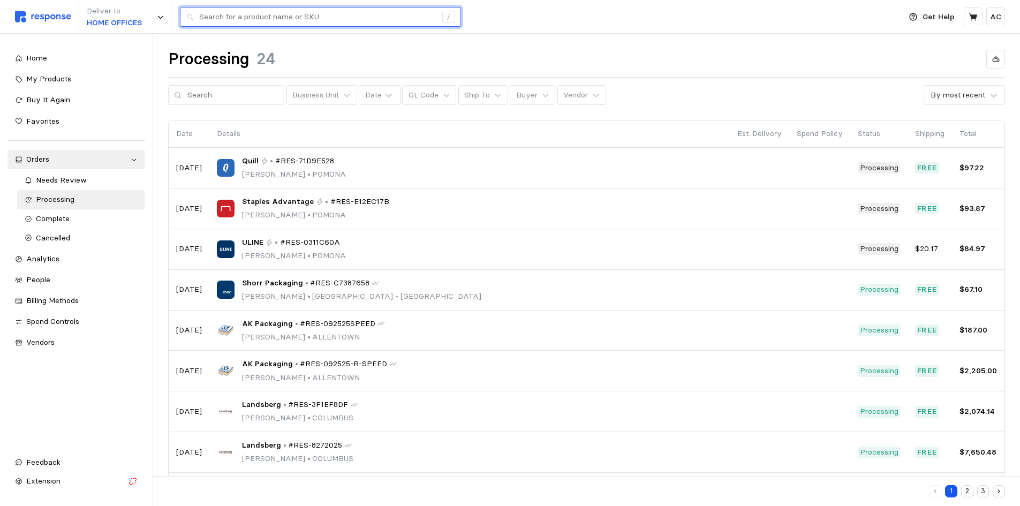
click at [305, 10] on input "text" at bounding box center [317, 16] width 237 height 19
paste input "#RES-092525SPEED"
type input "#RES-092525SPEED"
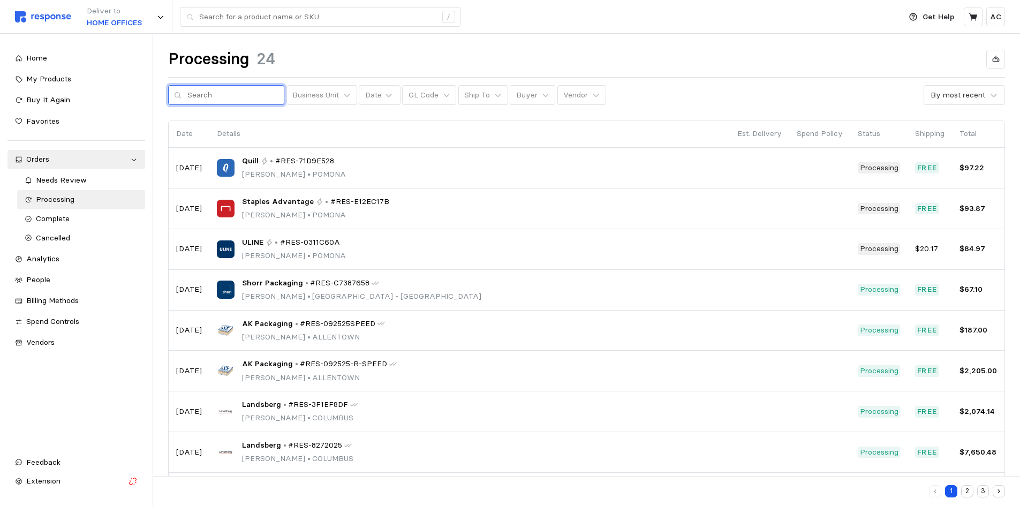
click at [232, 103] on input "text" at bounding box center [232, 95] width 91 height 19
paste input "#RES-092525SPEED"
type input "#RES-092525SPEED"
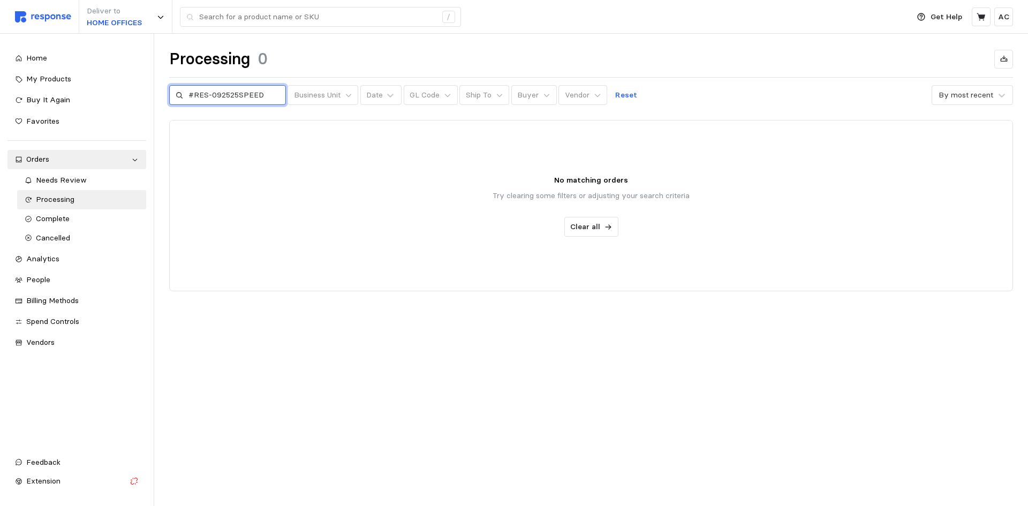
drag, startPoint x: 261, startPoint y: 93, endPoint x: 5, endPoint y: 89, distance: 256.5
click at [5, 88] on div "Deliver to HOME OFFICES / Get Help AC / Home My Products Buy It Again Favorites…" at bounding box center [514, 253] width 1028 height 506
click at [707, 105] on div "Processing 0 Business Unit Date GL Code Ship To Buyer Vendor Reset By most rece…" at bounding box center [591, 185] width 874 height 302
click at [627, 92] on button "Reset" at bounding box center [626, 95] width 34 height 20
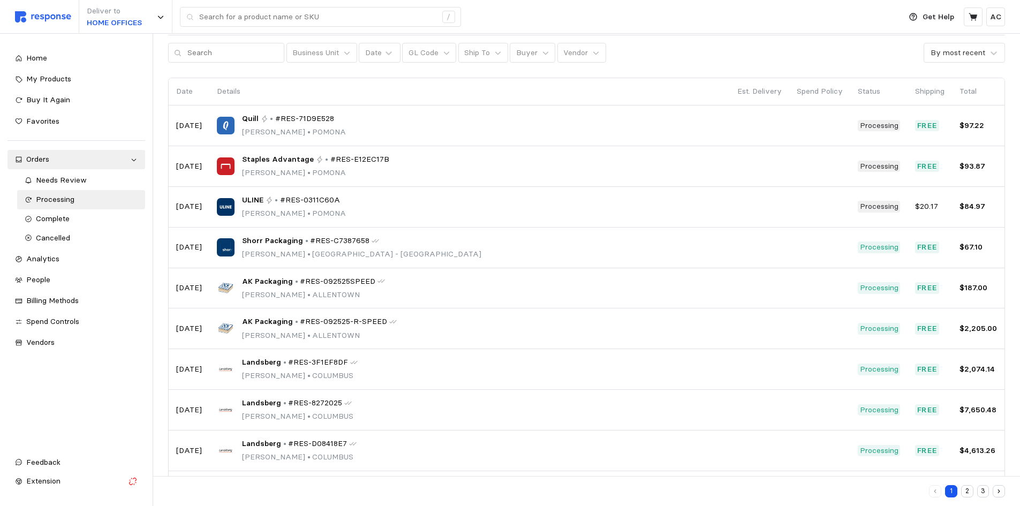
scroll to position [48, 0]
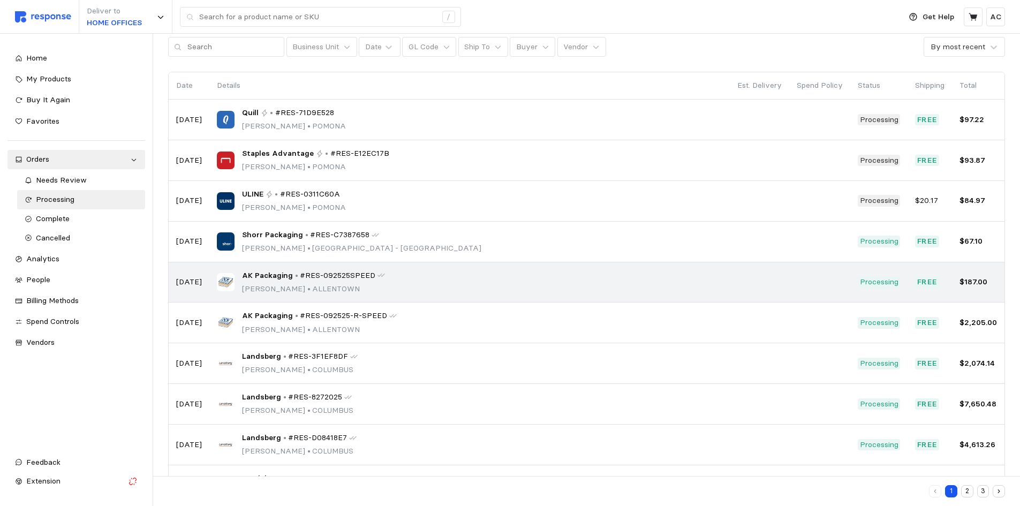
click at [265, 288] on p "[PERSON_NAME] • [GEOGRAPHIC_DATA]" at bounding box center [313, 289] width 143 height 12
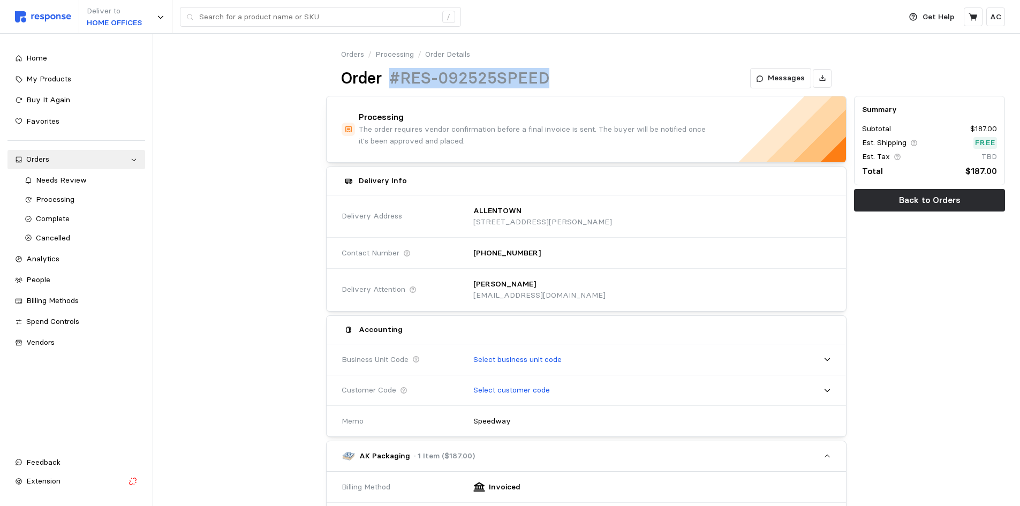
drag, startPoint x: 555, startPoint y: 78, endPoint x: 388, endPoint y: 72, distance: 167.1
click at [388, 72] on div "Order #RES-092525SPEED Messages" at bounding box center [586, 78] width 490 height 21
copy h1 "#RES-092525SPEED"
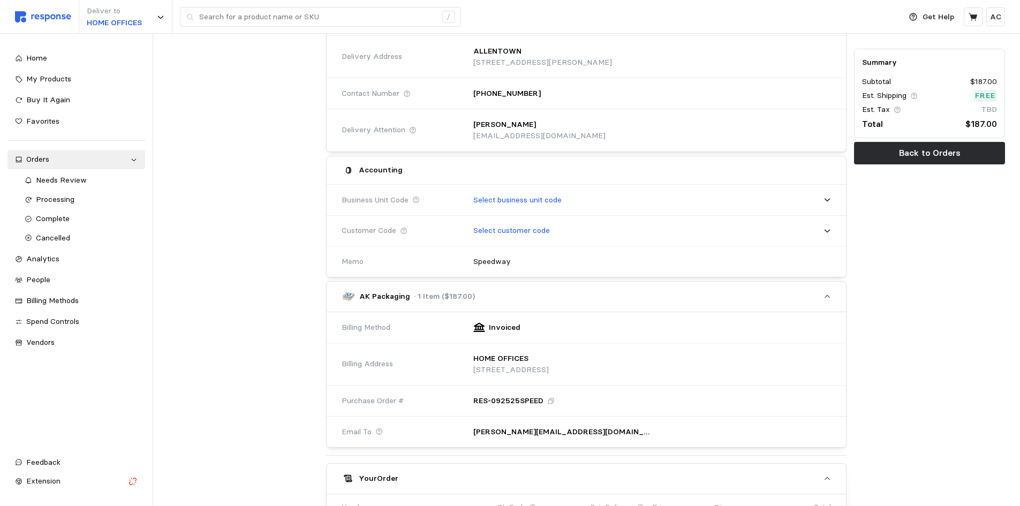
scroll to position [160, 0]
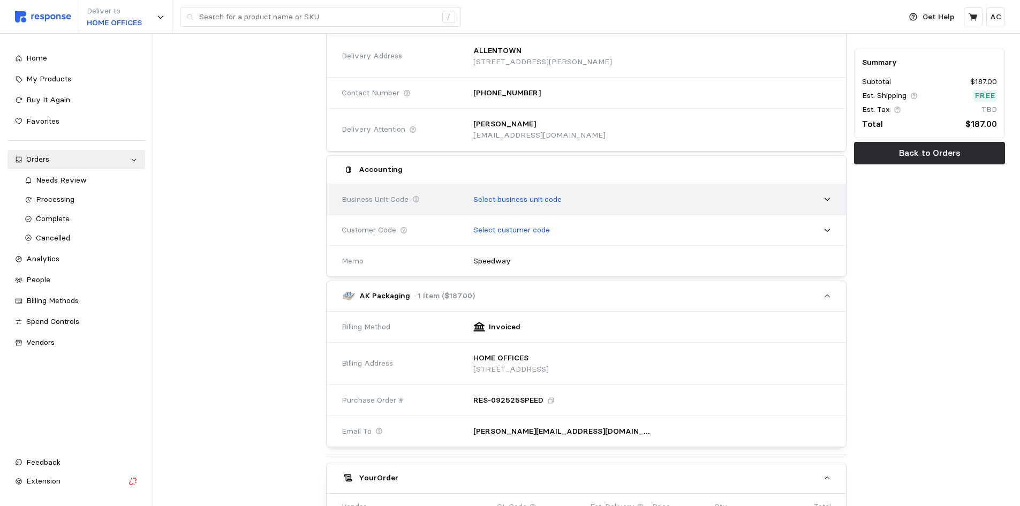
click at [535, 198] on p "Select business unit code" at bounding box center [517, 200] width 88 height 12
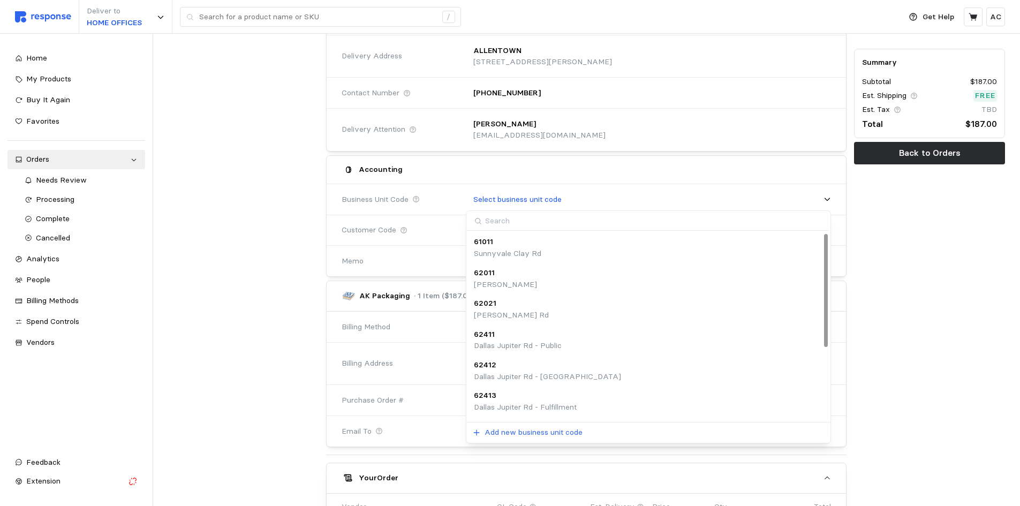
click at [525, 221] on input at bounding box center [647, 221] width 362 height 20
type input "1161"
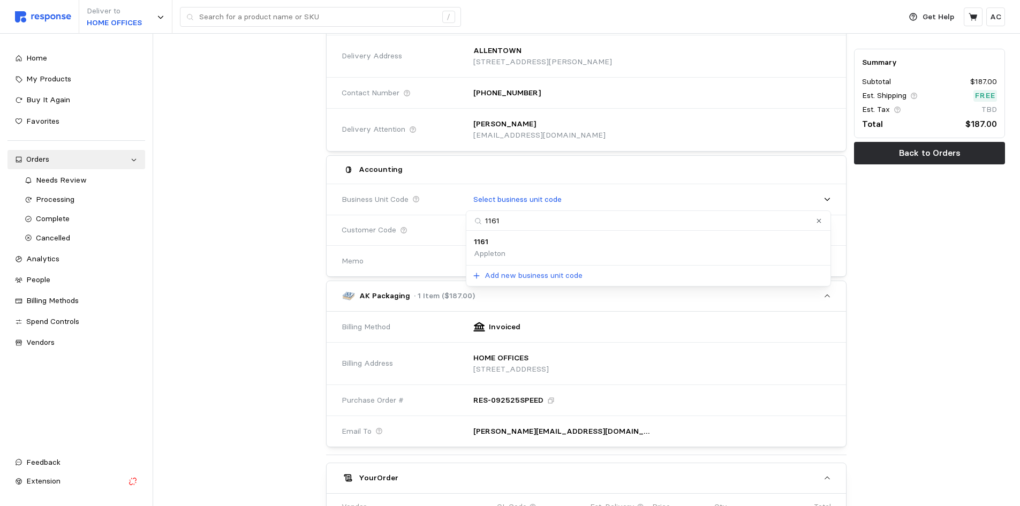
click at [534, 241] on div "1161 Appleton" at bounding box center [648, 247] width 349 height 23
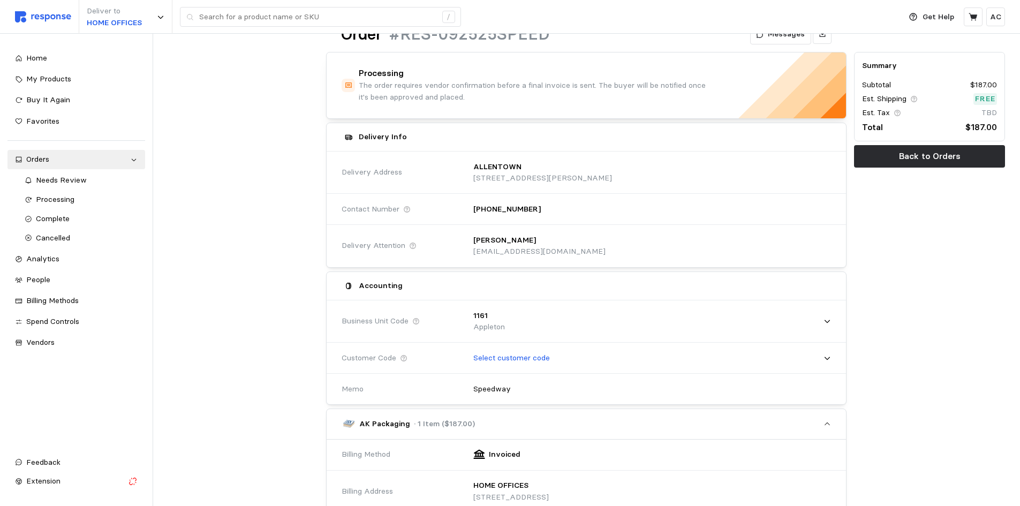
scroll to position [0, 0]
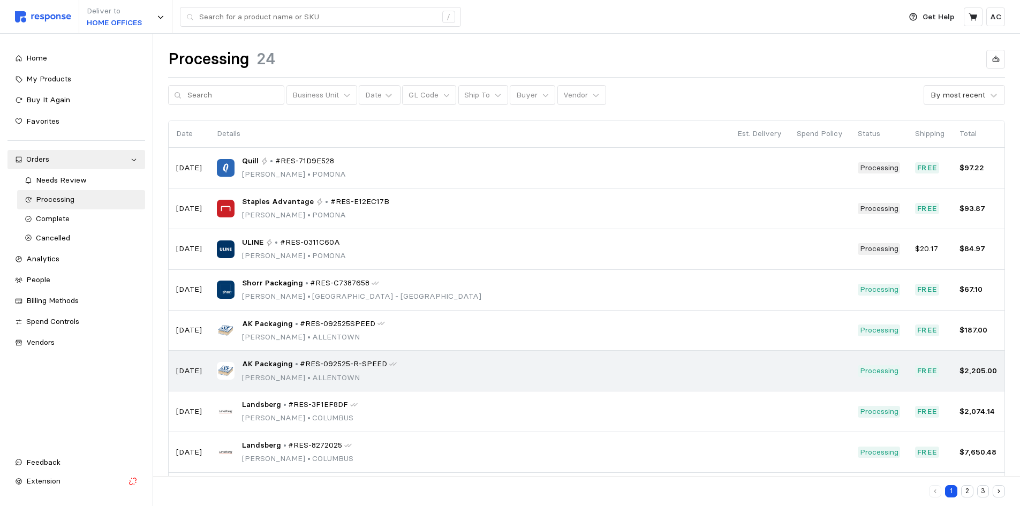
click at [287, 374] on p "[PERSON_NAME] • [GEOGRAPHIC_DATA]" at bounding box center [319, 378] width 155 height 12
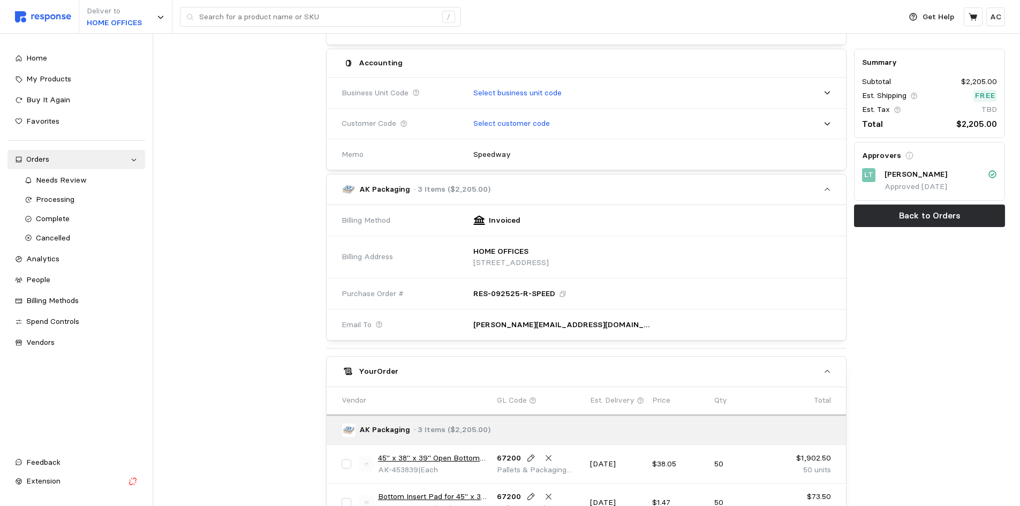
scroll to position [267, 0]
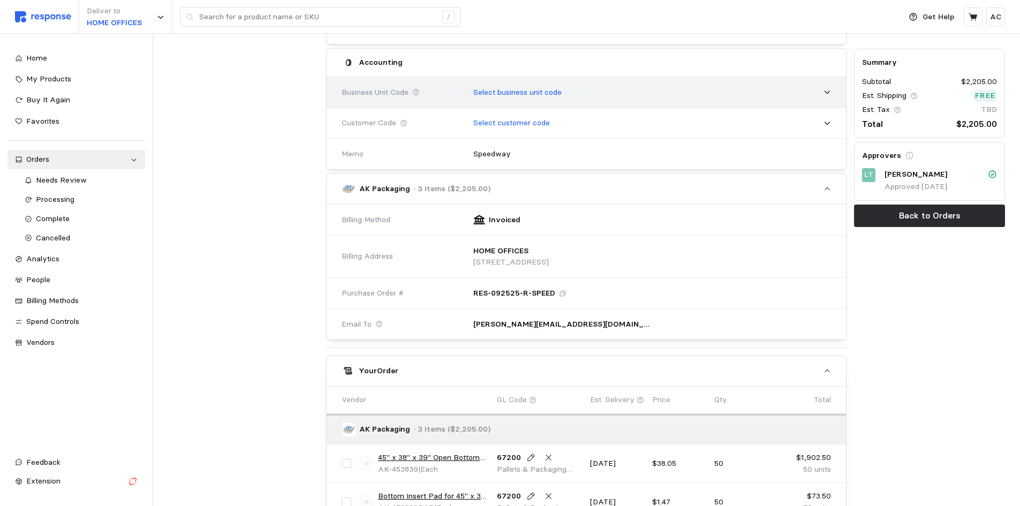
click at [558, 89] on p "Select business unit code" at bounding box center [517, 93] width 88 height 12
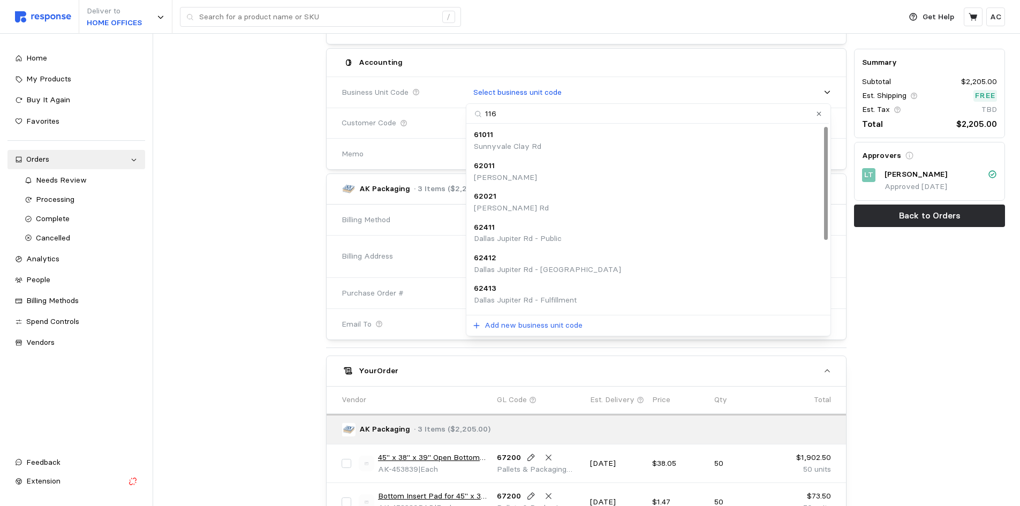
type input "1161"
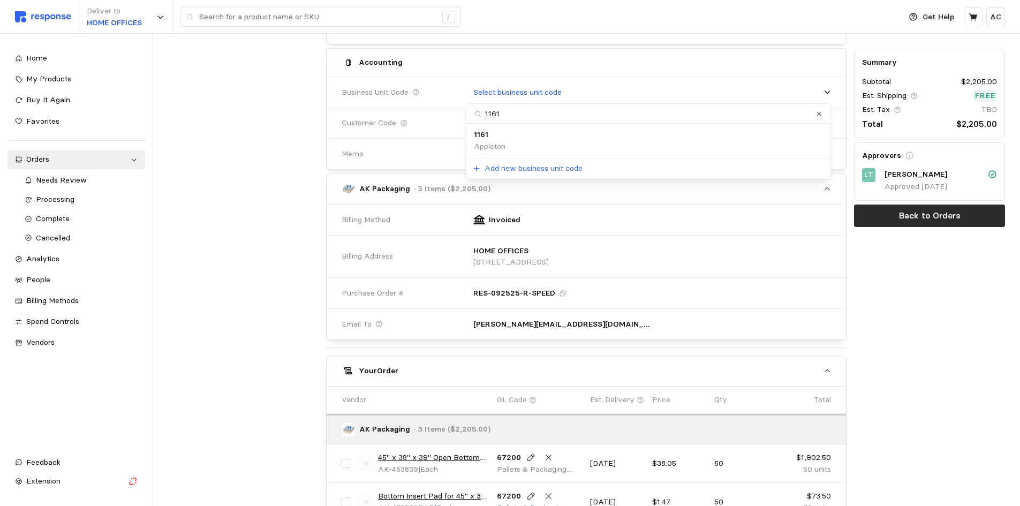
click at [539, 134] on div "1161 Appleton" at bounding box center [648, 140] width 349 height 23
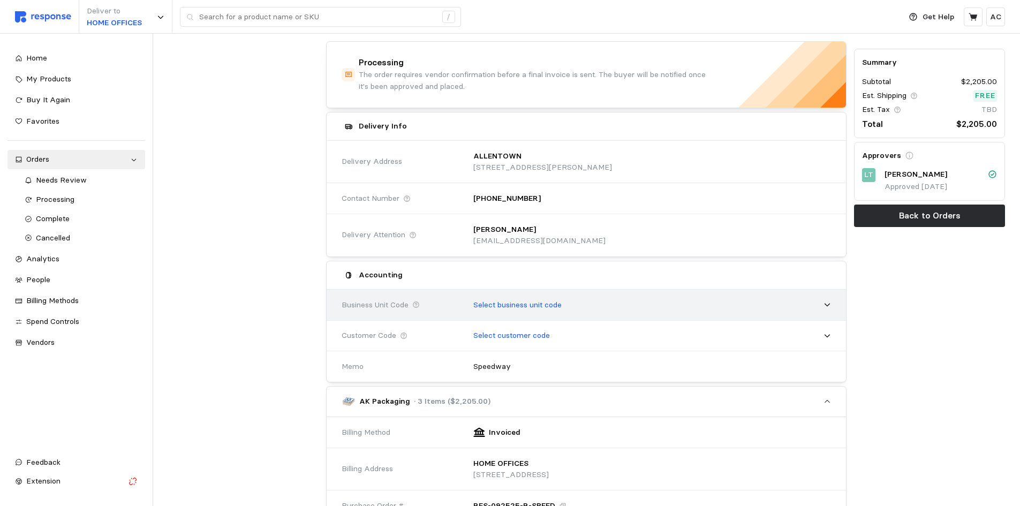
click at [562, 302] on p "Select business unit code" at bounding box center [517, 305] width 88 height 12
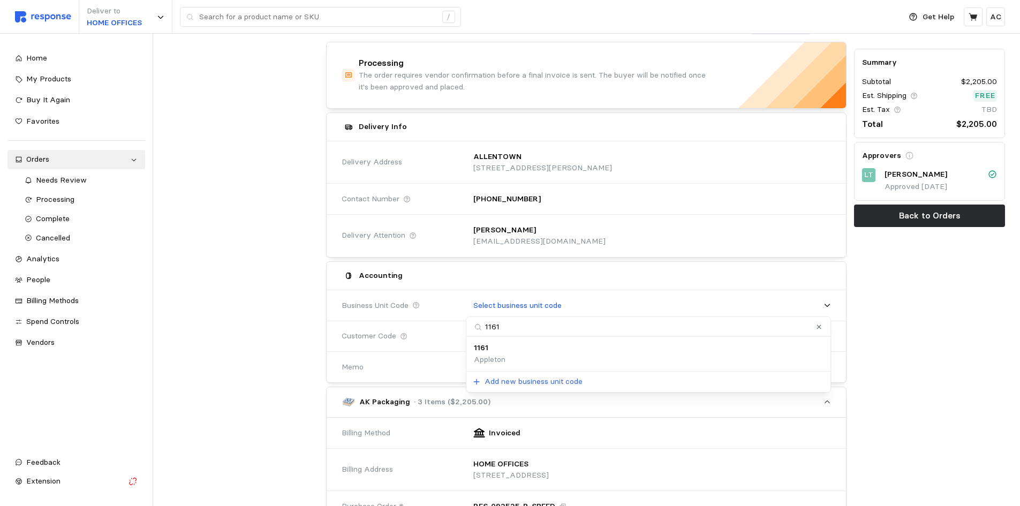
click at [503, 357] on p "Appleton" at bounding box center [490, 360] width 32 height 12
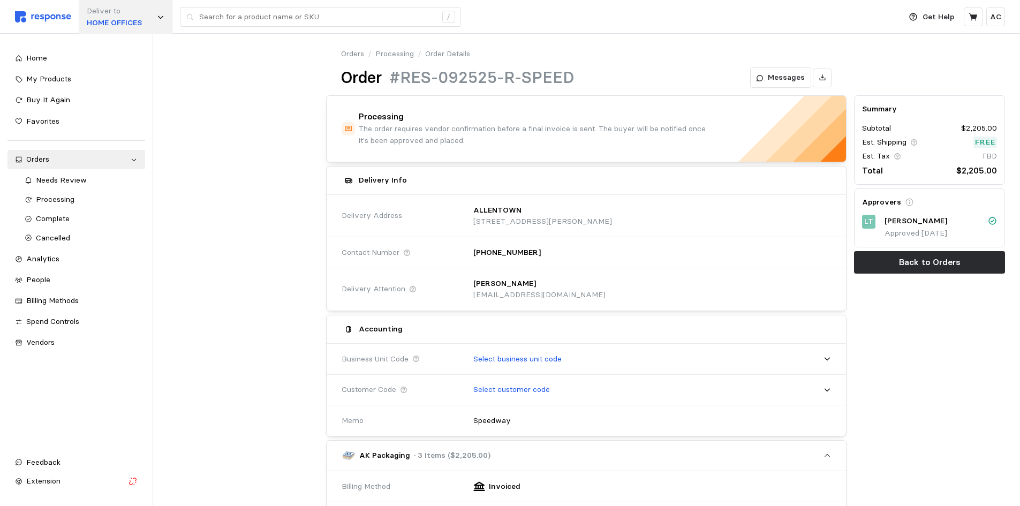
scroll to position [0, 0]
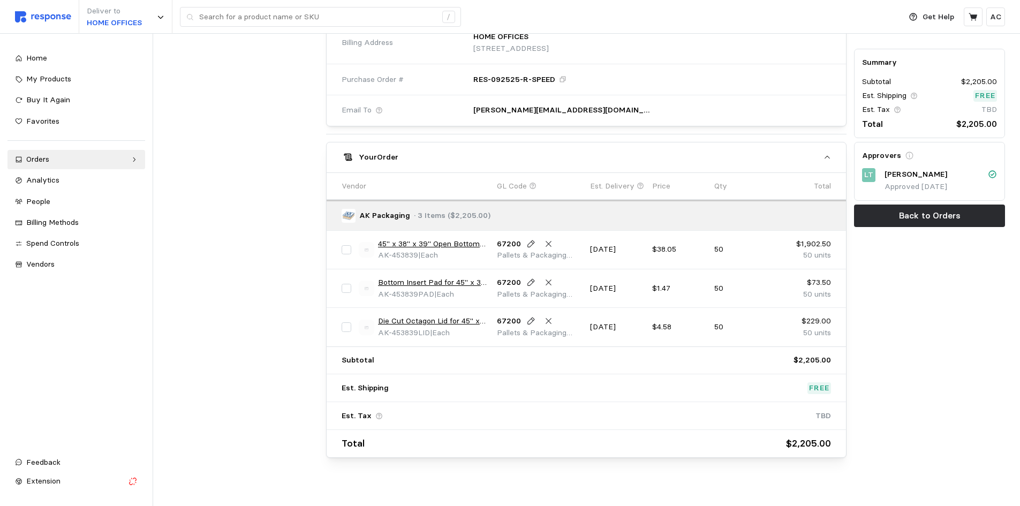
scroll to position [504, 0]
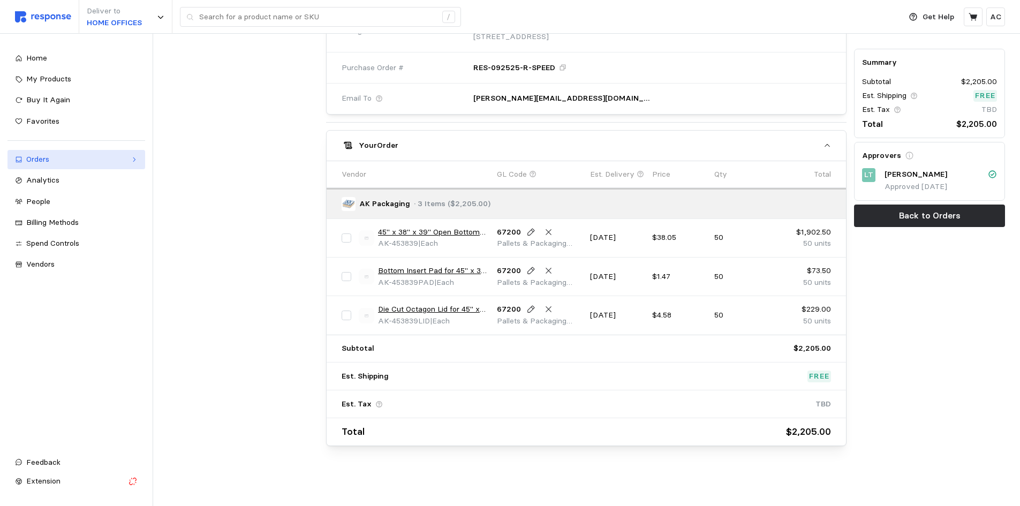
click at [117, 162] on div "Orders" at bounding box center [76, 160] width 100 height 12
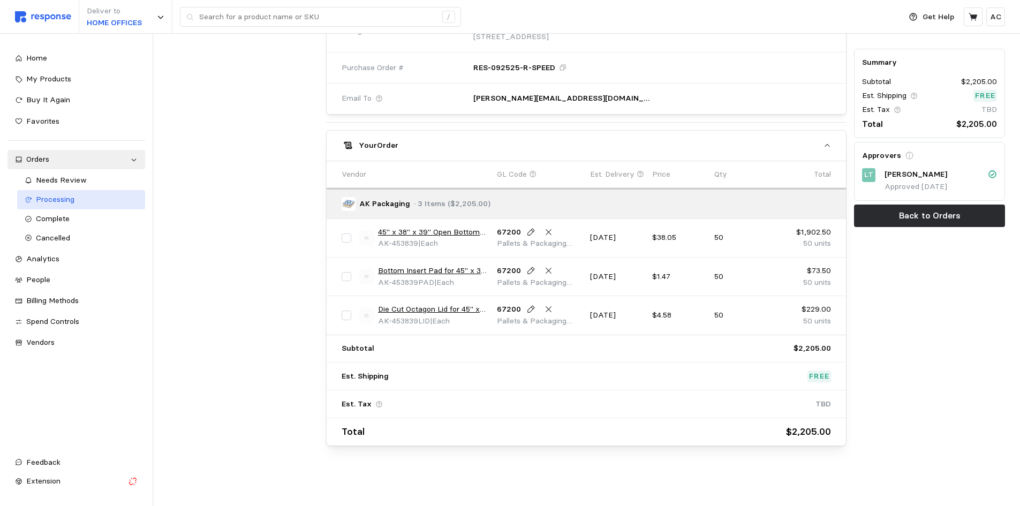
click at [82, 192] on link "Processing" at bounding box center [81, 199] width 128 height 19
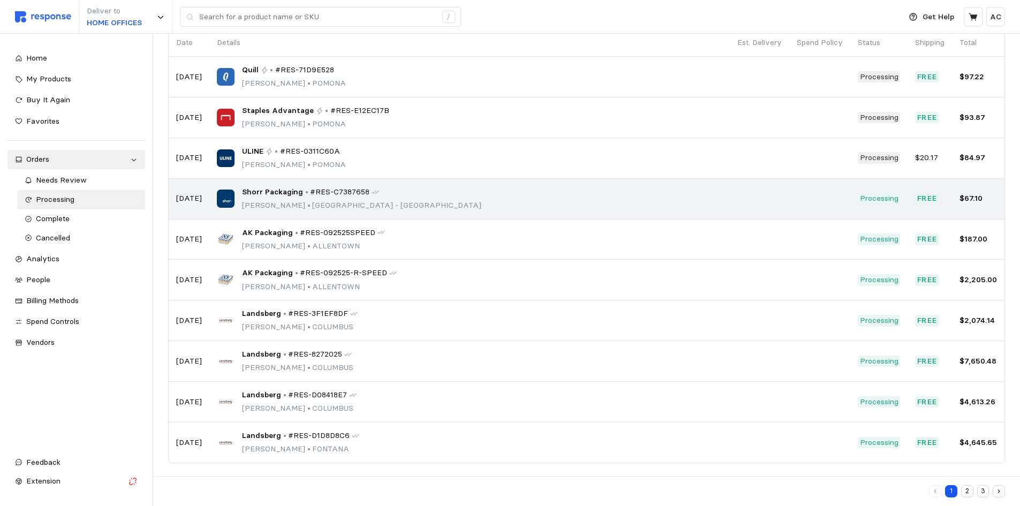
scroll to position [93, 0]
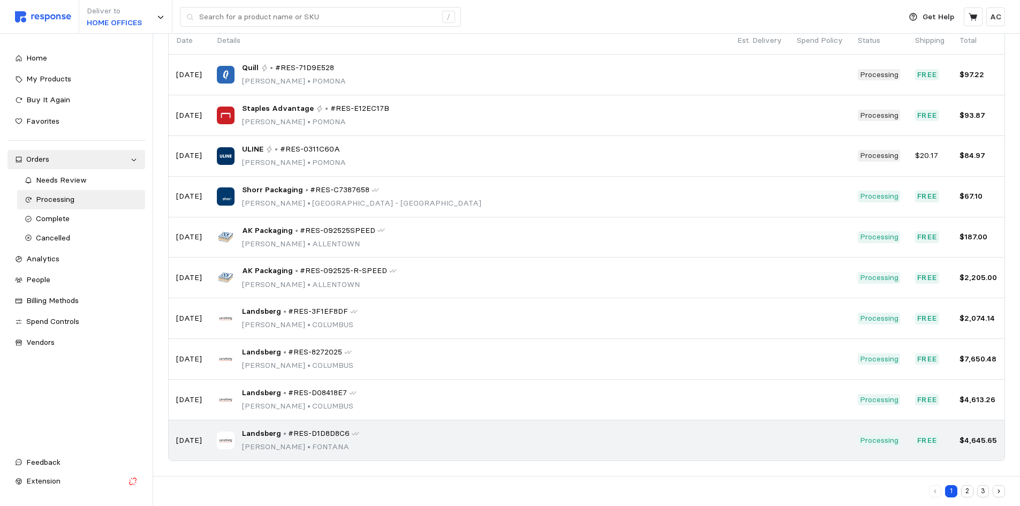
click at [300, 440] on div "Landsberg • #RES-D1D8D8C6 Curtis Arias-Carpenter • FONTANA" at bounding box center [300, 440] width 117 height 25
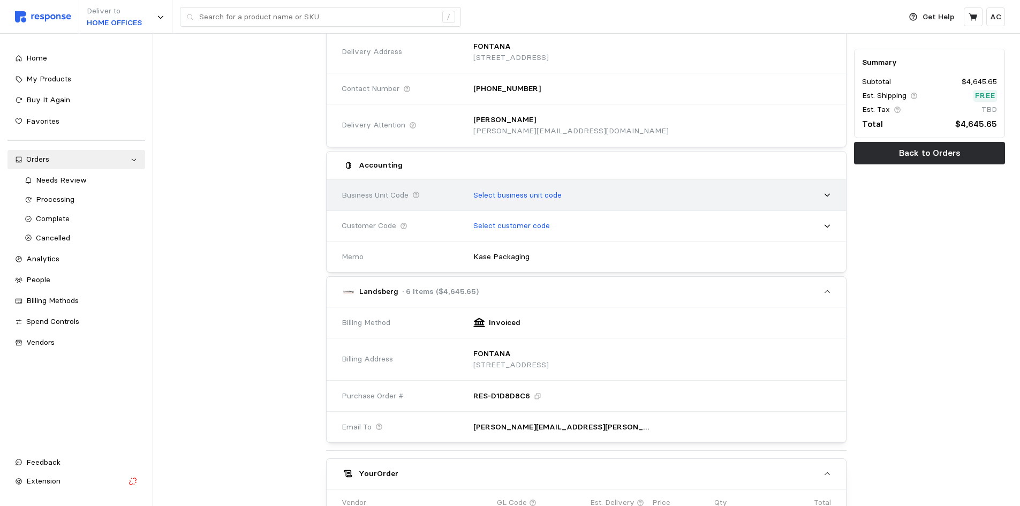
click at [597, 192] on div "Select business unit code" at bounding box center [648, 195] width 365 height 27
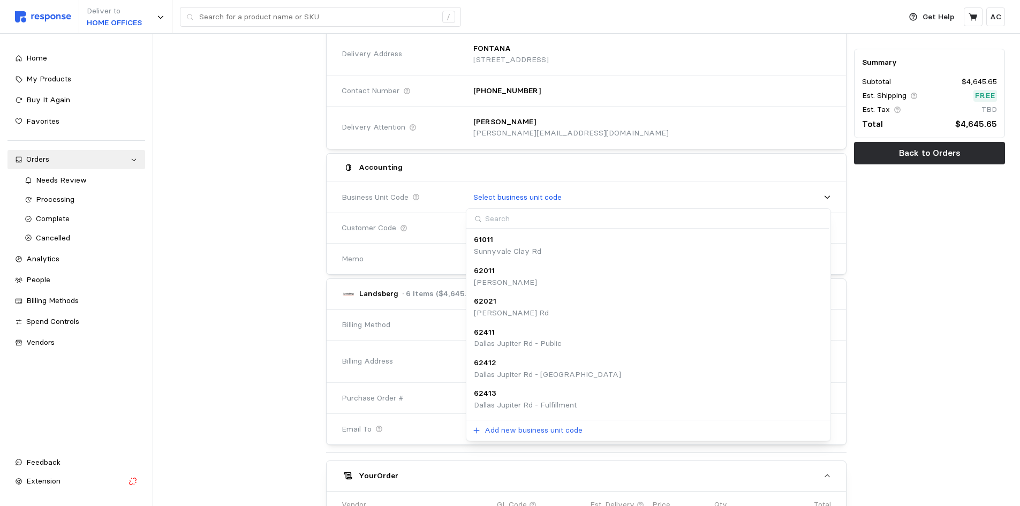
scroll to position [162, 0]
type input "fontana"
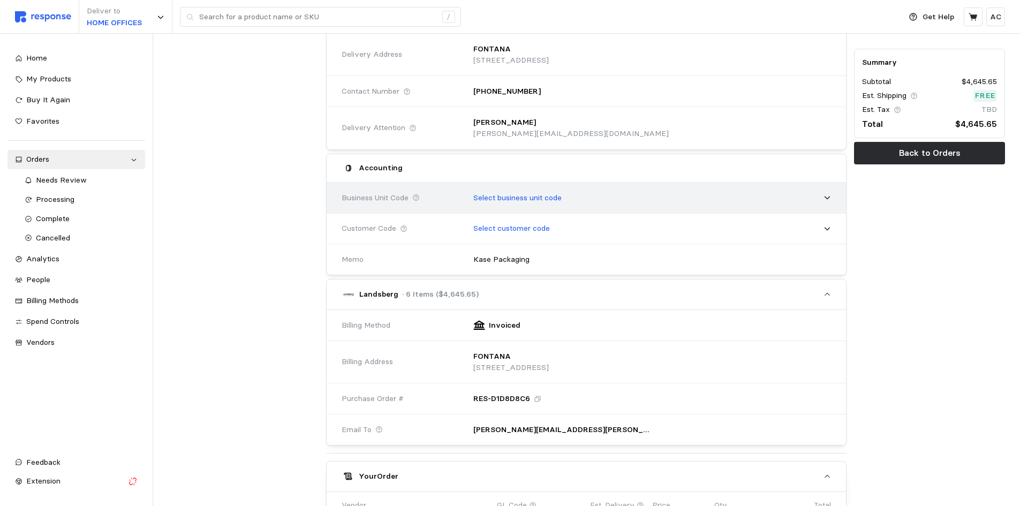
click at [683, 198] on div "Select business unit code" at bounding box center [648, 198] width 365 height 27
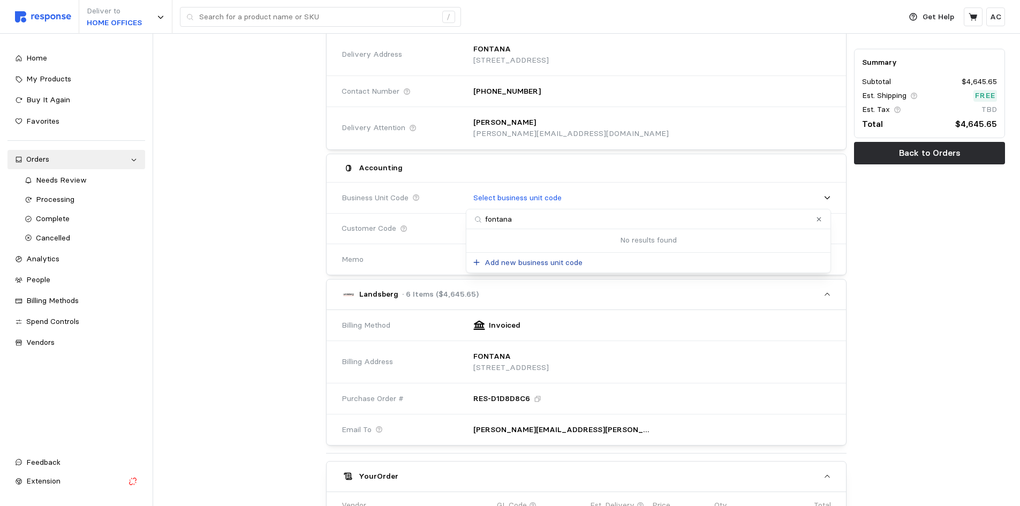
click at [562, 262] on p "Add new business unit code" at bounding box center [534, 263] width 98 height 12
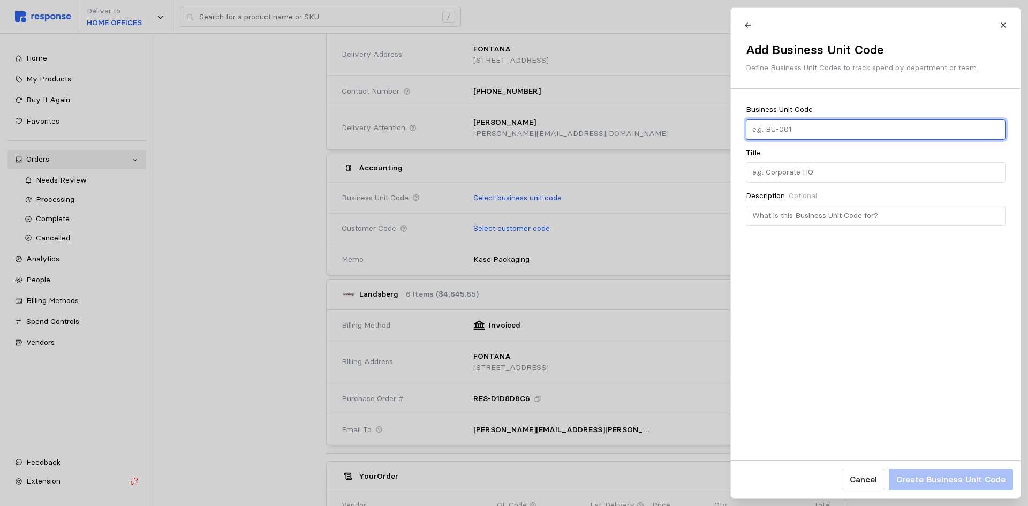
click at [806, 130] on input "text" at bounding box center [875, 129] width 247 height 19
type input "5251"
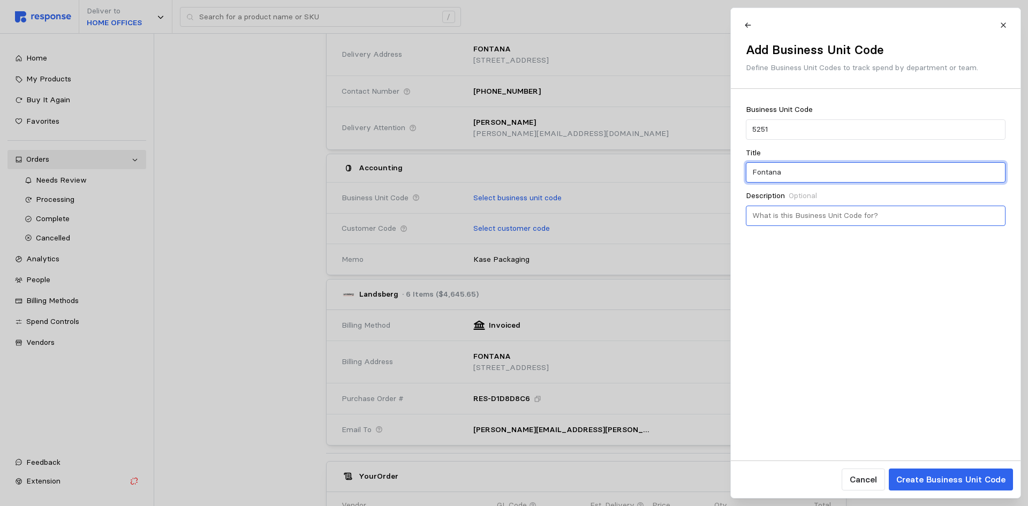
type input "Fontana"
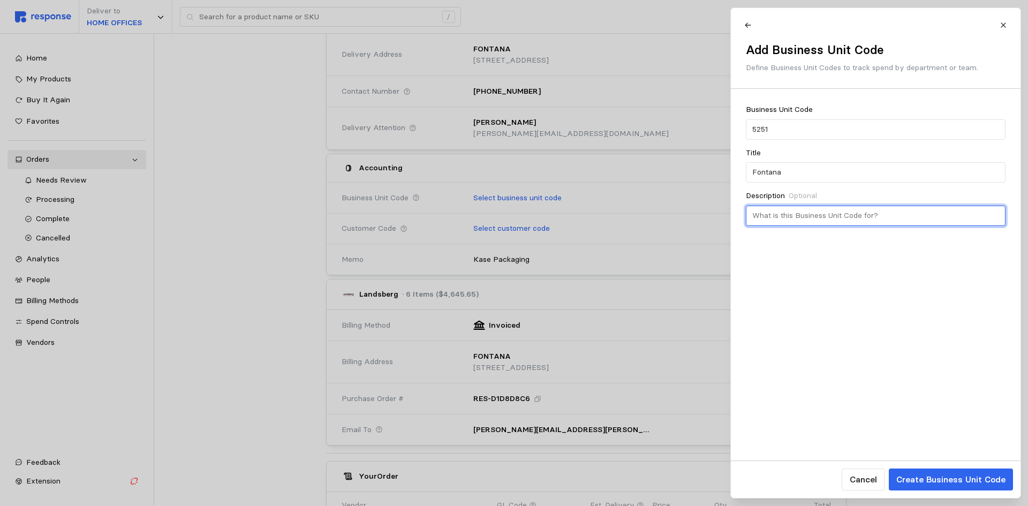
click at [806, 209] on input "text" at bounding box center [875, 215] width 247 height 19
paste input "14339 Whittram Ave, Fontana, CA 92335"
type input "14339 Whittram Ave, Fontana, CA 92335"
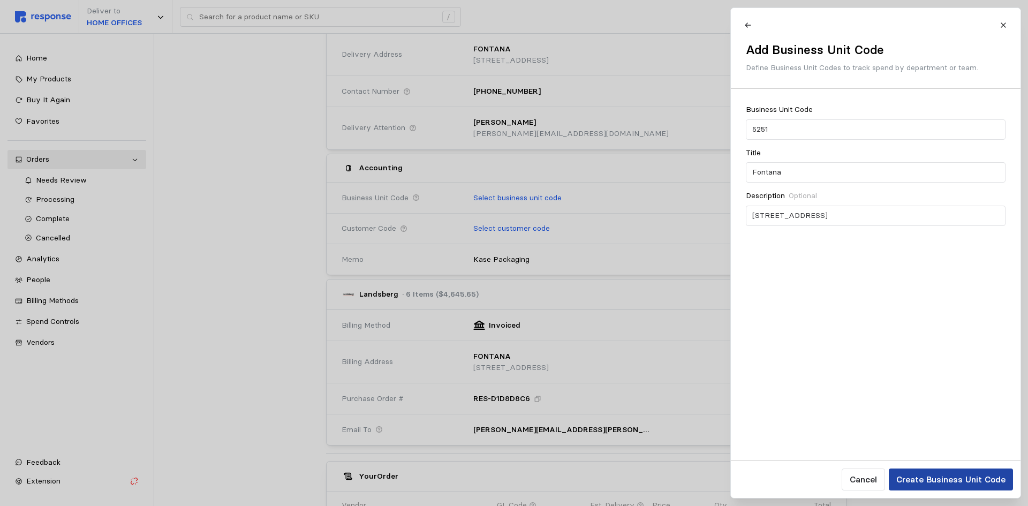
click at [960, 473] on p "Create Business Unit Code" at bounding box center [950, 479] width 109 height 13
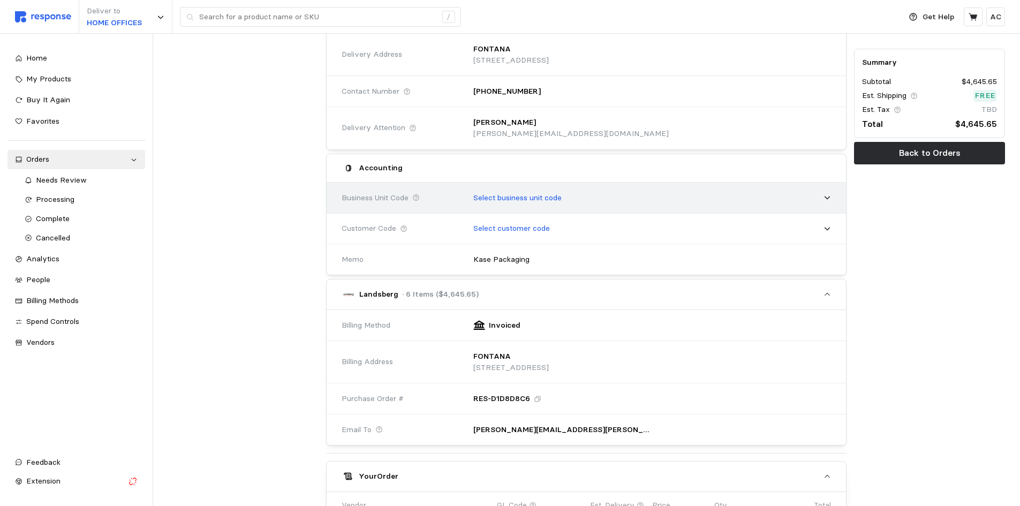
click at [586, 198] on div "Select business unit code" at bounding box center [648, 198] width 365 height 27
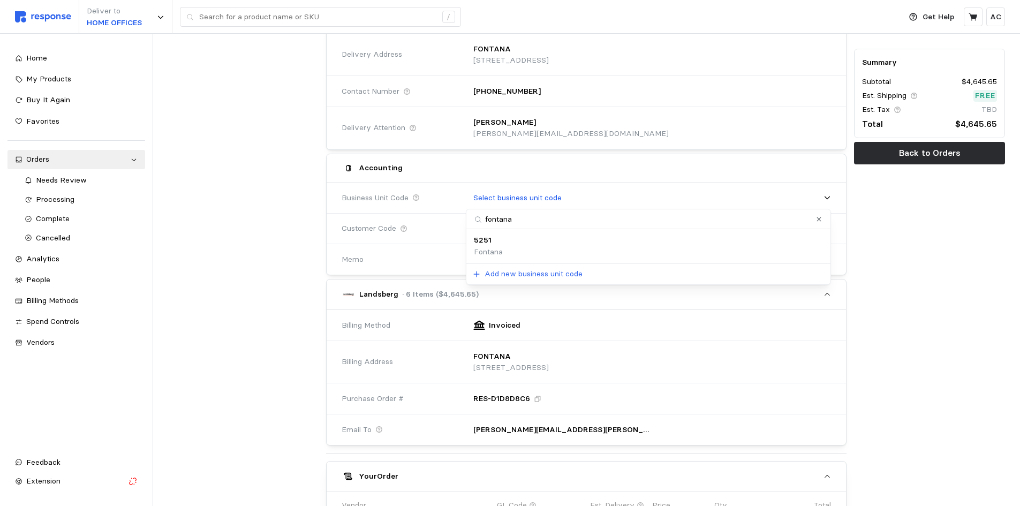
click at [555, 241] on div "5251 Fontana" at bounding box center [648, 245] width 349 height 23
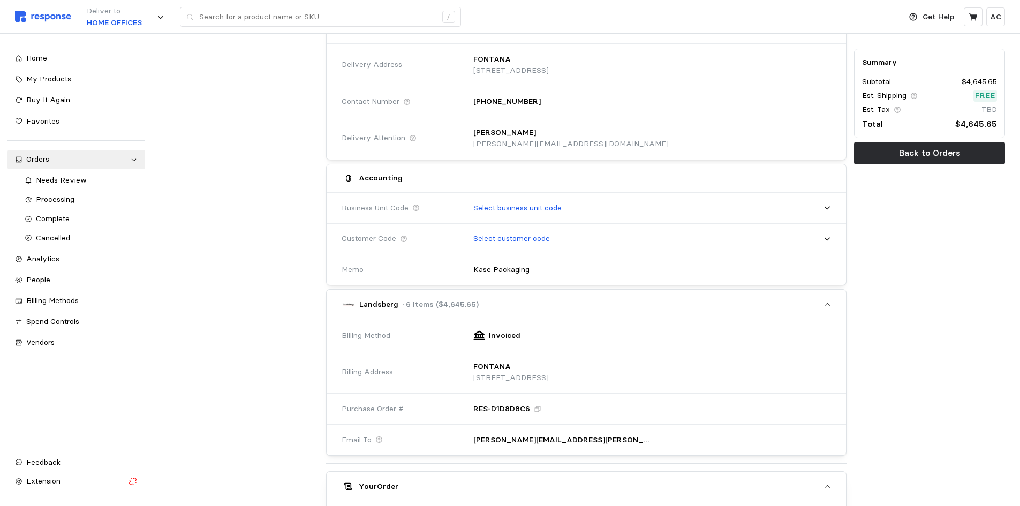
scroll to position [0, 0]
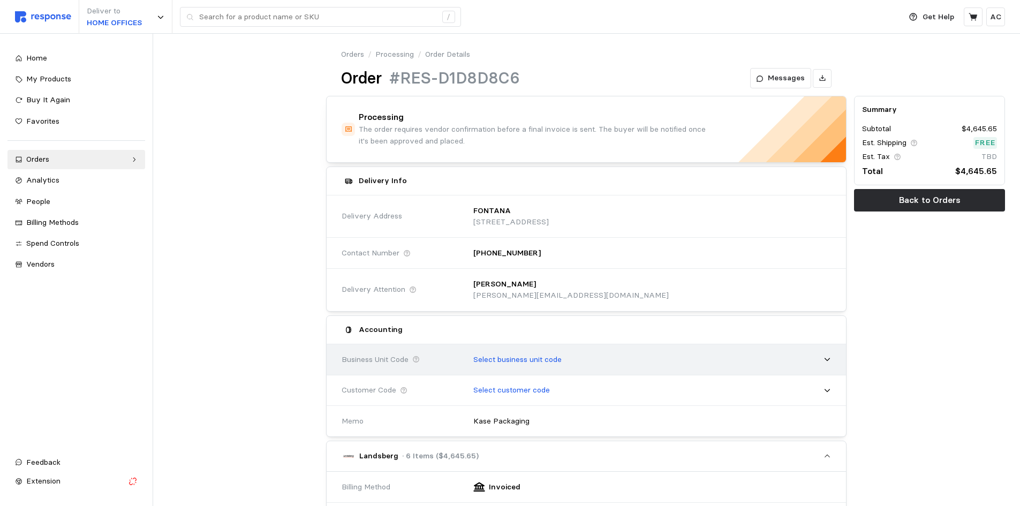
click at [559, 352] on div "Select business unit code" at bounding box center [648, 359] width 365 height 27
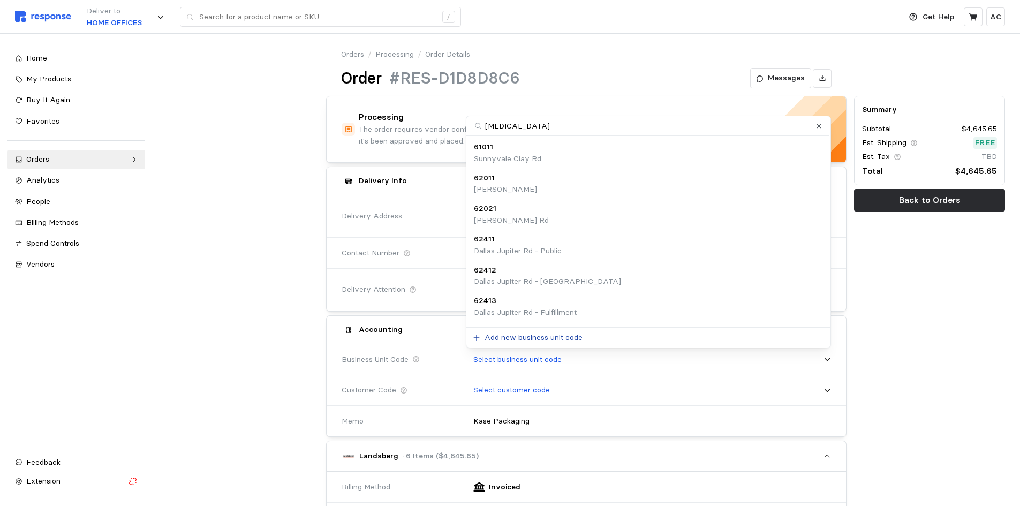
type input "fontana"
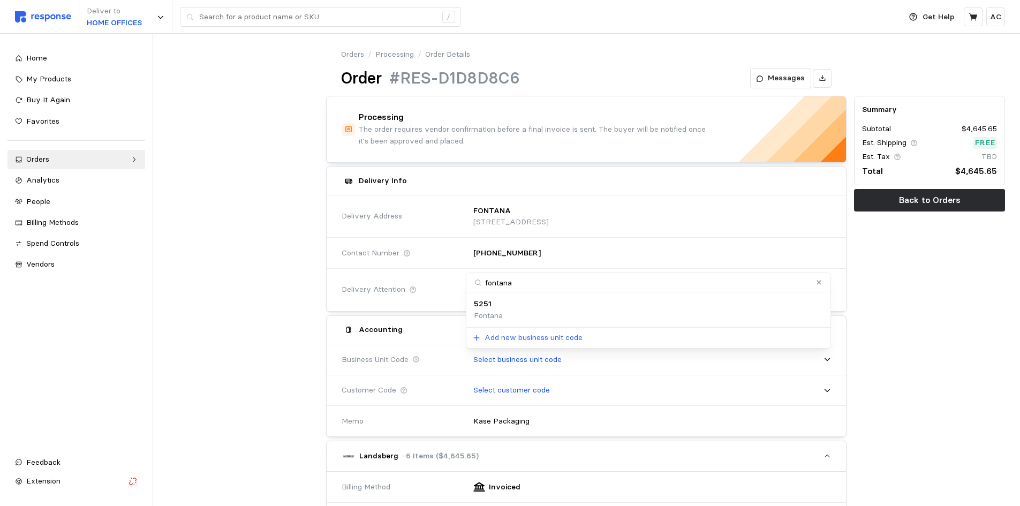
click at [561, 310] on div "5251 Fontana" at bounding box center [648, 309] width 349 height 23
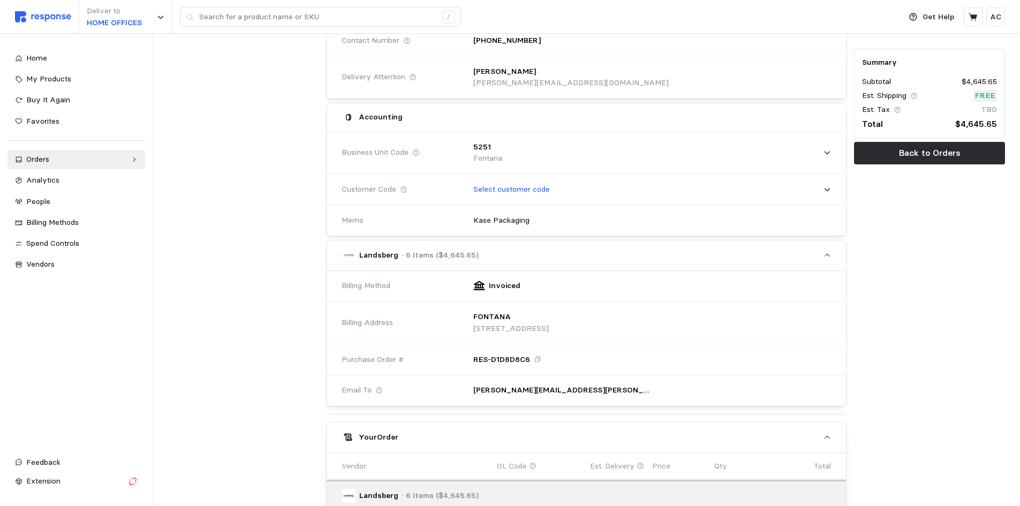
scroll to position [213, 0]
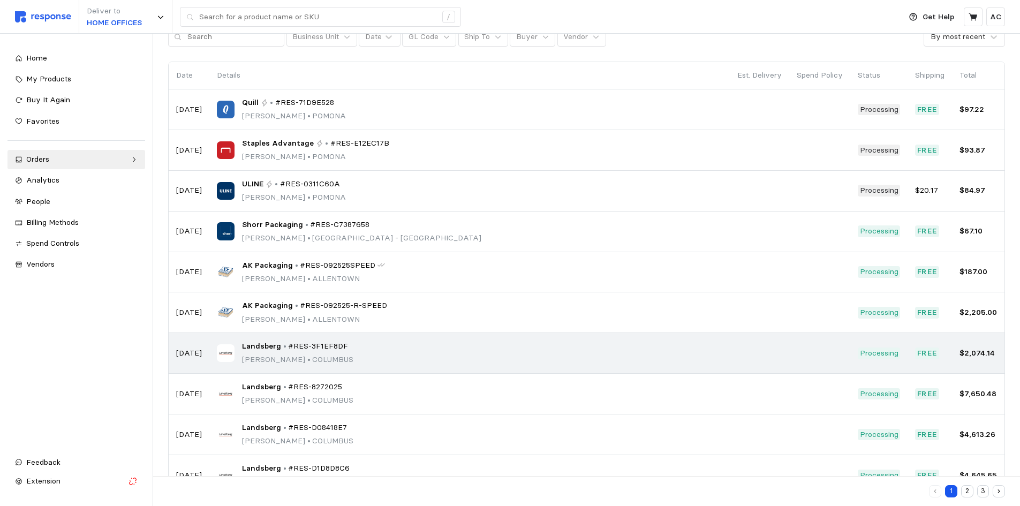
scroll to position [93, 0]
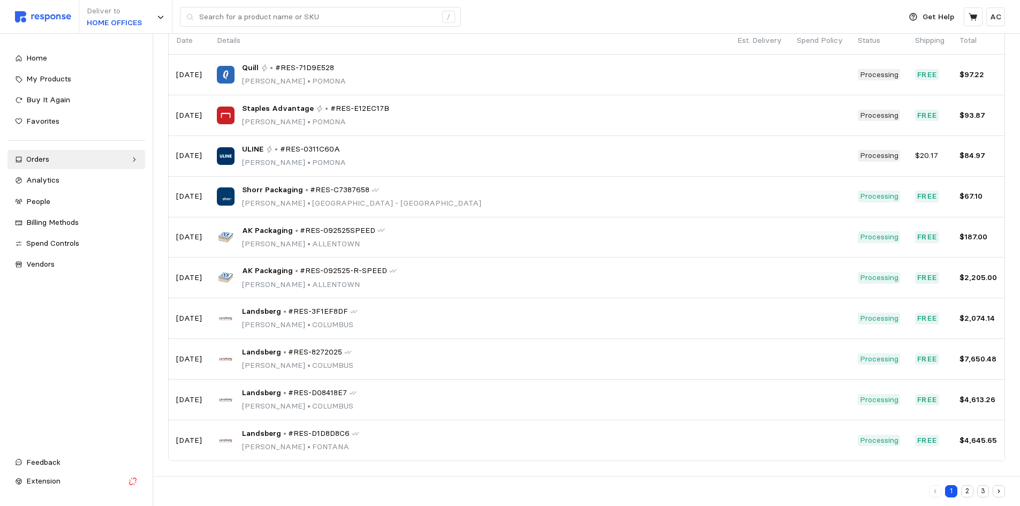
click at [999, 490] on icon "button" at bounding box center [998, 491] width 7 height 7
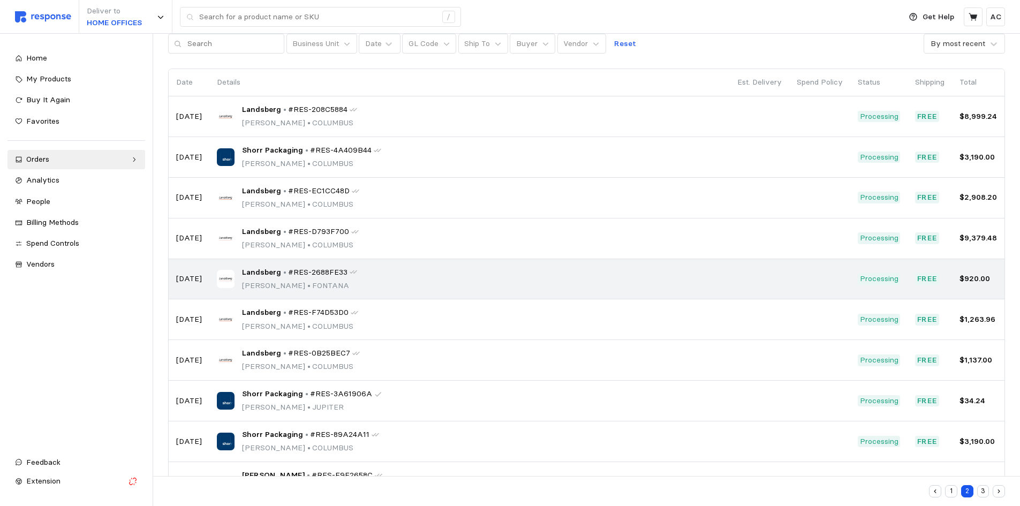
scroll to position [52, 0]
click at [319, 282] on p "Ryan Salmon • FONTANA" at bounding box center [299, 285] width 115 height 12
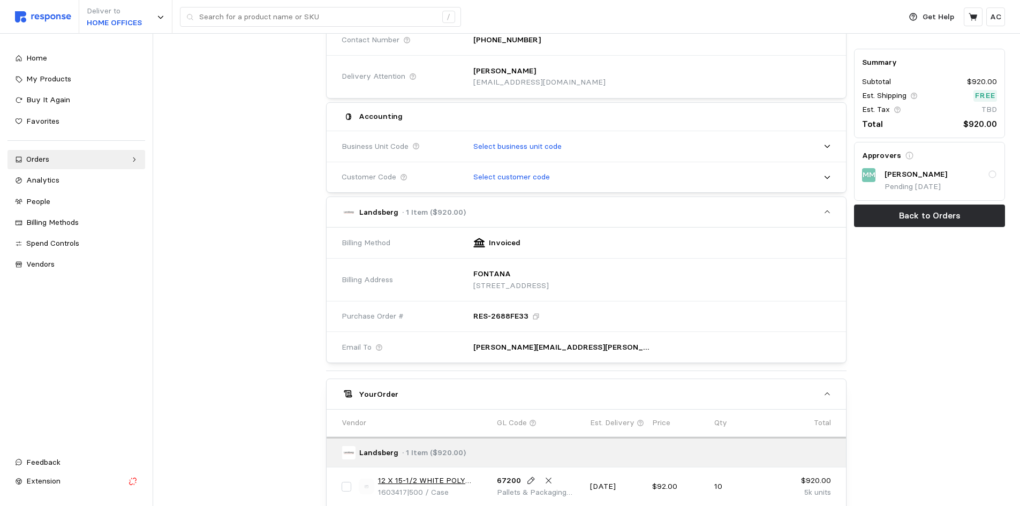
scroll to position [214, 0]
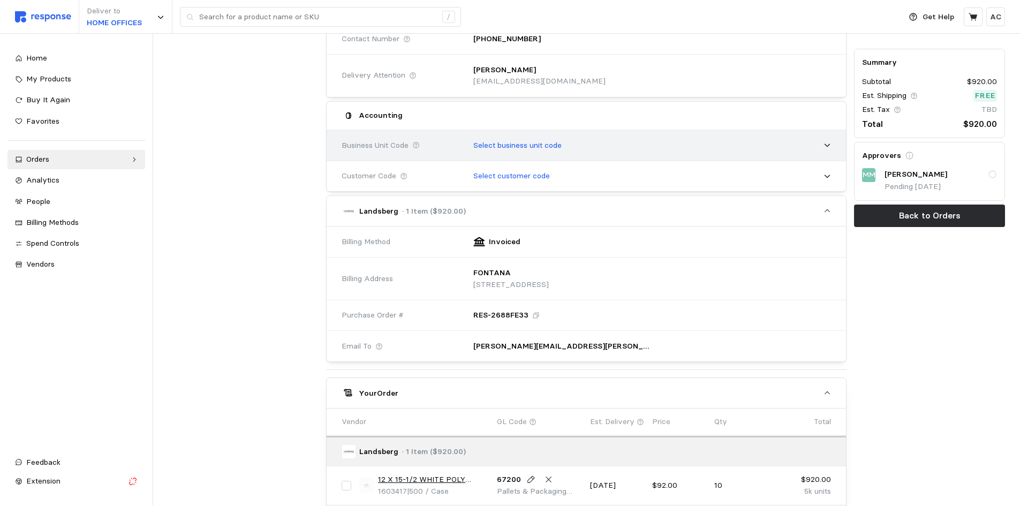
click at [535, 146] on p "Select business unit code" at bounding box center [517, 146] width 88 height 12
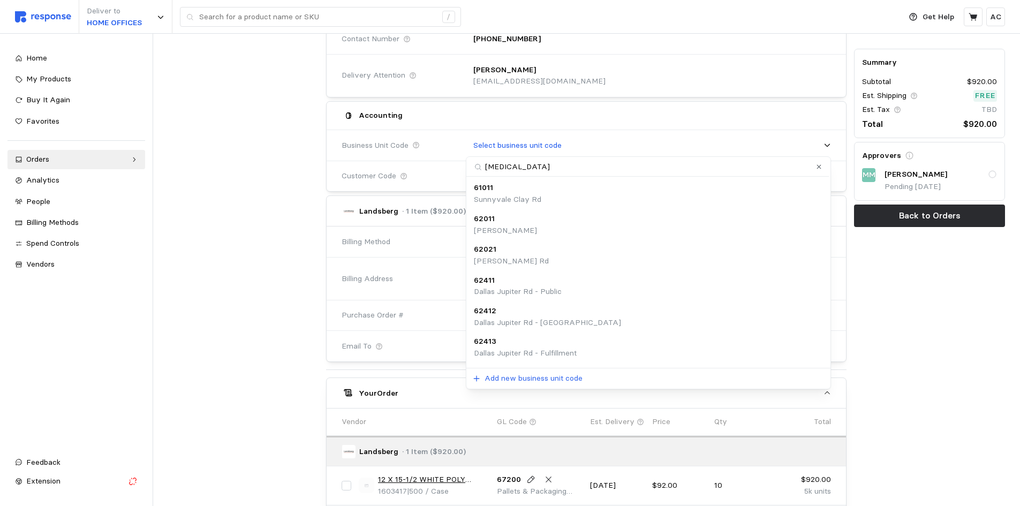
type input "fontana"
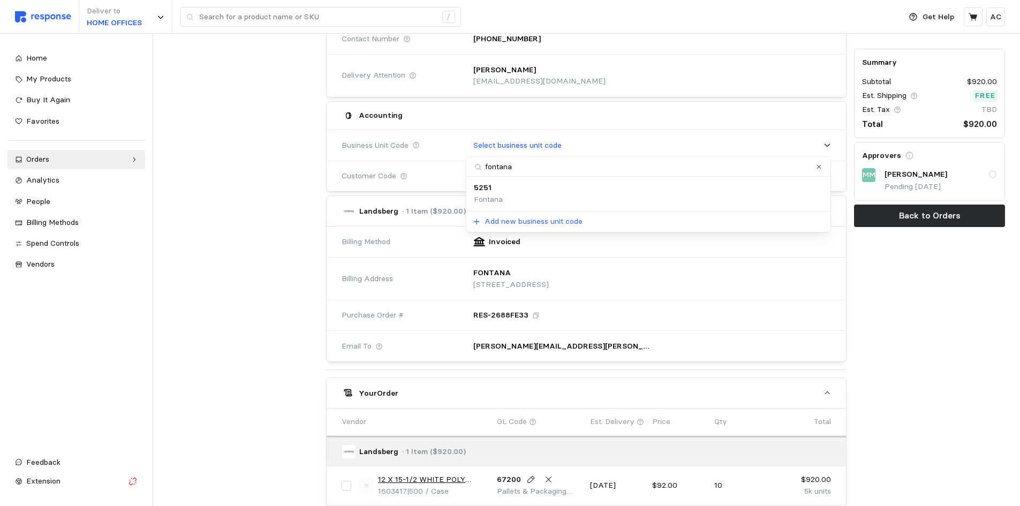
click at [542, 200] on div "5251 Fontana" at bounding box center [648, 193] width 349 height 23
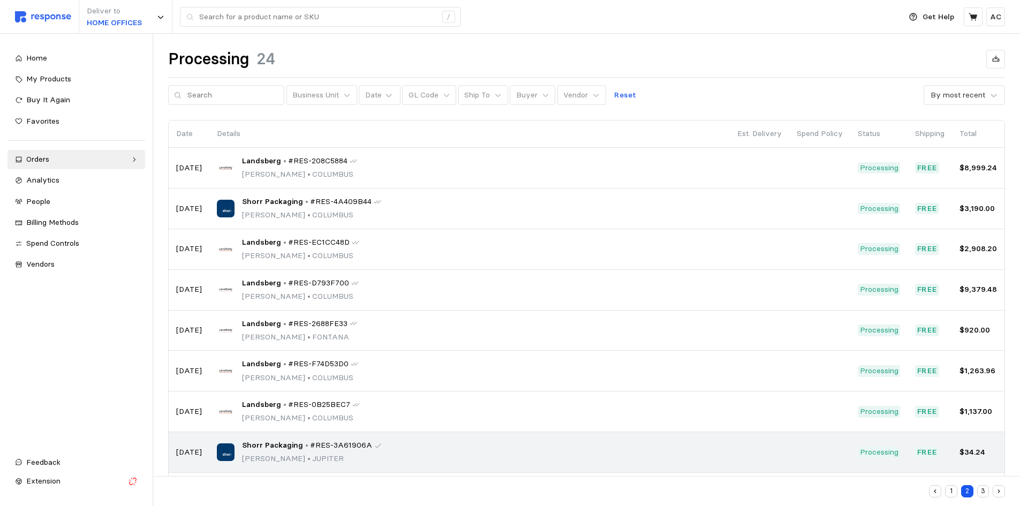
click at [275, 446] on span "Shorr Packaging" at bounding box center [272, 446] width 61 height 12
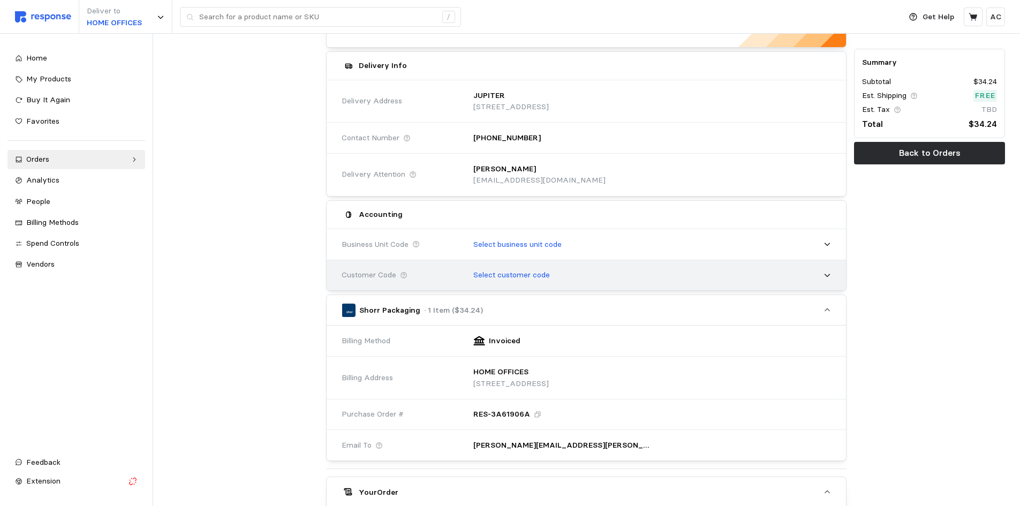
scroll to position [115, 0]
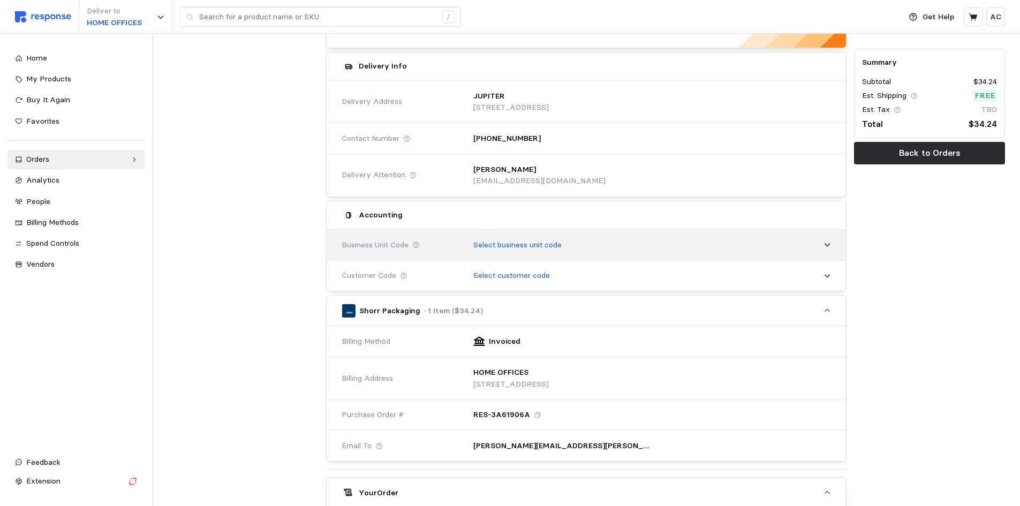
click at [593, 241] on div "Select business unit code" at bounding box center [648, 245] width 365 height 27
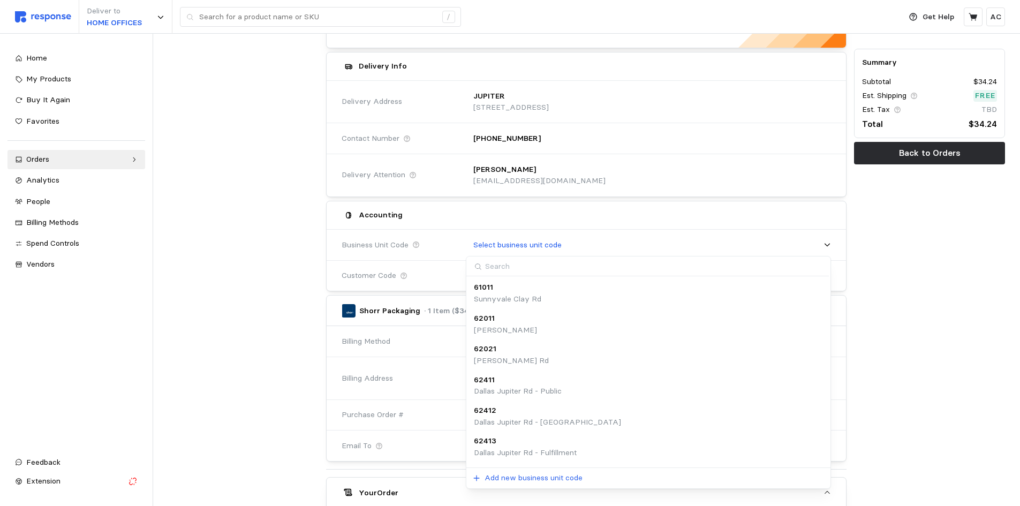
click at [579, 267] on input at bounding box center [647, 266] width 362 height 20
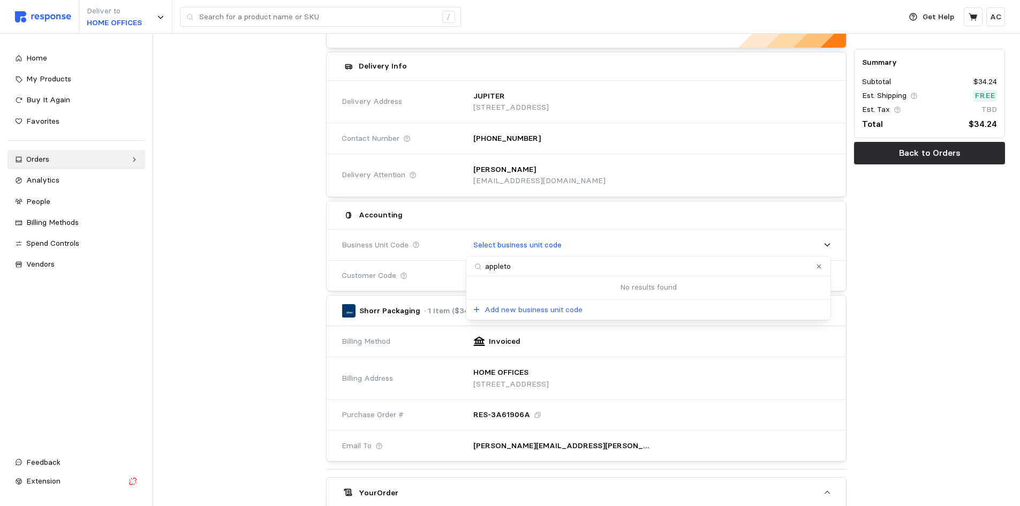
type input "appleton"
click at [566, 292] on div "1161 Appleton" at bounding box center [648, 293] width 349 height 23
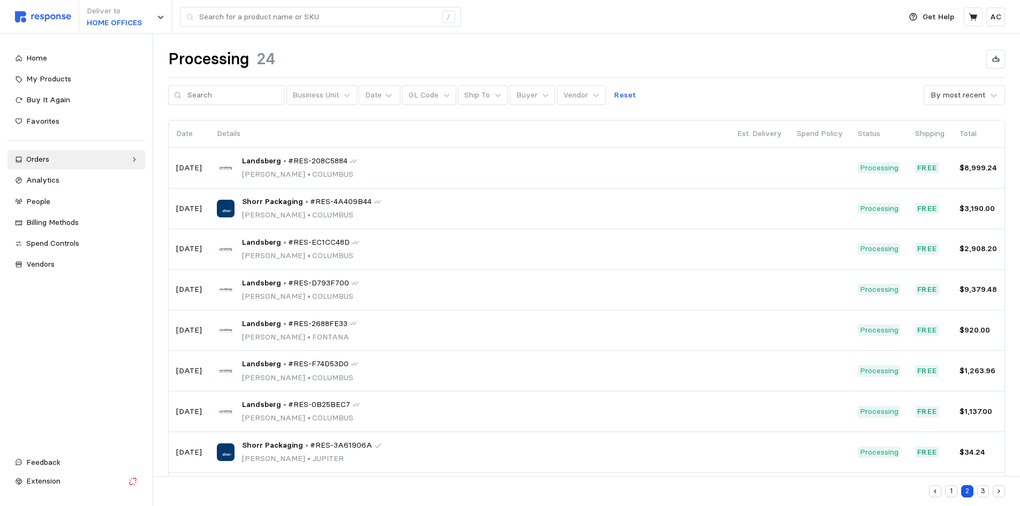
click at [931, 494] on button "button" at bounding box center [935, 491] width 12 height 12
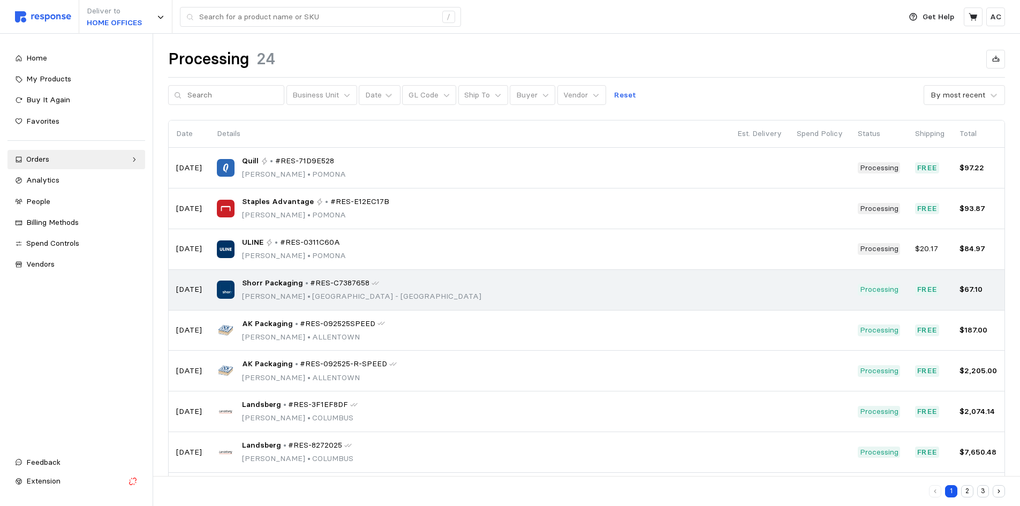
click at [294, 292] on p "Brandon Savage • Warehouse Road - Appleton" at bounding box center [361, 297] width 239 height 12
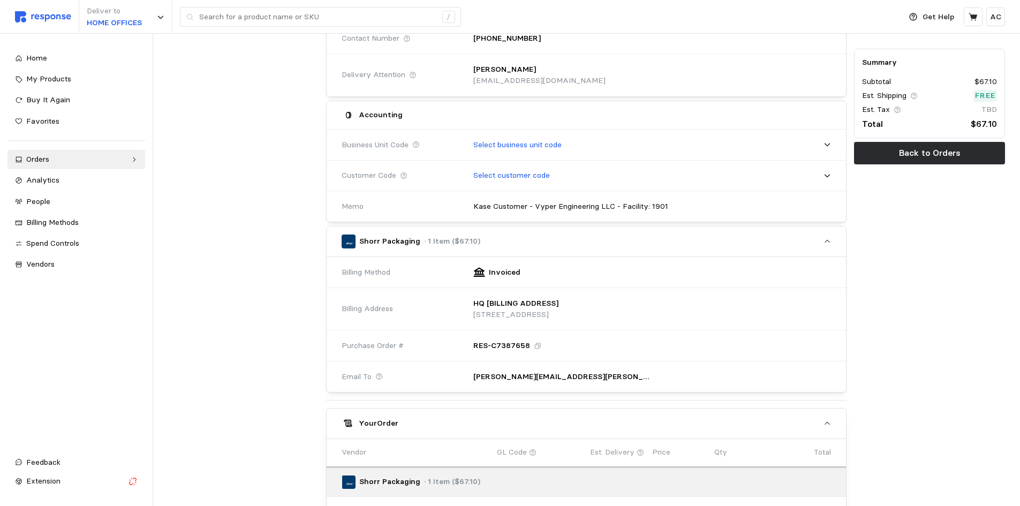
scroll to position [214, 0]
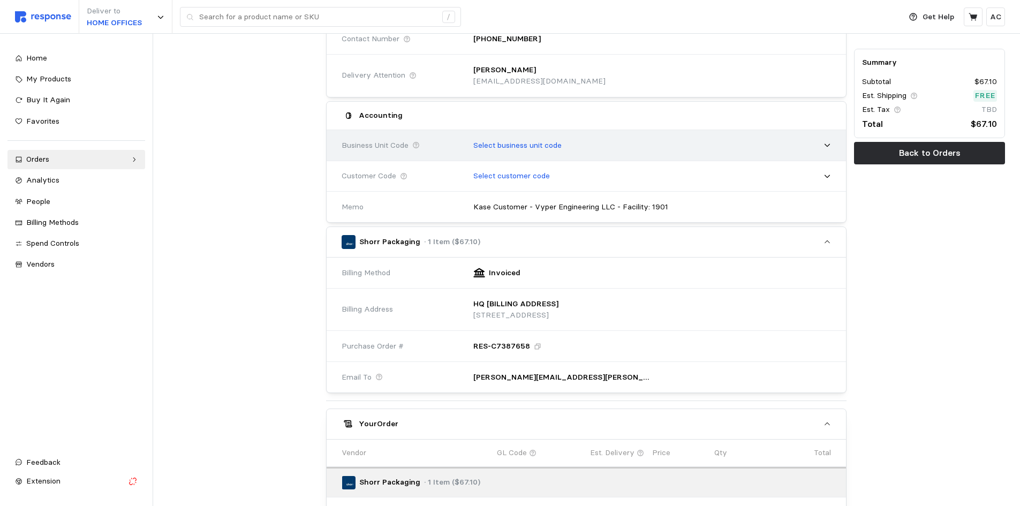
click at [542, 145] on p "Select business unit code" at bounding box center [517, 146] width 88 height 12
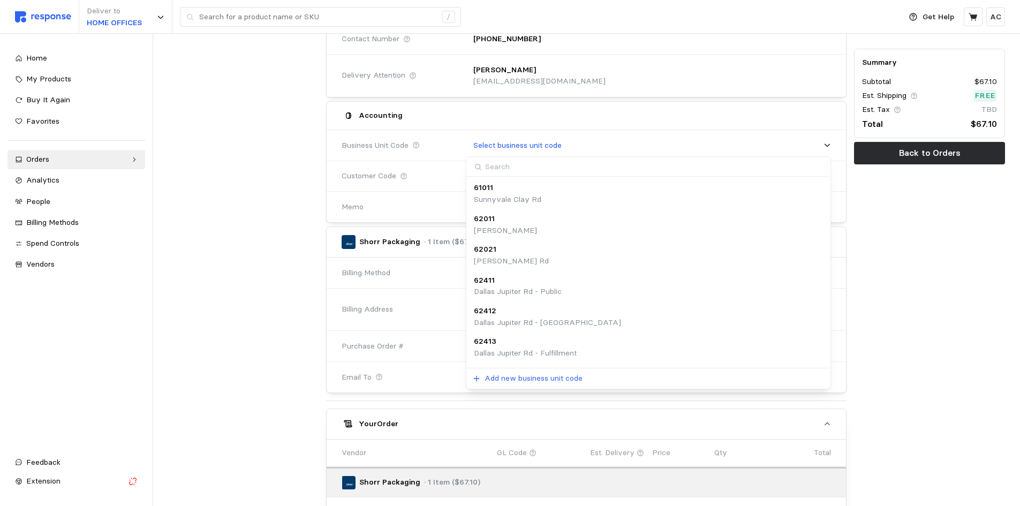
click at [543, 167] on input at bounding box center [647, 167] width 362 height 20
type input "apple"
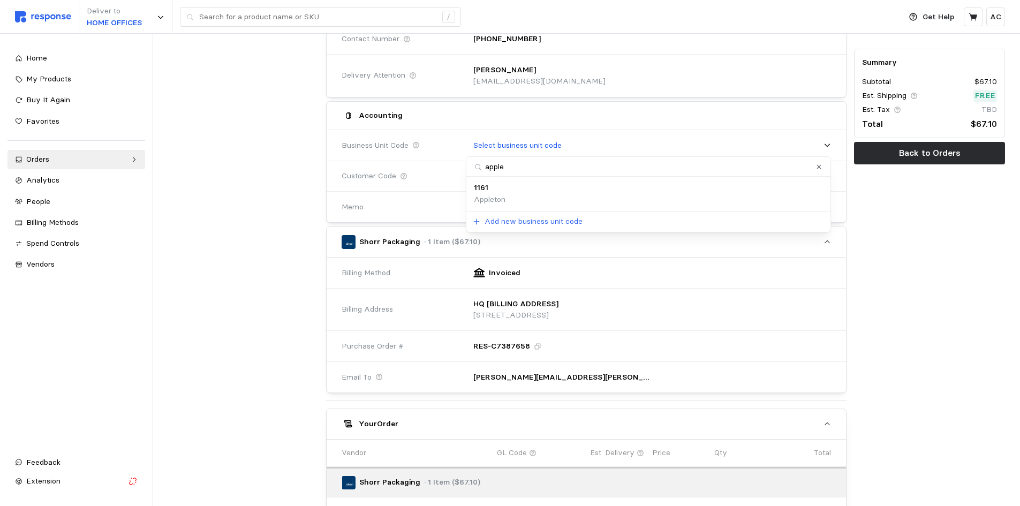
click at [546, 193] on div "1161 Appleton" at bounding box center [648, 193] width 349 height 23
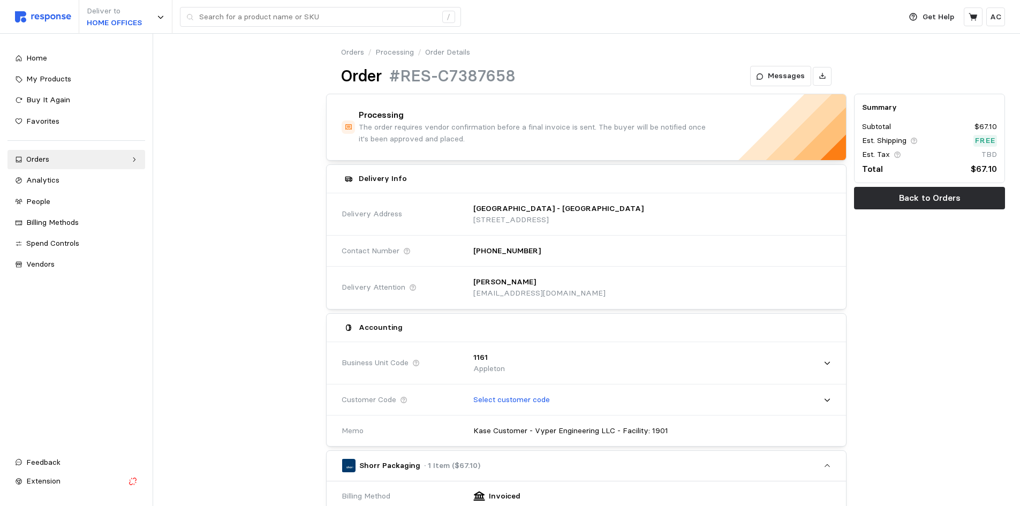
scroll to position [0, 0]
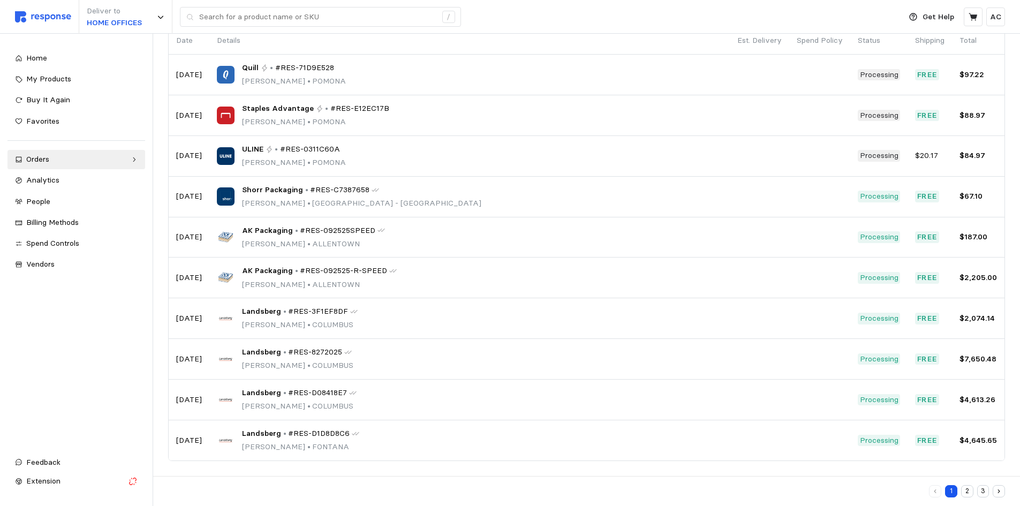
click at [985, 491] on button "3" at bounding box center [983, 491] width 12 height 12
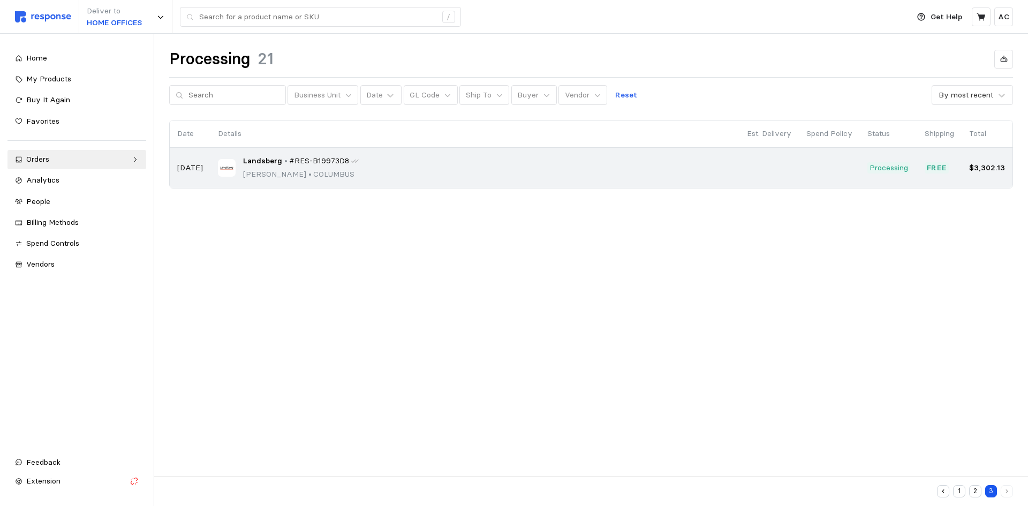
click at [388, 176] on div "Landsberg • #RES-B19973D8 Pearl Puentes • COLUMBUS" at bounding box center [475, 167] width 514 height 25
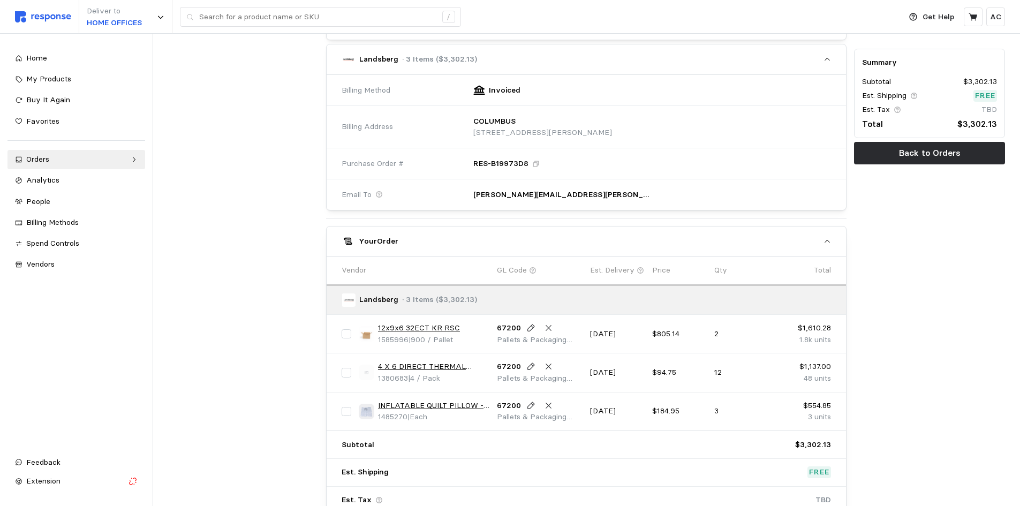
scroll to position [378, 0]
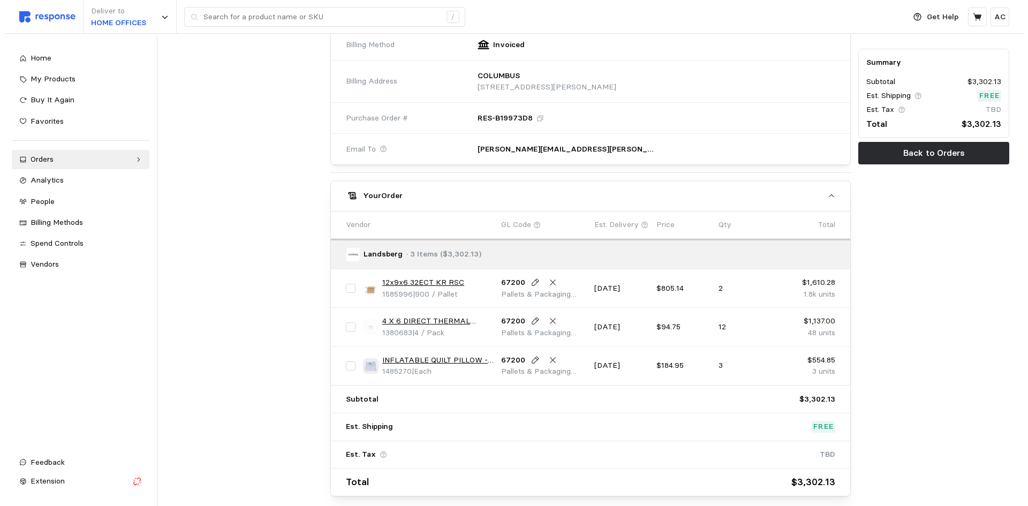
scroll to position [423, 0]
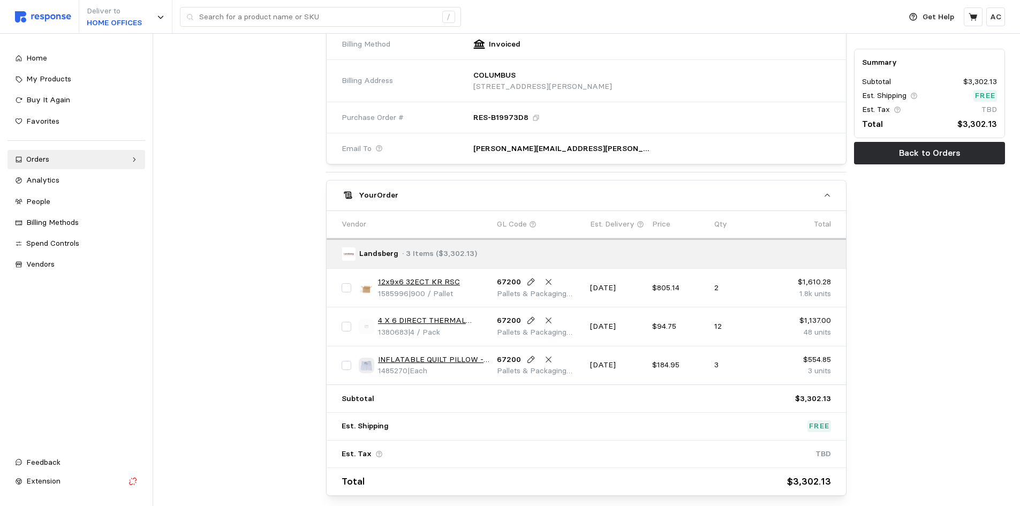
click at [442, 280] on link "12x9x6 32ECT KR RSC" at bounding box center [419, 282] width 82 height 12
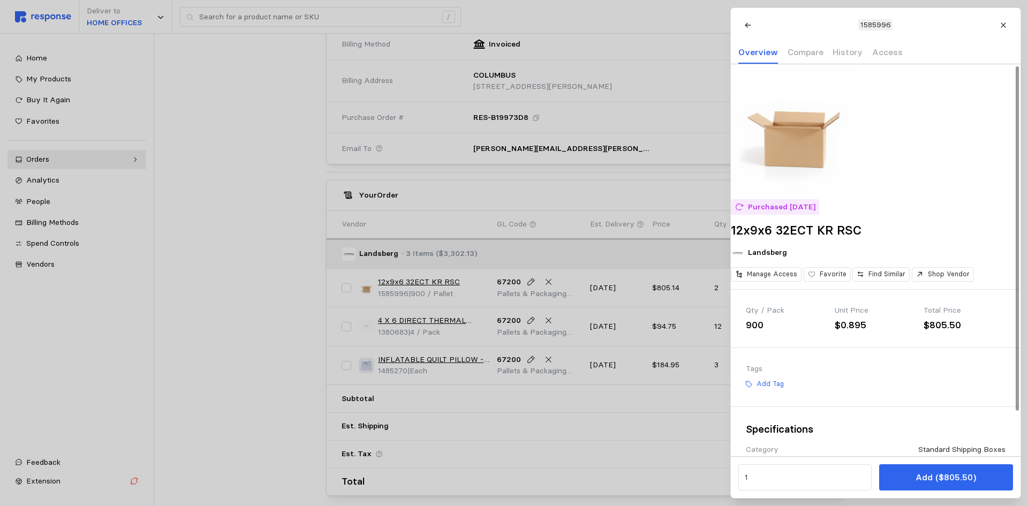
scroll to position [0, 0]
drag, startPoint x: 869, startPoint y: 246, endPoint x: 741, endPoint y: 245, distance: 128.5
click at [741, 245] on div "Purchased 2/25/25 12x9x6 32ECT KR RSC Landsberg Manage Access Favorite Find Sim…" at bounding box center [876, 177] width 290 height 226
copy h2 "12x9x6 32ECT KR RSC"
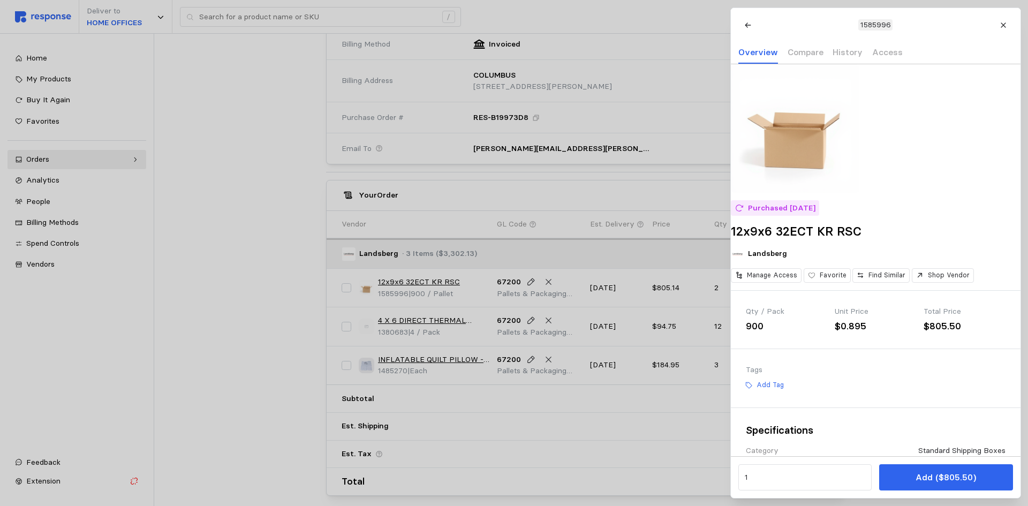
click at [214, 256] on div at bounding box center [514, 253] width 1028 height 506
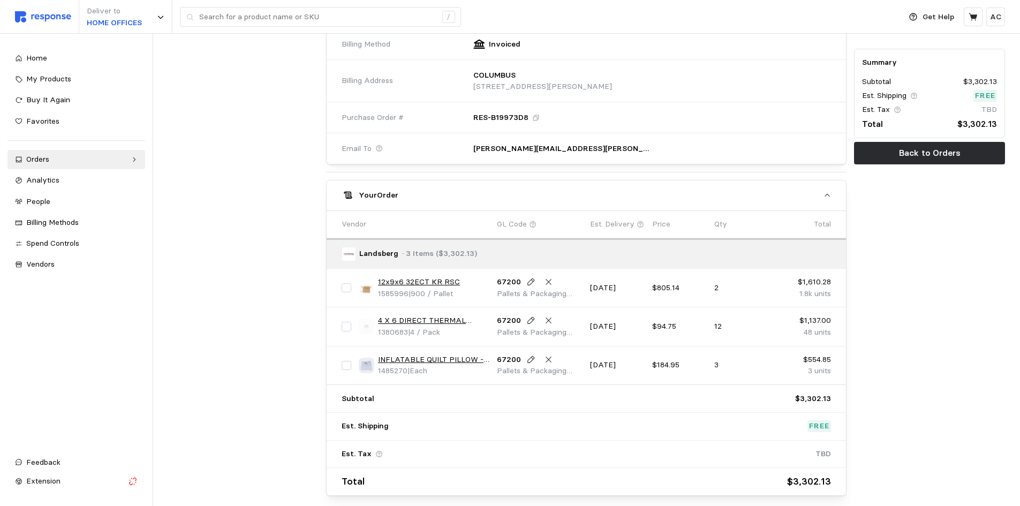
click at [436, 277] on link "12x9x6 32ECT KR RSC" at bounding box center [419, 282] width 82 height 12
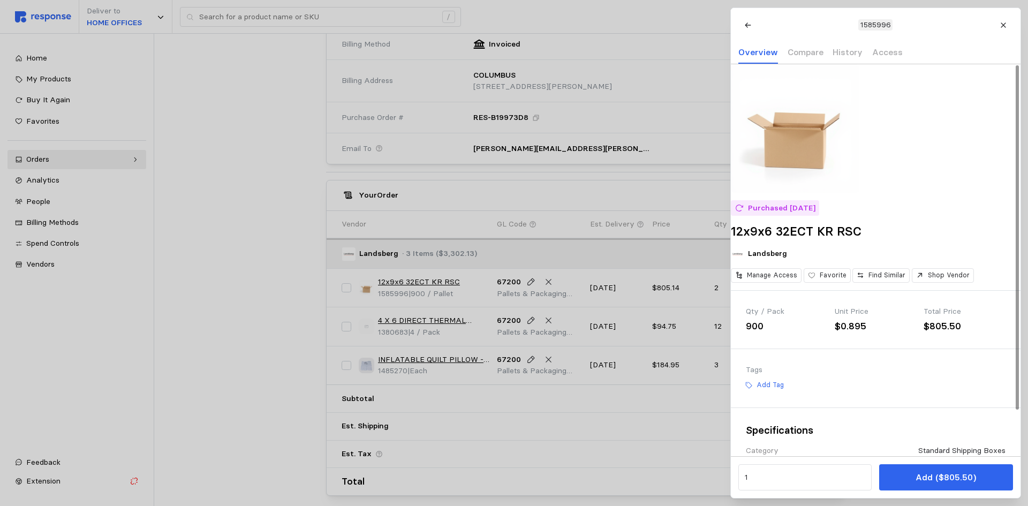
drag, startPoint x: 449, startPoint y: 316, endPoint x: 448, endPoint y: 325, distance: 8.7
click at [449, 317] on div at bounding box center [514, 253] width 1028 height 506
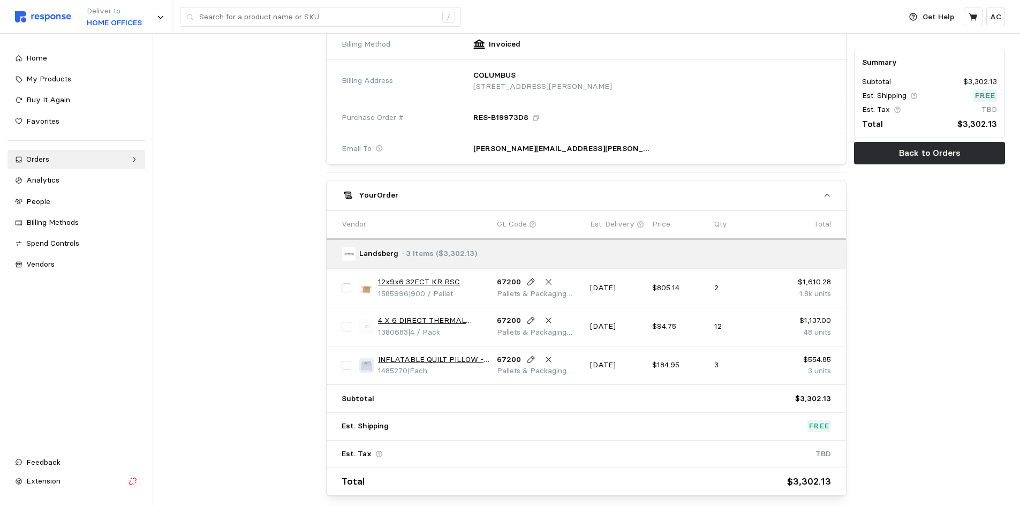
click at [446, 320] on link "4 X 6 DIRECT THERMAL LABEL ROLL 3"" at bounding box center [433, 321] width 111 height 12
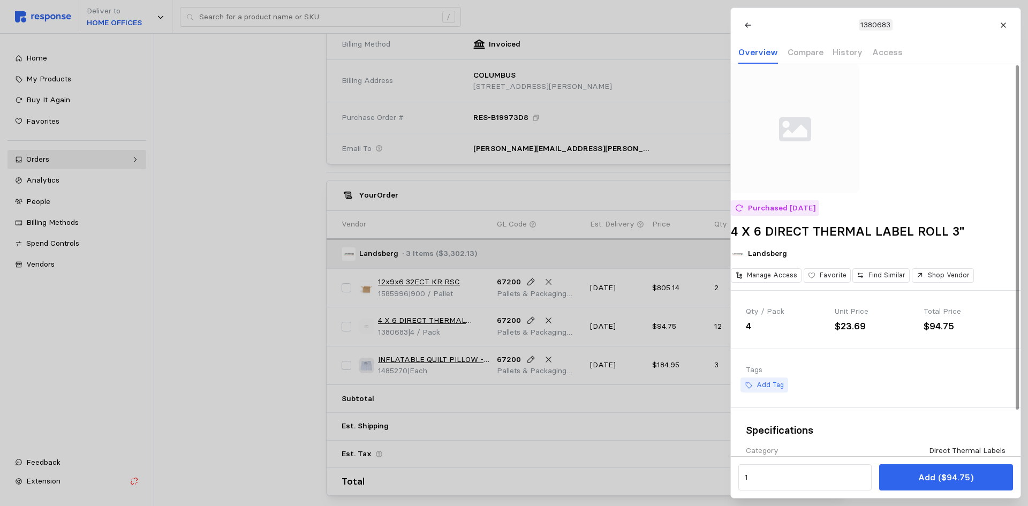
click at [763, 390] on p "Add Tag" at bounding box center [769, 385] width 27 height 10
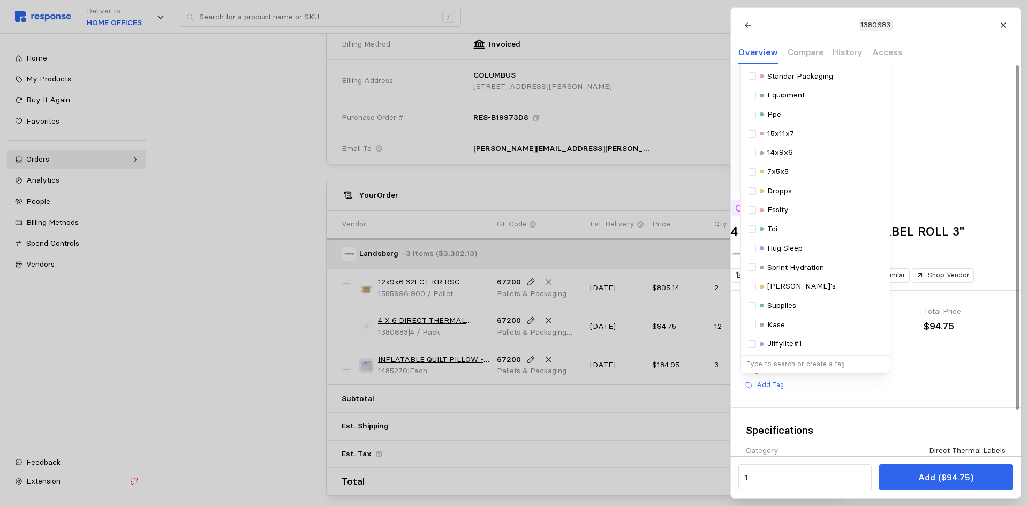
click at [510, 289] on div at bounding box center [514, 253] width 1028 height 506
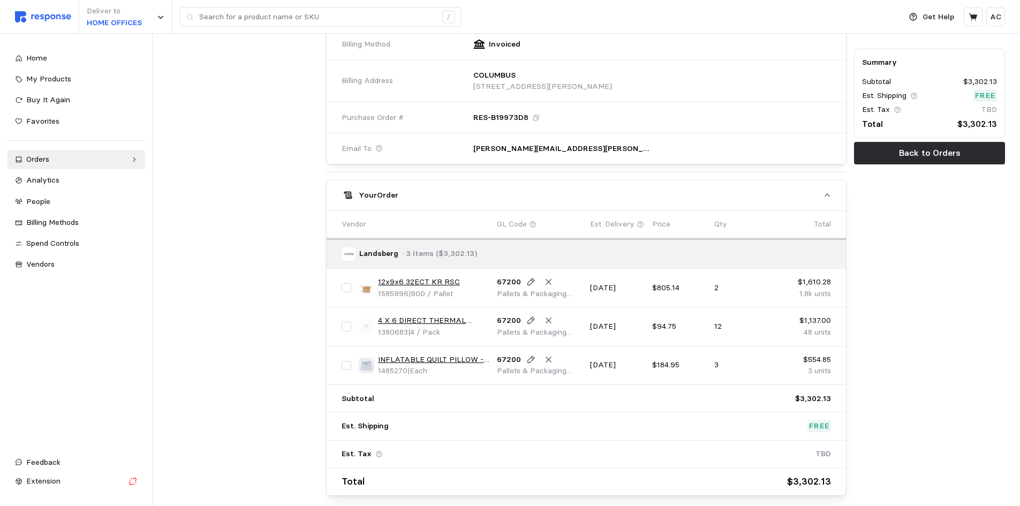
click at [443, 281] on link "12x9x6 32ECT KR RSC" at bounding box center [419, 282] width 82 height 12
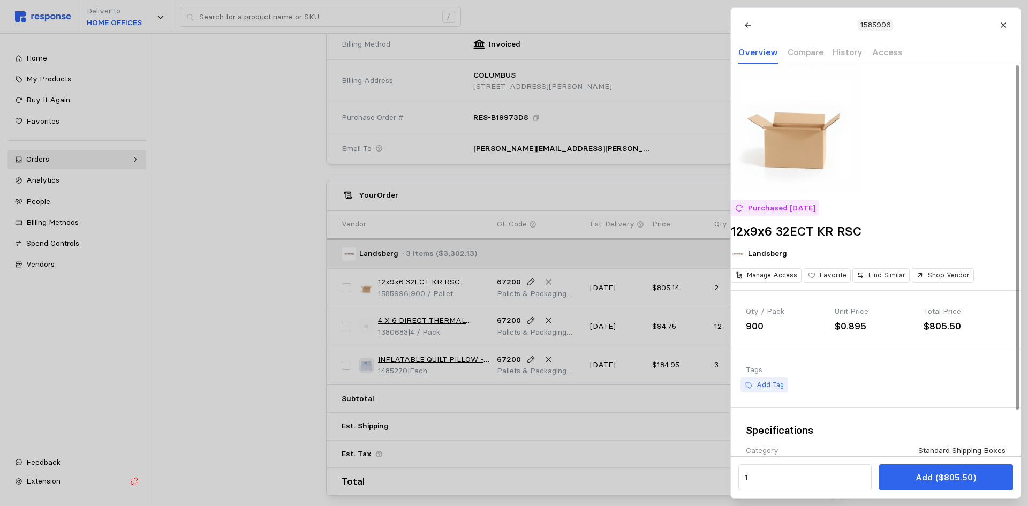
click at [770, 390] on p "Add Tag" at bounding box center [769, 385] width 27 height 10
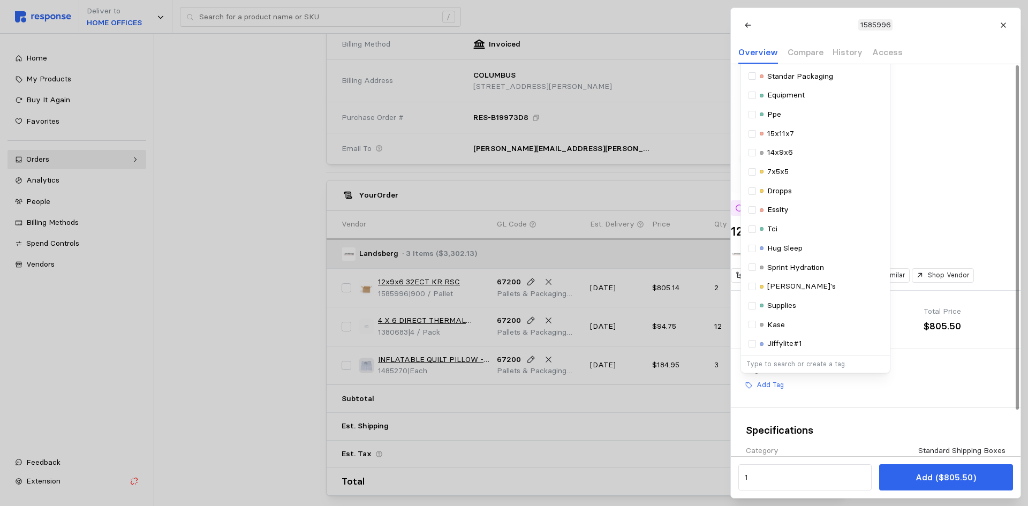
click at [792, 369] on p "Type to search or create a tag." at bounding box center [815, 364] width 138 height 10
click at [896, 407] on div "Tags Add Tag Selected Tags Standar Packaging Equipment Ppe 15x11x7 14x9x6 7x5x5…" at bounding box center [876, 378] width 290 height 58
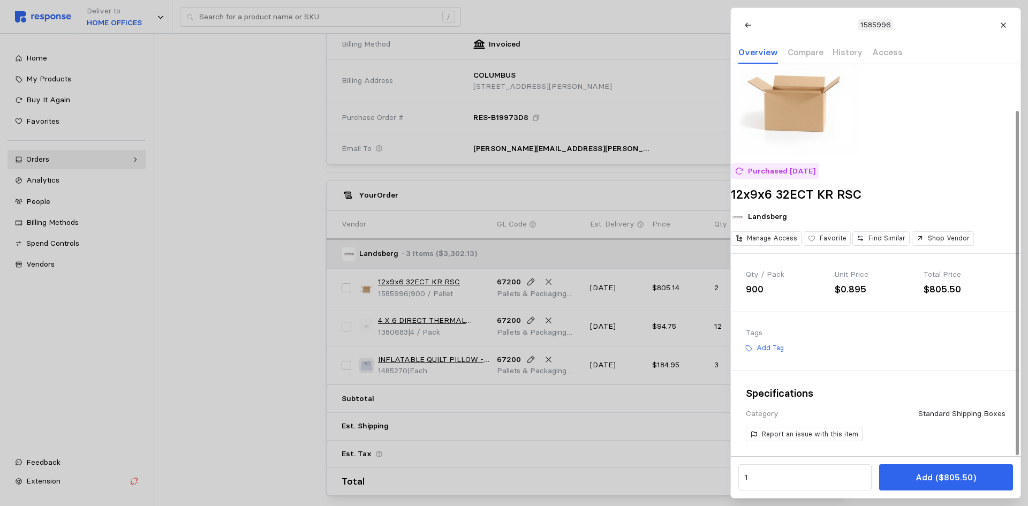
scroll to position [52, 0]
click at [773, 346] on p "Add Tag" at bounding box center [769, 348] width 27 height 10
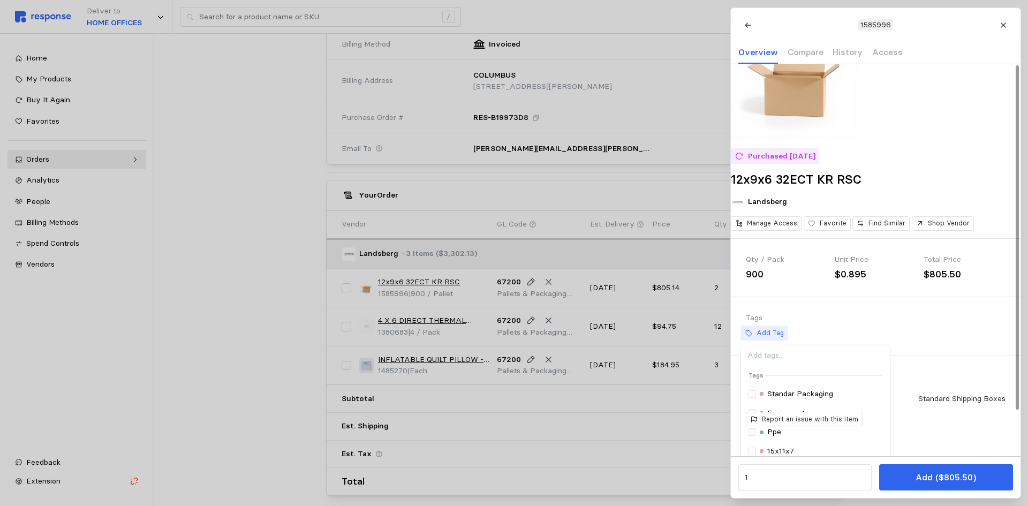
scroll to position [0, 0]
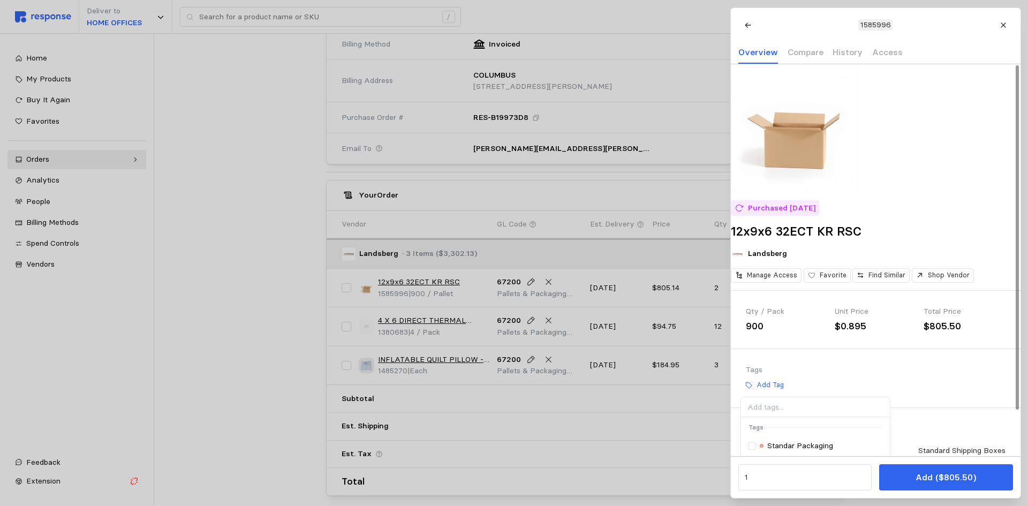
click at [776, 417] on input at bounding box center [814, 407] width 149 height 20
type input "12x9x6"
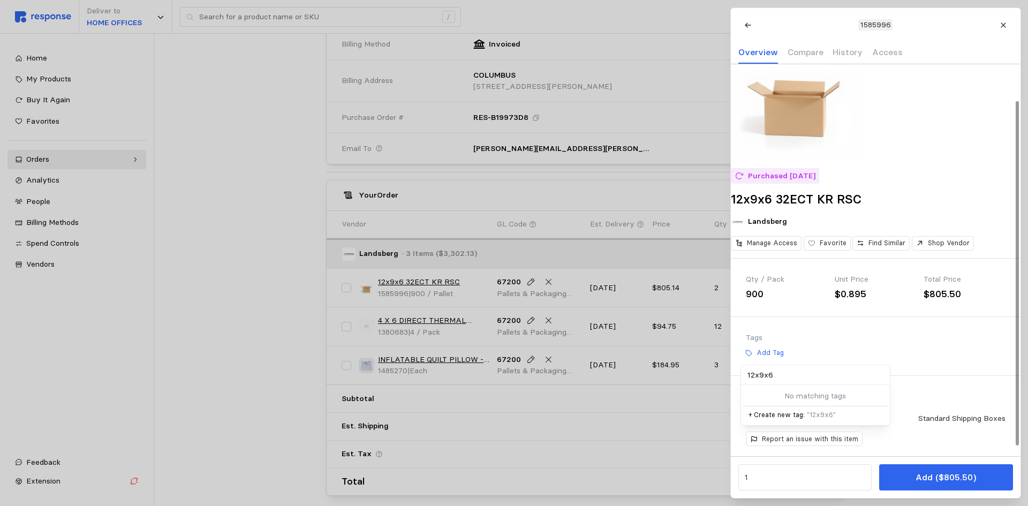
scroll to position [52, 0]
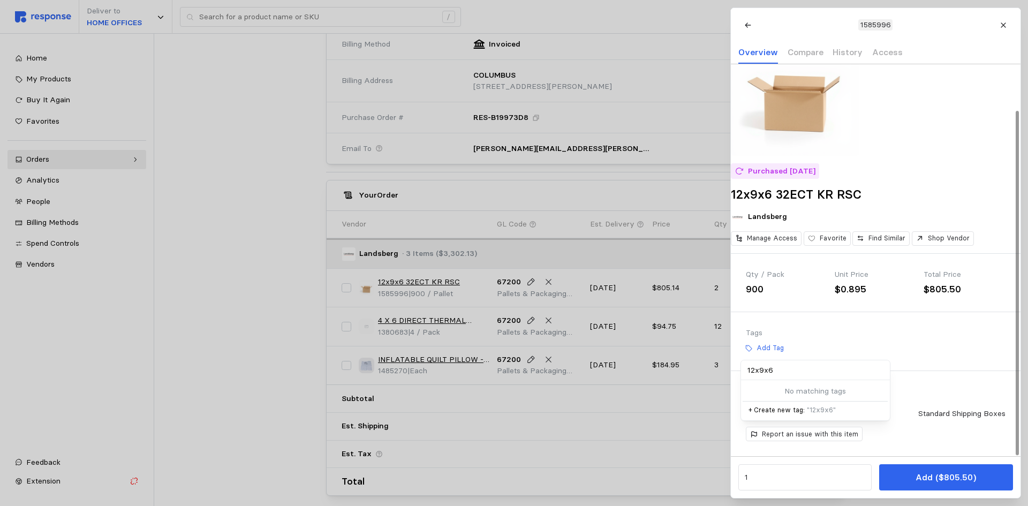
click at [788, 408] on p "+ Create new tag: " 12x9x6 "" at bounding box center [815, 410] width 134 height 10
click at [950, 357] on div "Purchased 2/25/25 12x9x6 32ECT KR RSC Landsberg Manage Access Favorite Find Sim…" at bounding box center [876, 260] width 290 height 392
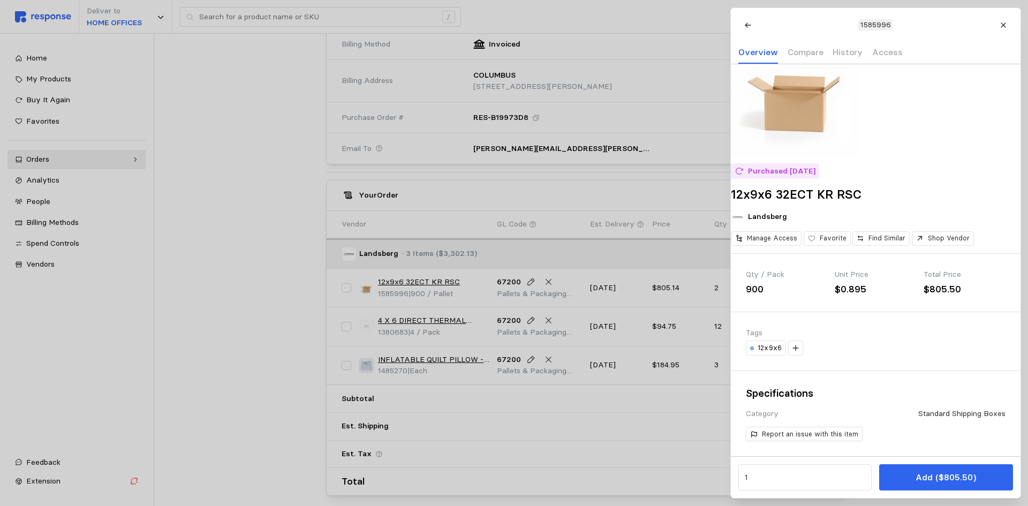
click at [271, 317] on div at bounding box center [514, 253] width 1028 height 506
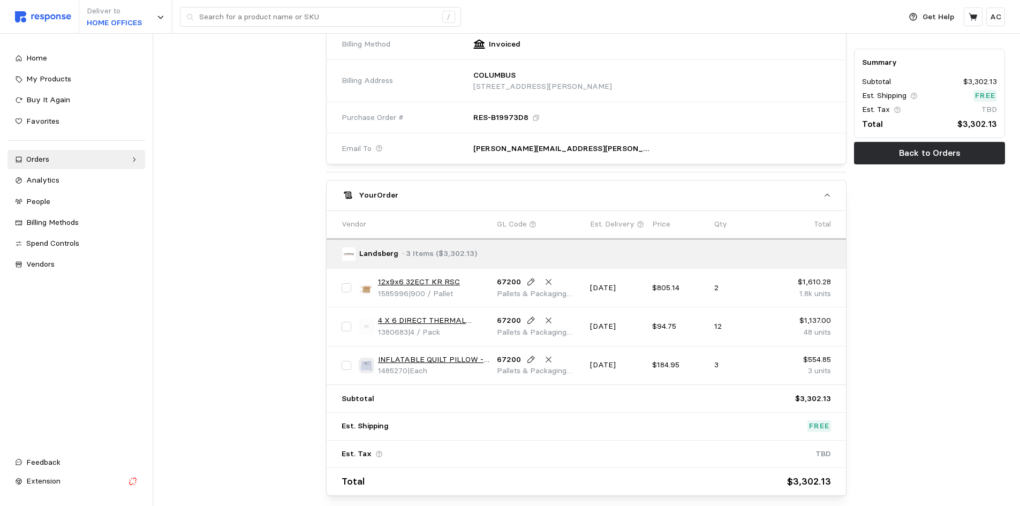
click at [453, 317] on link "4 X 6 DIRECT THERMAL LABEL ROLL 3"" at bounding box center [433, 321] width 111 height 12
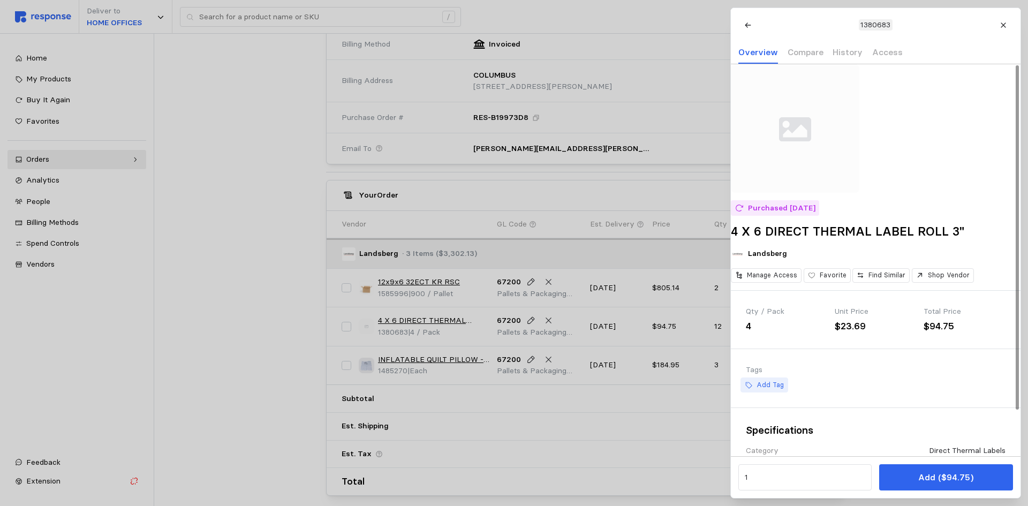
click at [762, 390] on p "Add Tag" at bounding box center [769, 385] width 27 height 10
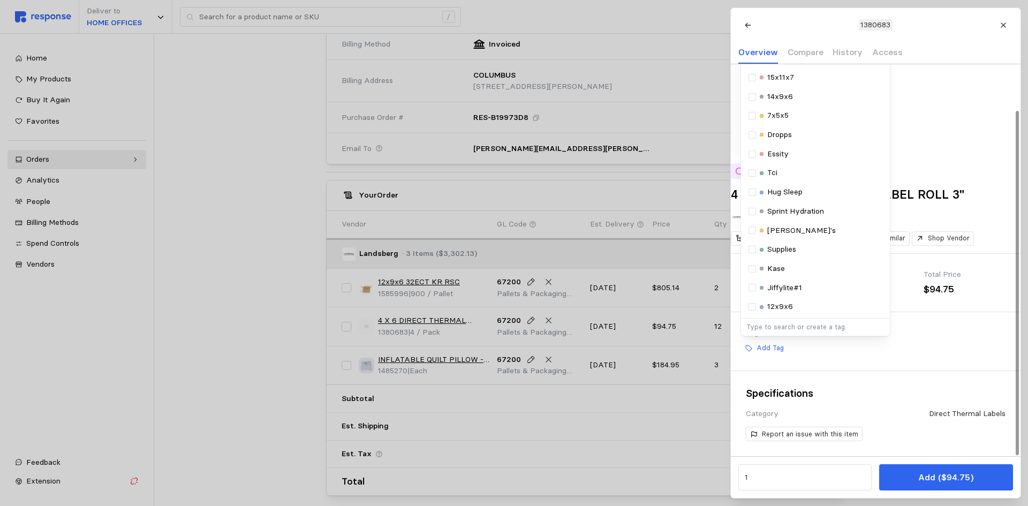
click at [795, 354] on div "Add Tag Selected Tags Standar Packaging Equipment Ppe 15x11x7 14x9x6 7x5x5 Drop…" at bounding box center [876, 348] width 260 height 15
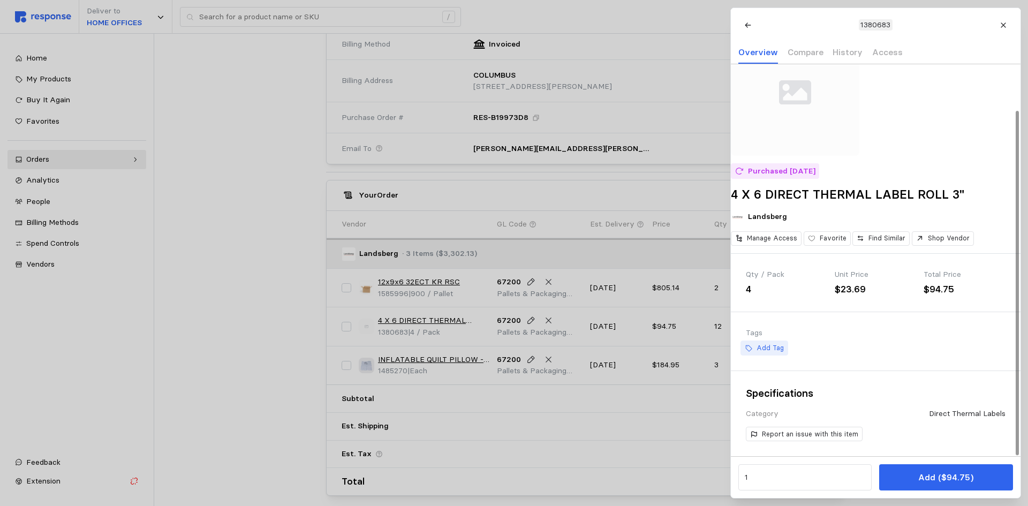
click at [782, 350] on button "Add Tag" at bounding box center [764, 348] width 48 height 15
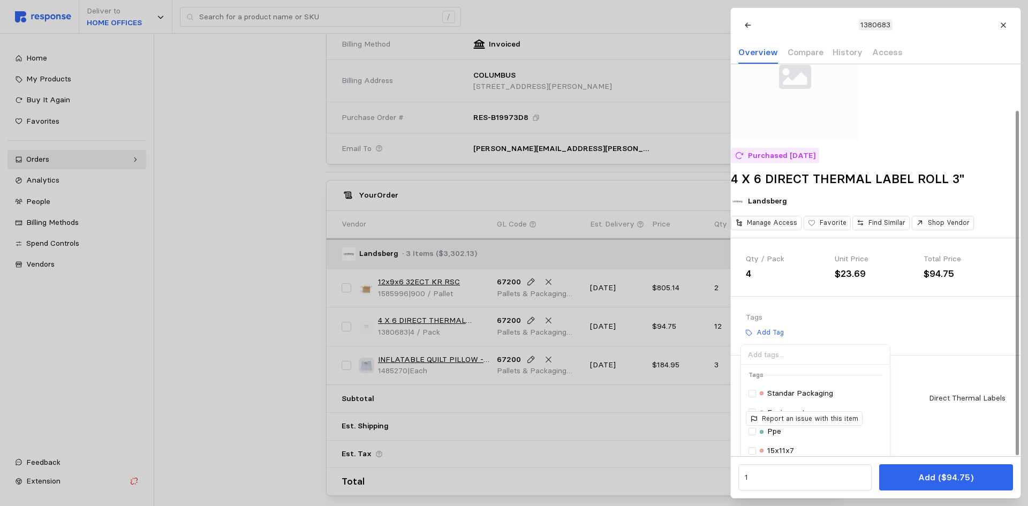
scroll to position [53, 0]
click at [792, 364] on input at bounding box center [814, 354] width 149 height 20
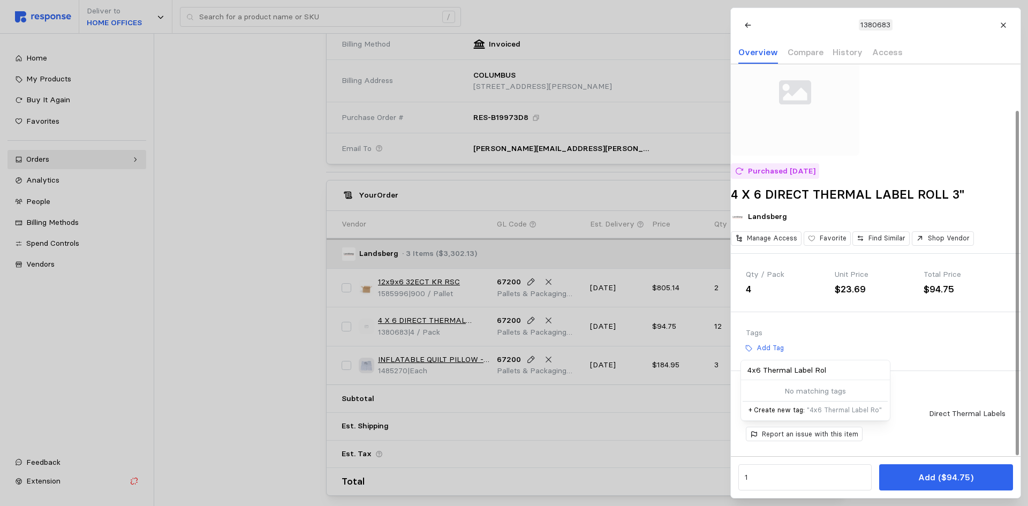
type input "4x6 Thermal Label Roll"
click at [929, 345] on div "Add Tag" at bounding box center [876, 348] width 260 height 15
click at [772, 349] on p "Add Tag" at bounding box center [769, 348] width 27 height 10
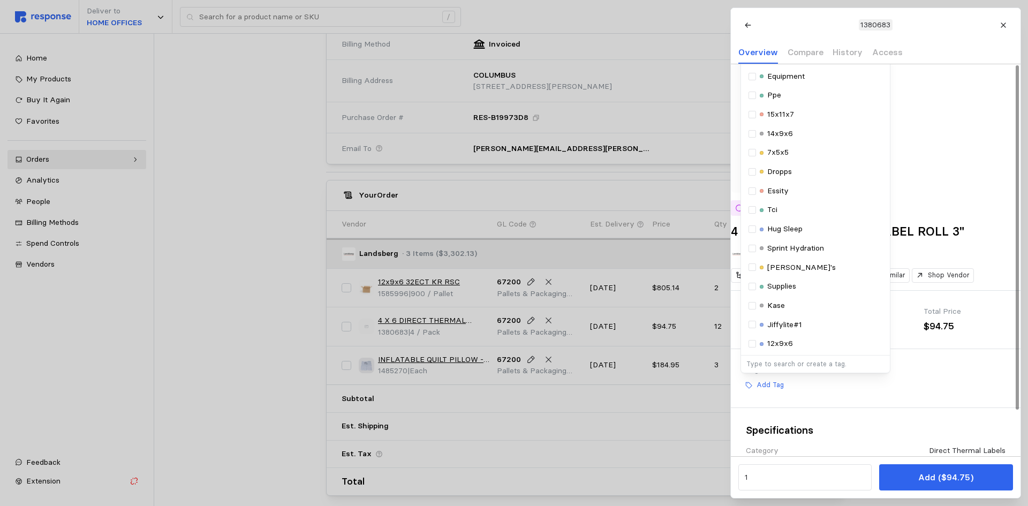
click at [943, 392] on div "Add Tag Selected Tags Standar Packaging Equipment Ppe 15x11x7 14x9x6 7x5x5 Drop…" at bounding box center [876, 384] width 260 height 15
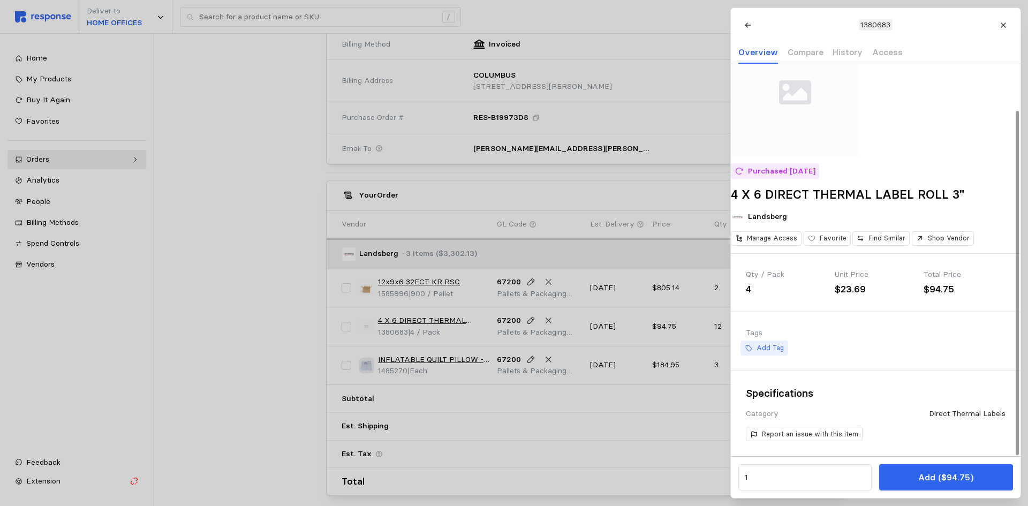
click at [773, 347] on p "Add Tag" at bounding box center [769, 348] width 27 height 10
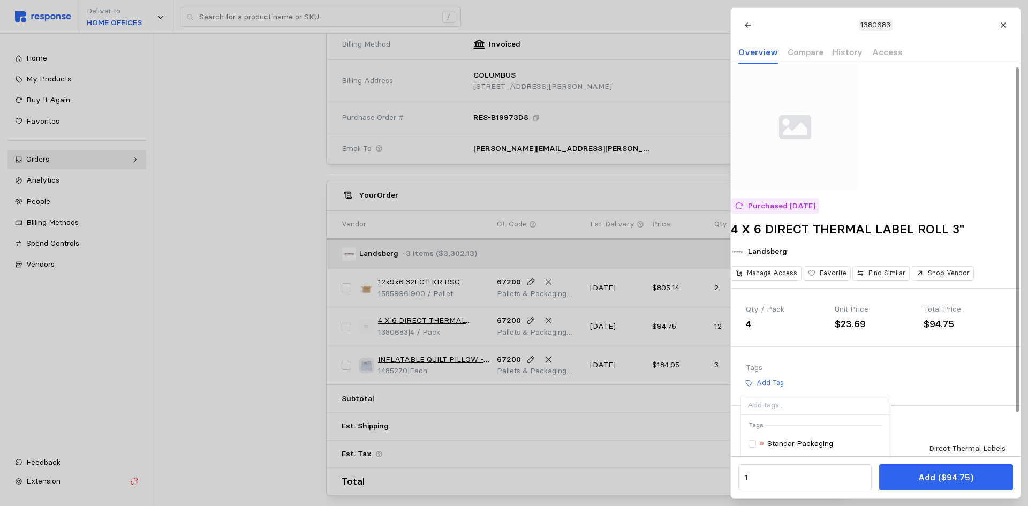
scroll to position [3, 0]
click at [769, 414] on input at bounding box center [814, 405] width 149 height 20
type input "4x6 Thermal Label Roll"
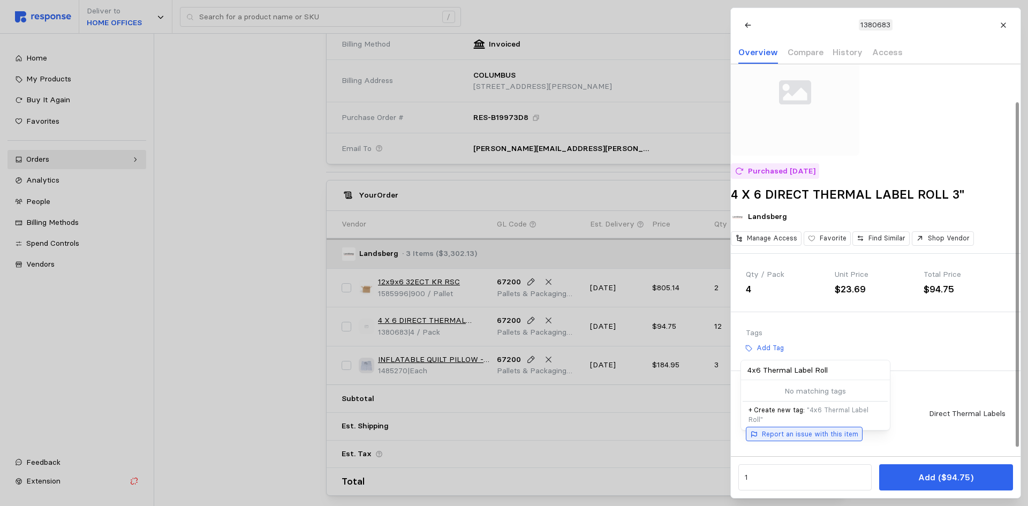
scroll to position [52, 0]
click at [783, 413] on p "+ Create new tag: " 4x6 Thermal Label Roll "" at bounding box center [815, 414] width 134 height 19
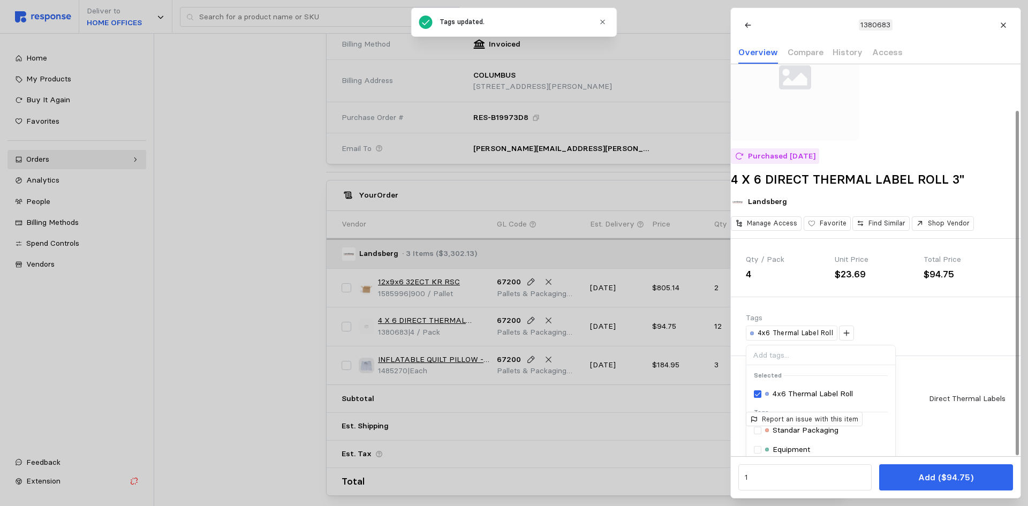
click at [939, 341] on div "4x6 Thermal Label Roll Selected 4x6 Thermal Label Roll Tags Standar Packaging E…" at bounding box center [876, 333] width 260 height 15
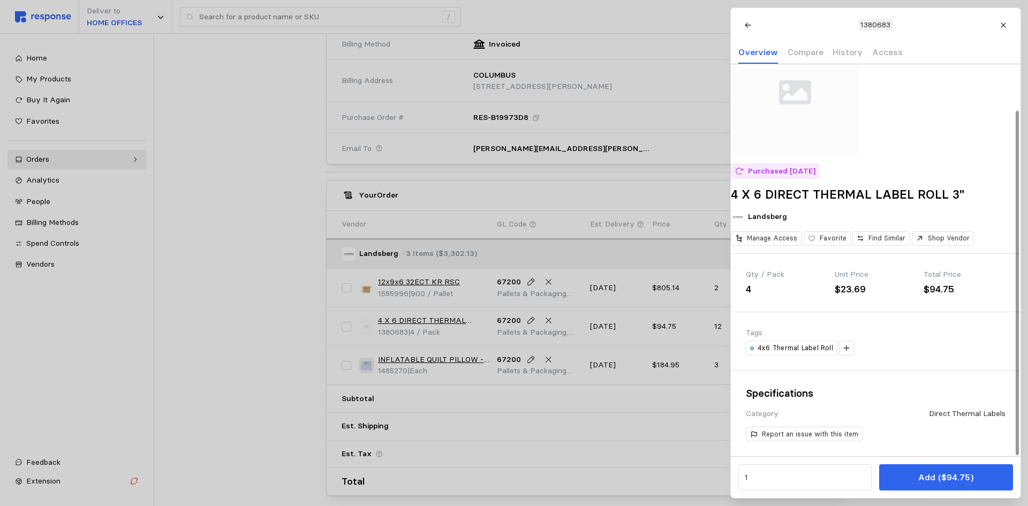
click at [254, 332] on div at bounding box center [514, 253] width 1028 height 506
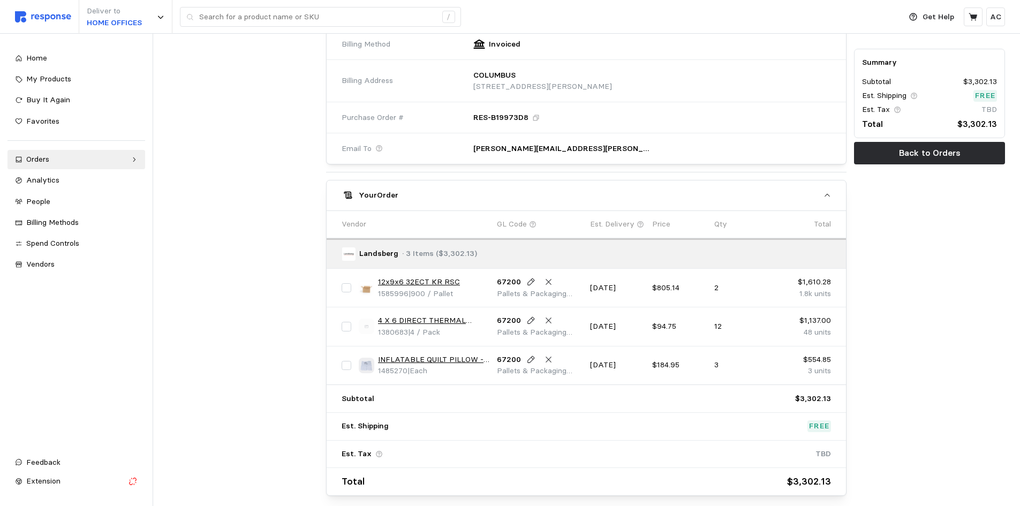
click at [453, 360] on link "INFLATABLE QUILT PILLOW - PREGIS # 4075442 7.3"X15.1"X1098'" at bounding box center [433, 360] width 111 height 12
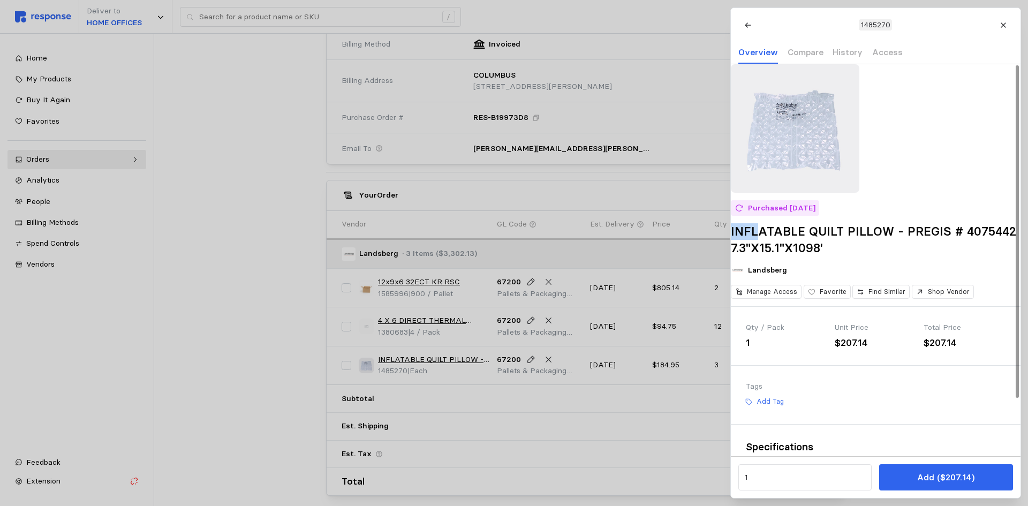
drag, startPoint x: 745, startPoint y: 245, endPoint x: 771, endPoint y: 247, distance: 25.8
click at [771, 247] on div "Purchased 6/14/25 INFLATABLE QUILT PILLOW - PREGIS # 4075442 7.3"X15.1"X1098' L…" at bounding box center [876, 185] width 290 height 242
click at [769, 406] on p "Add Tag" at bounding box center [769, 402] width 27 height 10
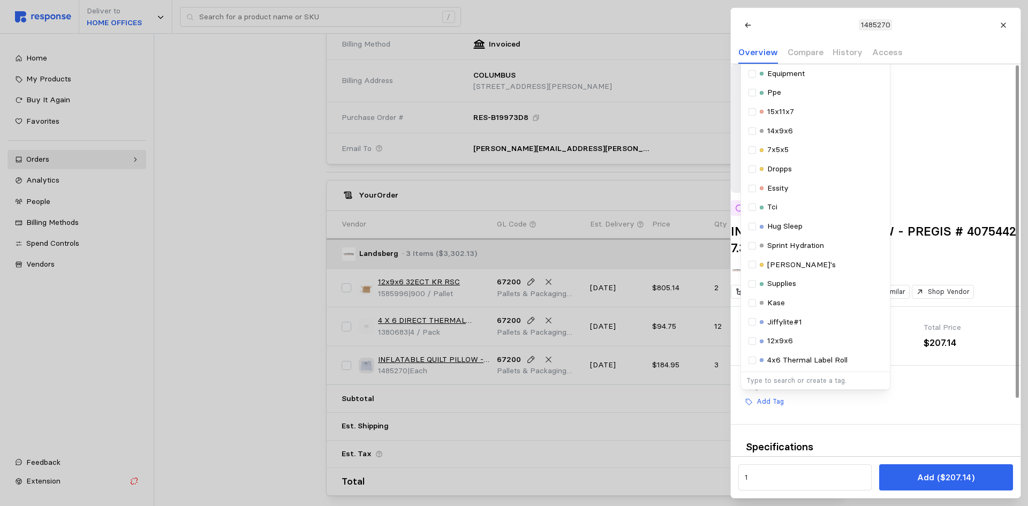
click at [793, 385] on p "Type to search or create a tag." at bounding box center [815, 381] width 138 height 10
click at [951, 424] on div "Tags Add Tag Selected Tags Standar Packaging Equipment Ppe 15x11x7 14x9x6 7x5x5…" at bounding box center [876, 395] width 290 height 58
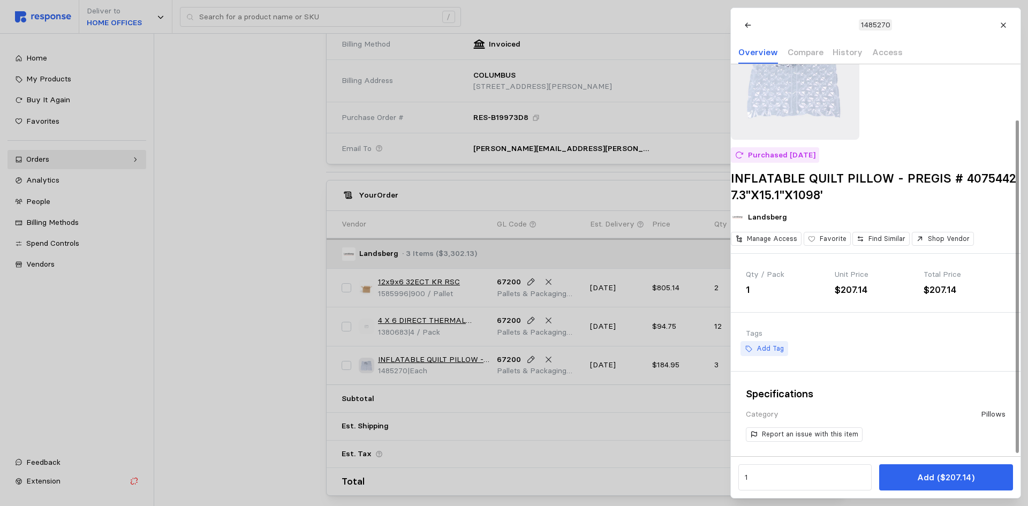
scroll to position [65, 0]
click at [772, 351] on p "Add Tag" at bounding box center [769, 349] width 27 height 10
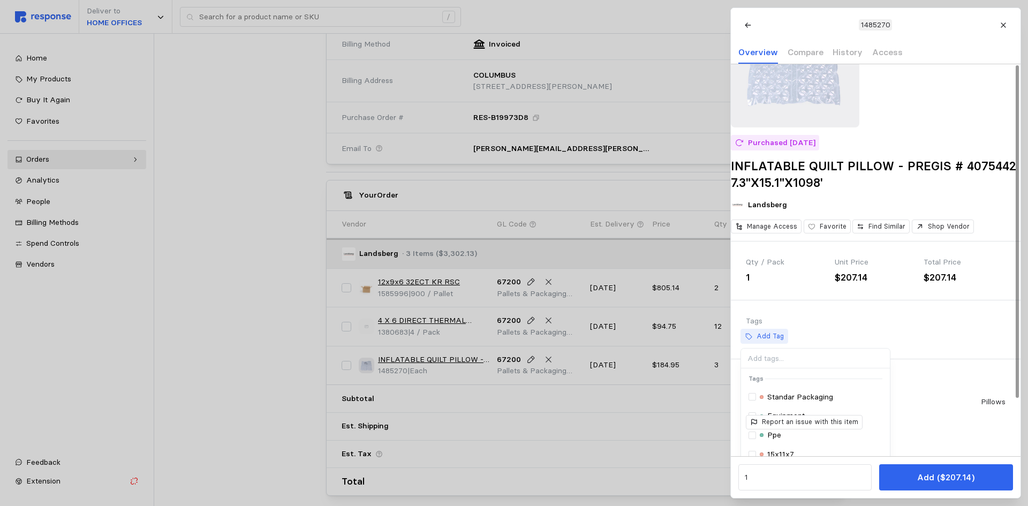
scroll to position [0, 0]
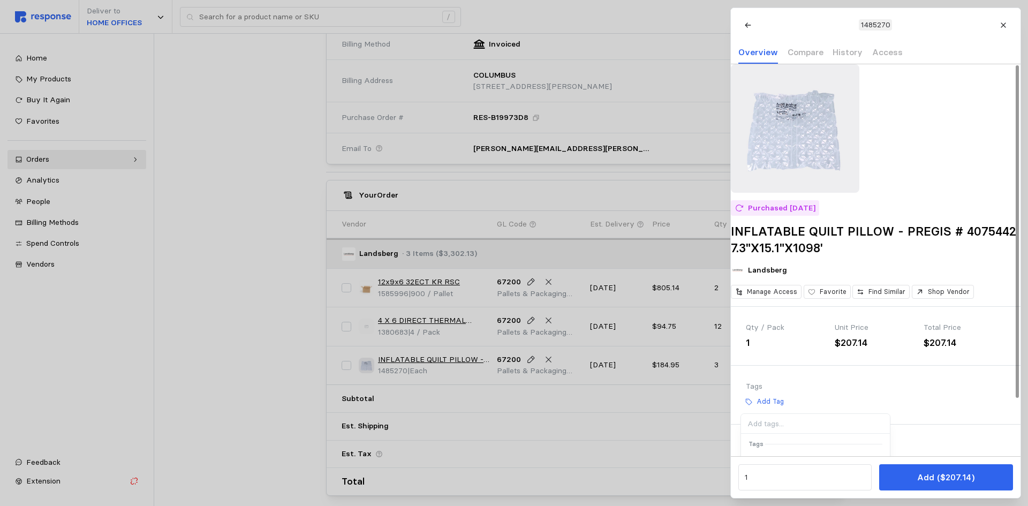
click at [771, 434] on input at bounding box center [814, 424] width 149 height 20
type input "Inflatable Quilt Pillow"
click at [908, 409] on div "Add Tag Inflatable Quilt Pillow No matching tags + Create new tag: " Inflatable…" at bounding box center [876, 401] width 260 height 15
click at [765, 406] on p "Add Tag" at bounding box center [769, 402] width 27 height 10
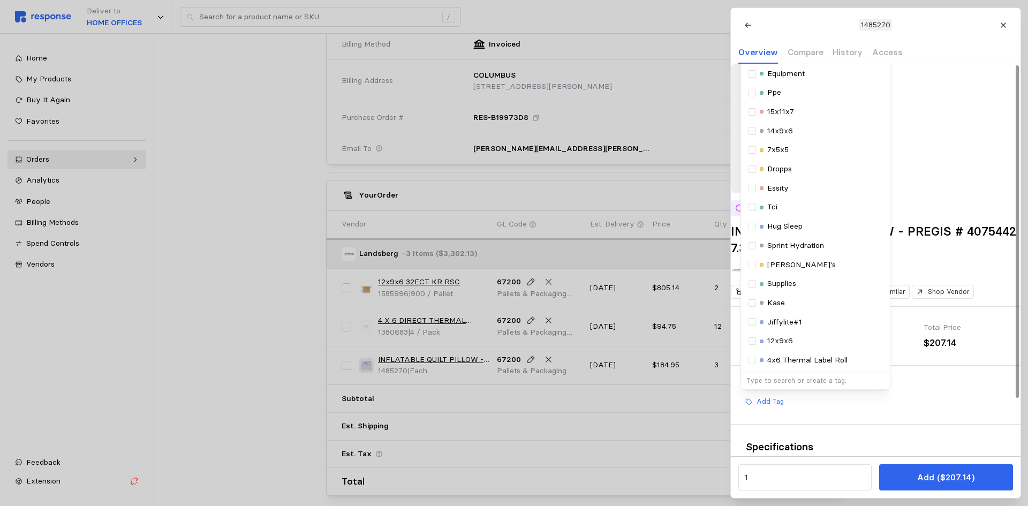
click at [956, 409] on div "Add Tag Selected Tags Standar Packaging Equipment Ppe 15x11x7 14x9x6 7x5x5 Drop…" at bounding box center [876, 401] width 260 height 15
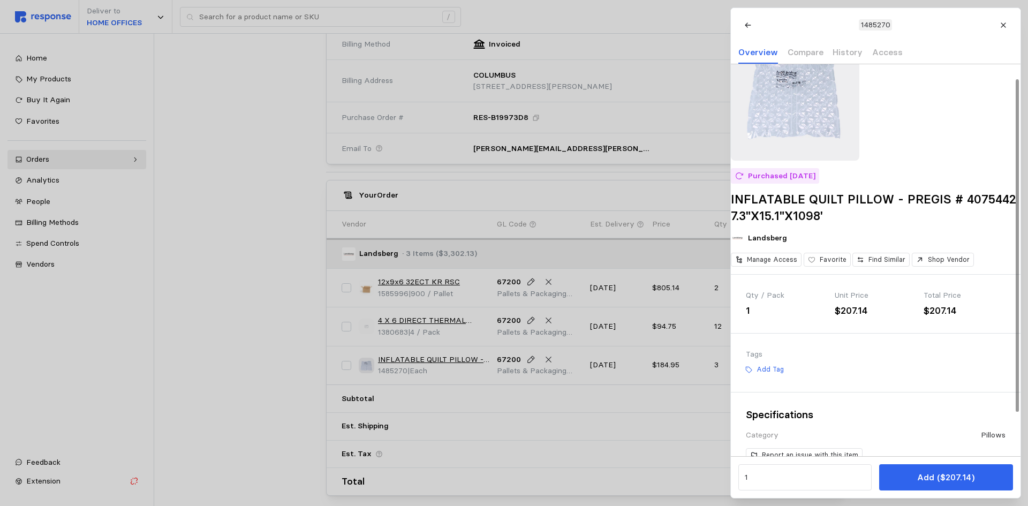
scroll to position [68, 0]
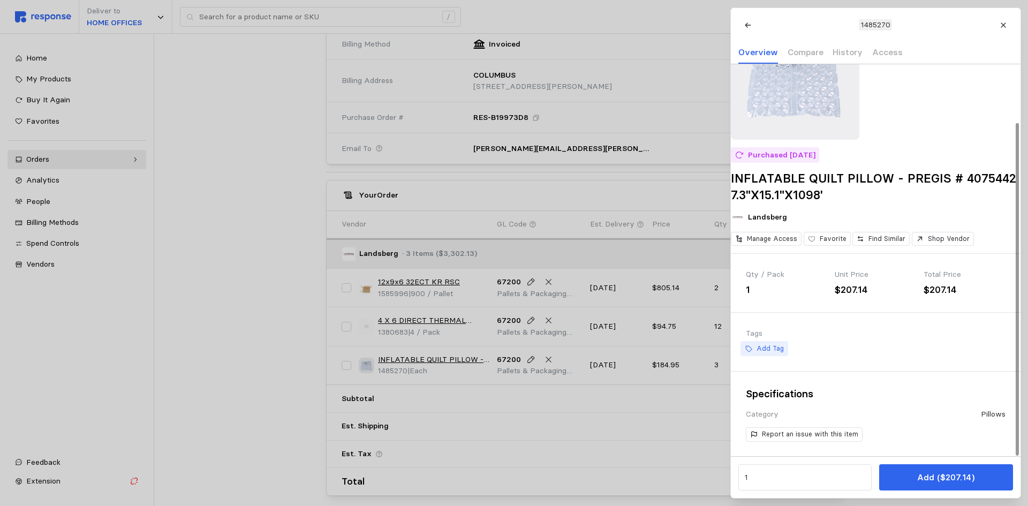
click at [771, 348] on p "Add Tag" at bounding box center [769, 349] width 27 height 10
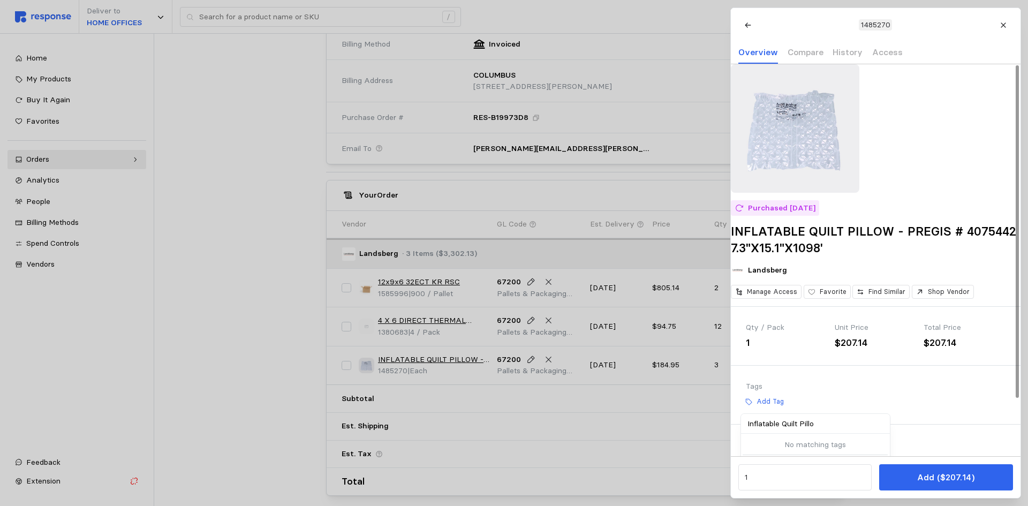
type input "Inflatable Quilt Pillow"
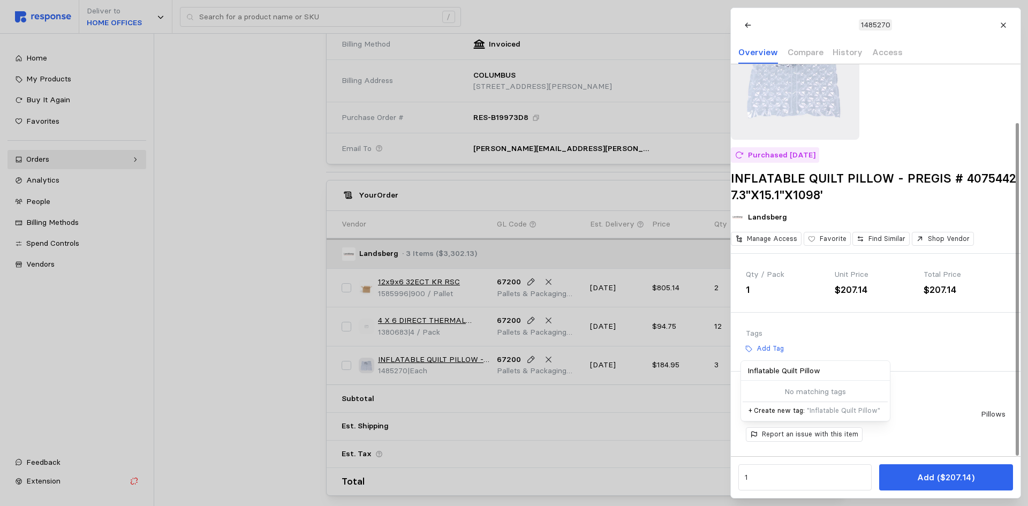
scroll to position [68, 0]
click at [814, 407] on span "" Inflatable Quilt Pillow "" at bounding box center [842, 410] width 73 height 8
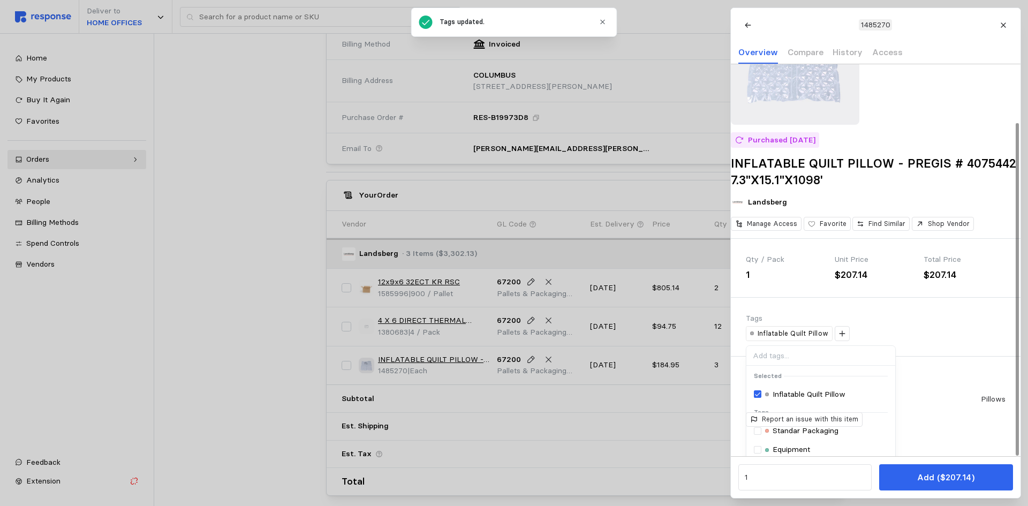
click at [955, 341] on div "Inflatable Quilt Pillow Selected Inflatable Quilt Pillow Tags Standar Packaging…" at bounding box center [876, 333] width 260 height 15
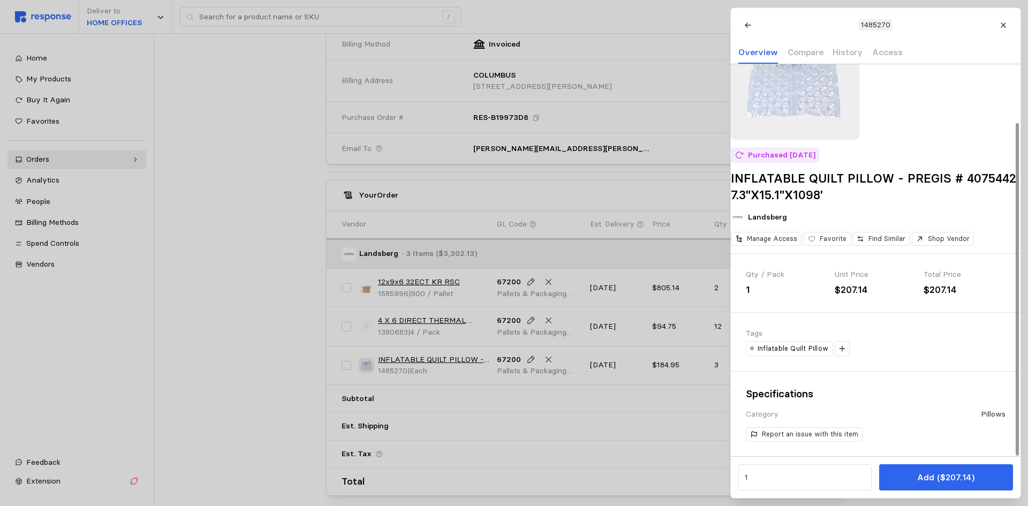
click at [924, 358] on div "Tags Inflatable Quilt Pillow" at bounding box center [876, 342] width 290 height 58
click at [260, 342] on div at bounding box center [514, 253] width 1028 height 506
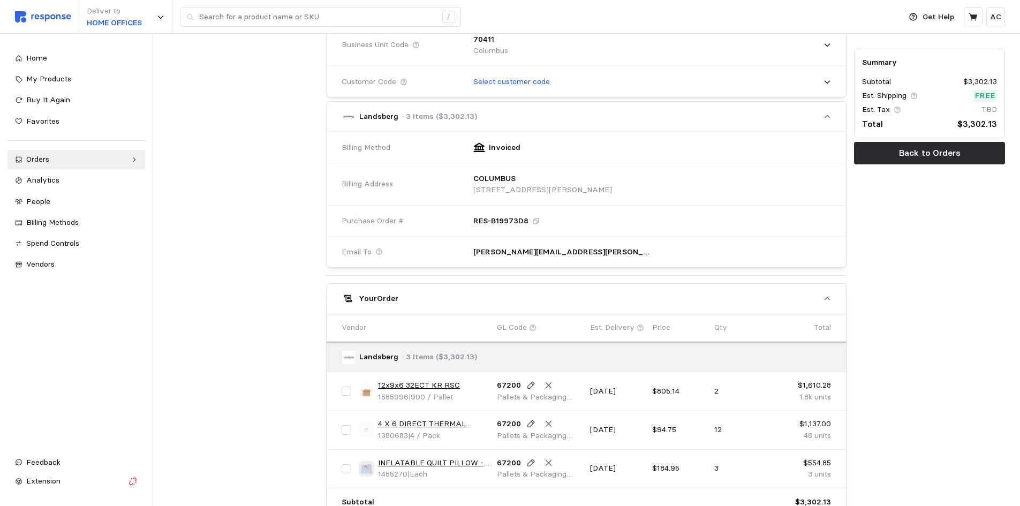
scroll to position [319, 0]
